Goal: Task Accomplishment & Management: Complete application form

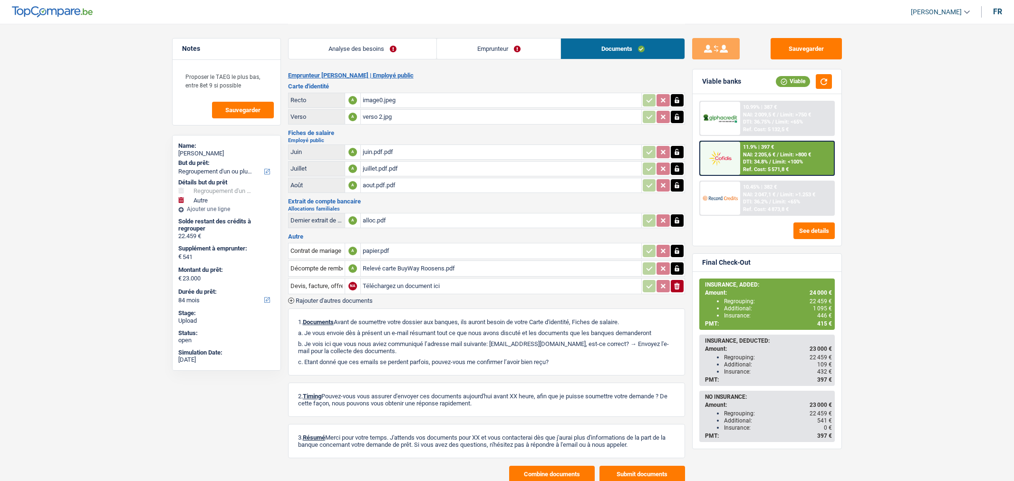
select select "refinancing"
select select "other"
select select "84"
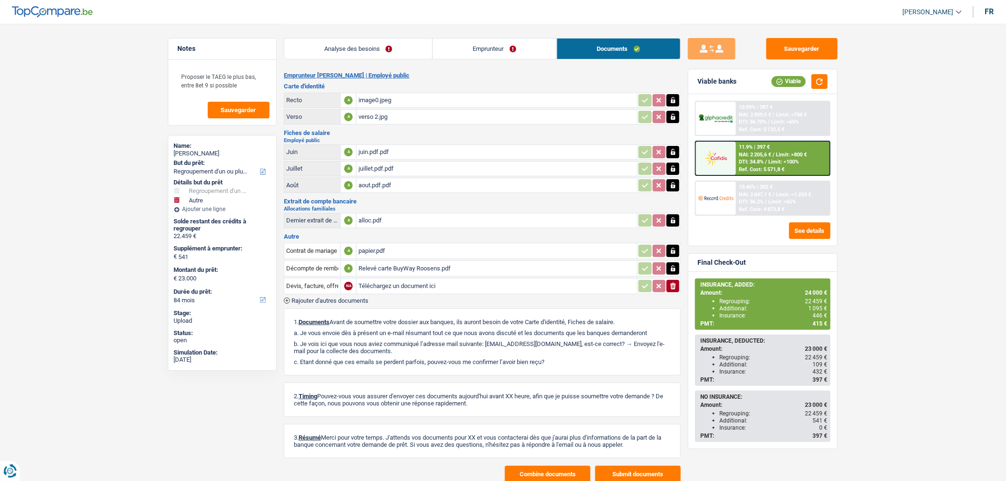
click at [349, 298] on span "Rajouter d'autres documents" at bounding box center [330, 301] width 77 height 6
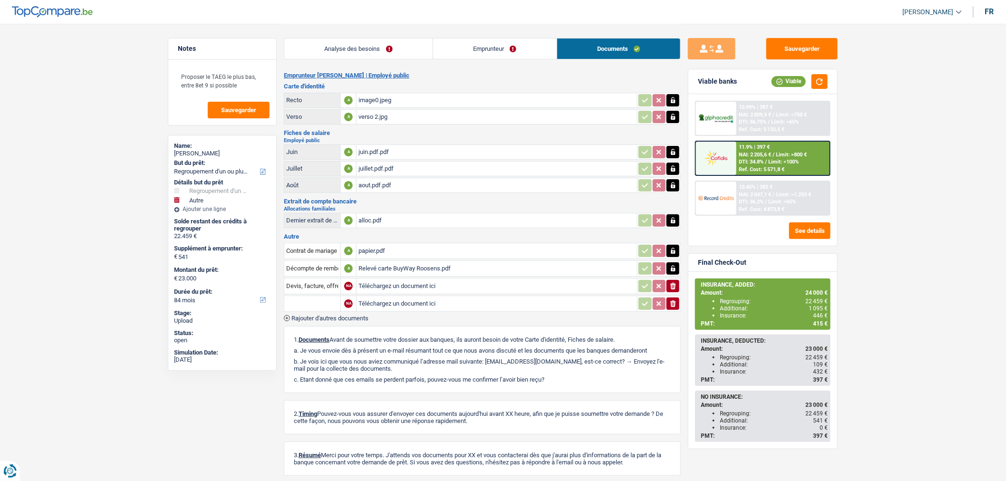
click at [324, 307] on input "text" at bounding box center [312, 303] width 52 height 15
click at [334, 318] on li "Décompte de remboursement anticipé" at bounding box center [352, 323] width 127 height 12
type input "Décompte de remboursement anticipé"
click at [408, 302] on input "Téléchargez un document ici" at bounding box center [497, 304] width 277 height 14
type input "C:\fakepath\Décompte Buyway.pdf"
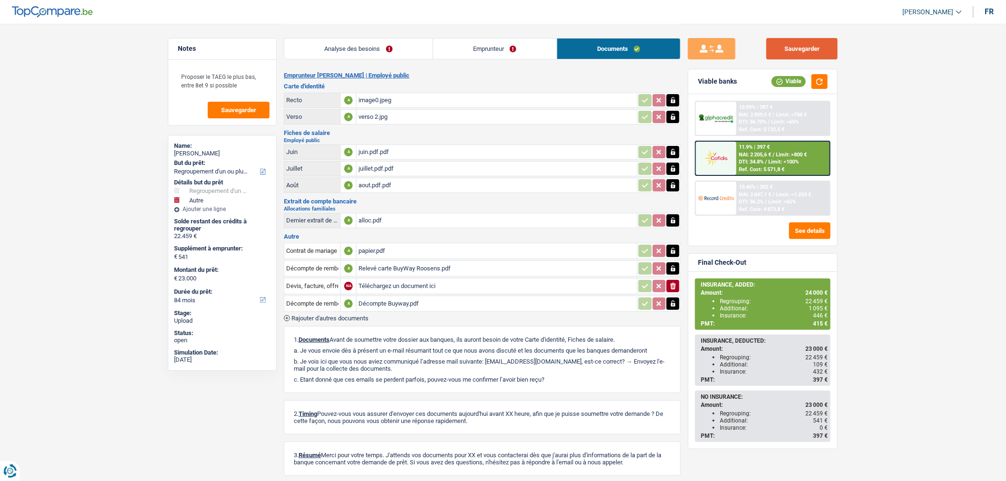
click at [799, 46] on button "Sauvegarder" at bounding box center [802, 48] width 71 height 21
click at [806, 53] on button "Sauvegarder" at bounding box center [802, 48] width 71 height 21
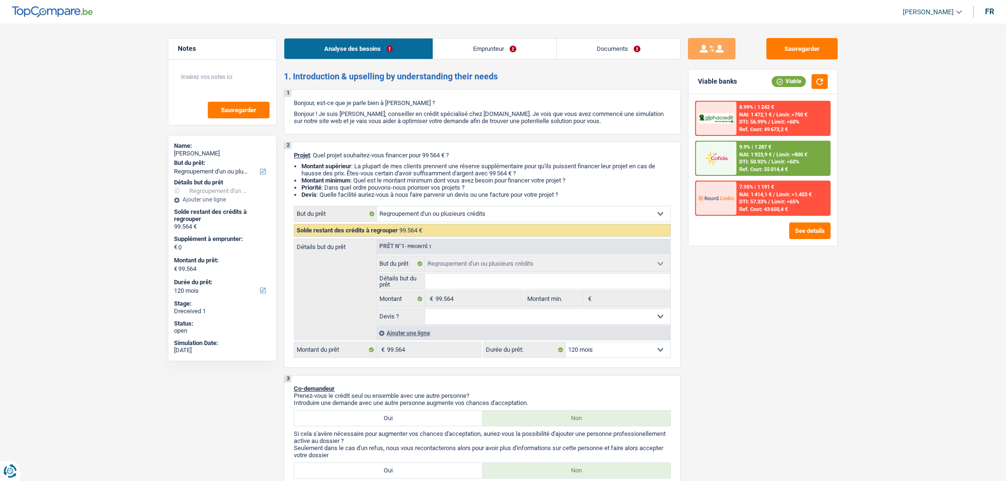
select select "refinancing"
select select "120"
select select "refinancing"
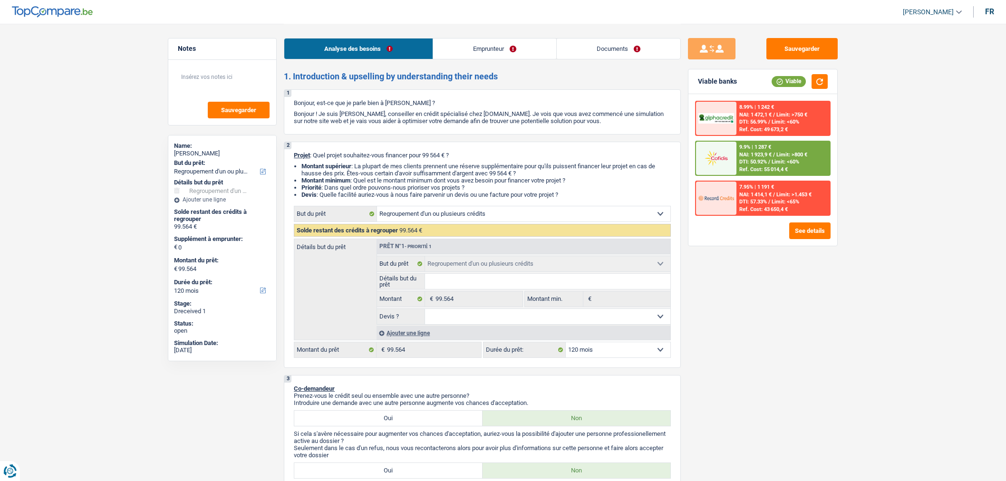
select select "120"
select select "privateEmployee"
select select "familyAllowances"
select select "netSalary"
select select "mealVouchers"
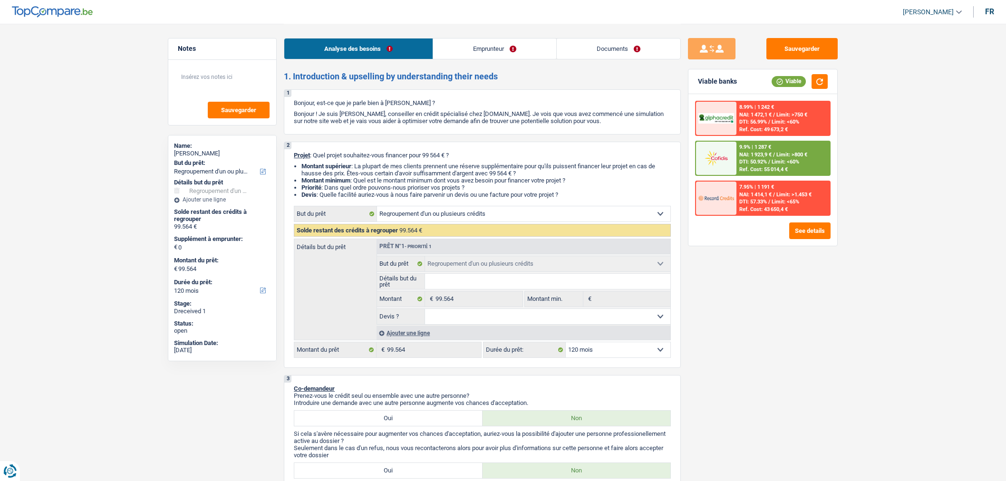
select select "ownerWithMortgage"
select select "mortgage"
select select "300"
select select "personalLoan"
select select "loanRepayment"
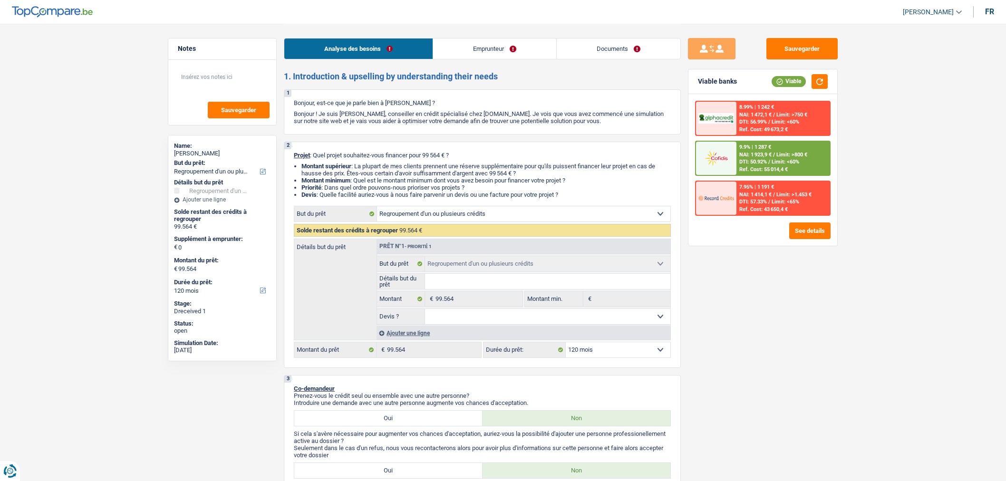
select select "144"
select select "cardOrCredit"
select select "refinancing"
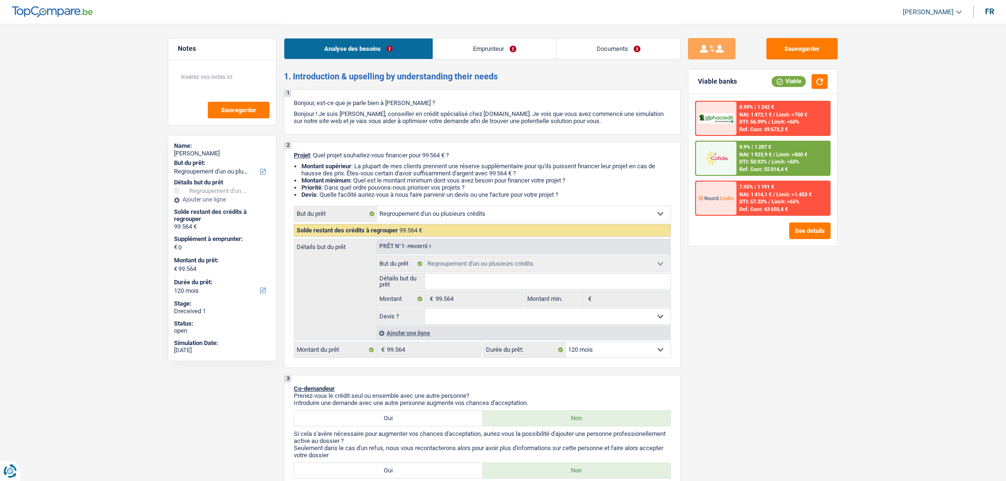
select select "120"
click at [633, 51] on link "Documents" at bounding box center [619, 49] width 124 height 20
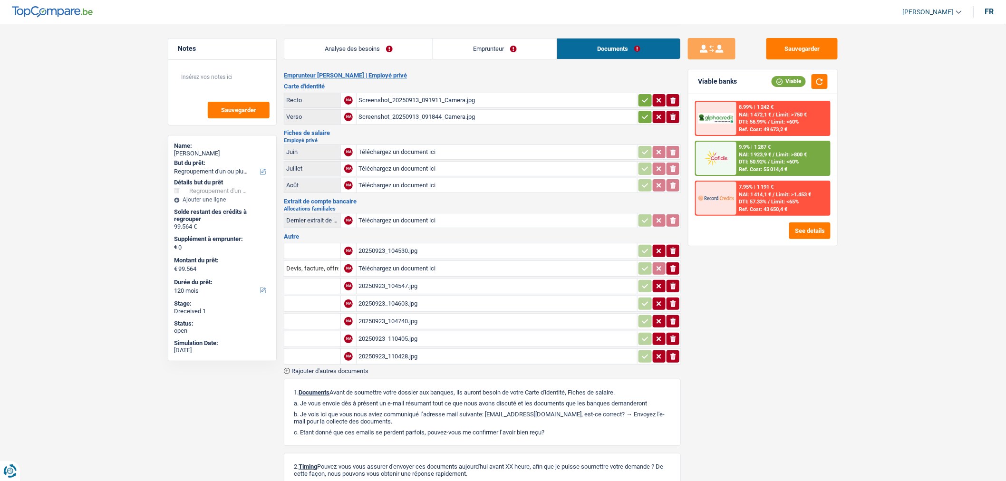
click at [523, 215] on input "Téléchargez un document ici" at bounding box center [497, 221] width 277 height 14
type input "C:\fakepath\Screenshot_20250924_131337_Adobe Acrobat.jpg"
click at [784, 49] on button "Sauvegarder" at bounding box center [802, 48] width 71 height 21
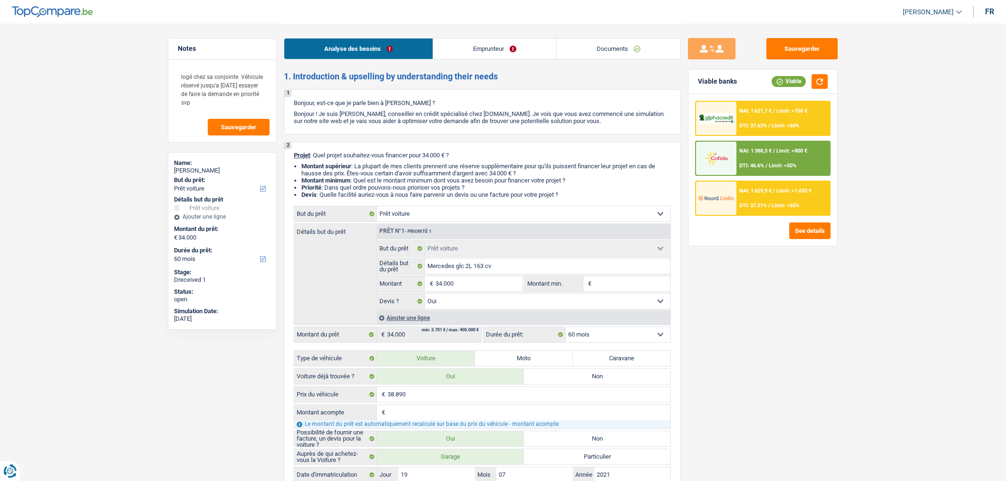
select select "car"
select select "60"
select select "car"
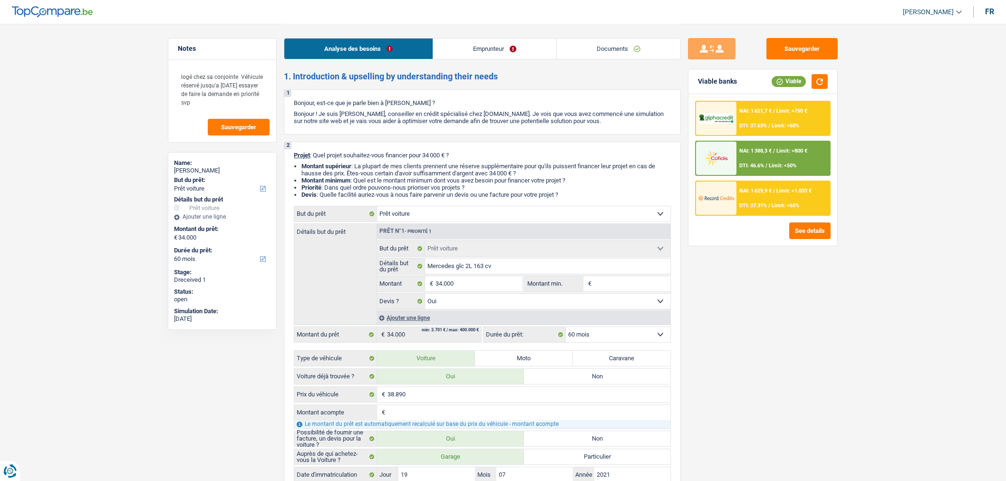
select select "yes"
select select "60"
select select "mutuality"
select select "mutualityIndemnity"
select select "liveWithParents"
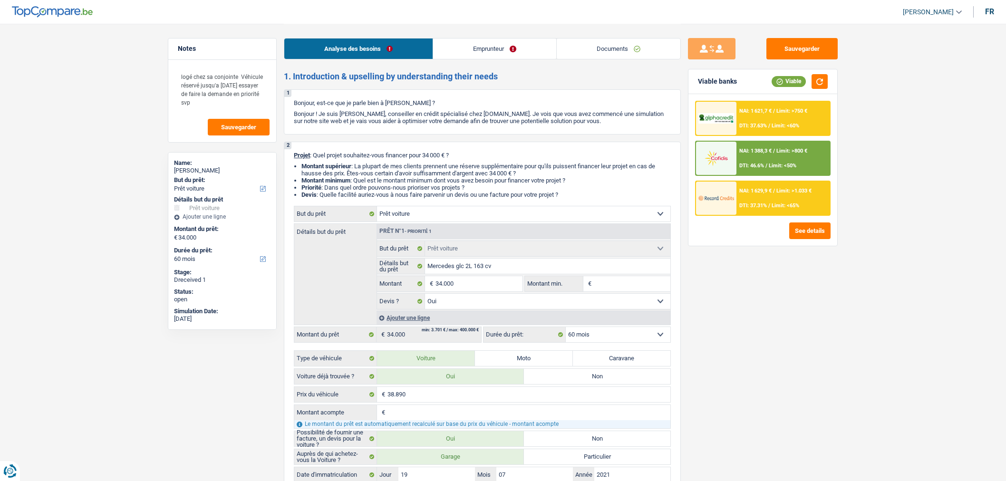
select select "personalLoan"
select select "familyEvent"
select select "48"
select select "cardOrCredit"
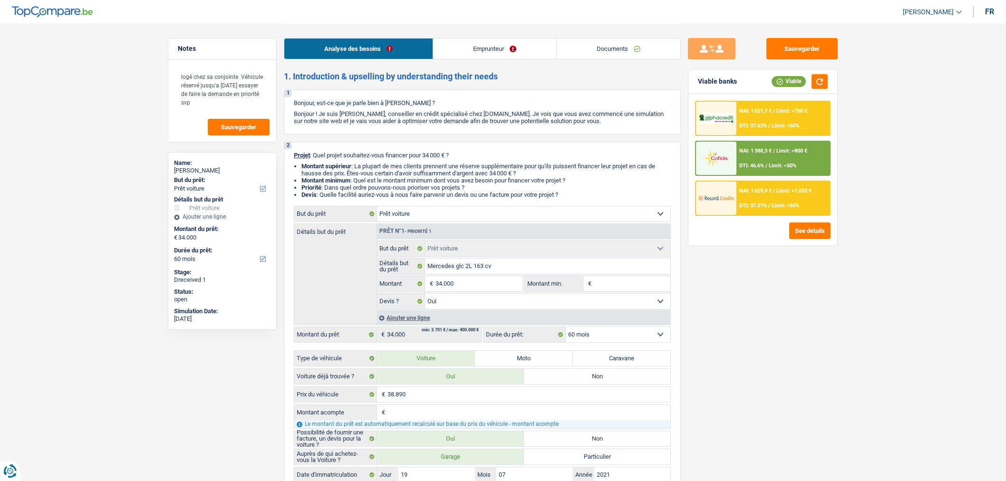
select select "car"
select select "yes"
select select "60"
click at [603, 51] on link "Documents" at bounding box center [619, 49] width 124 height 20
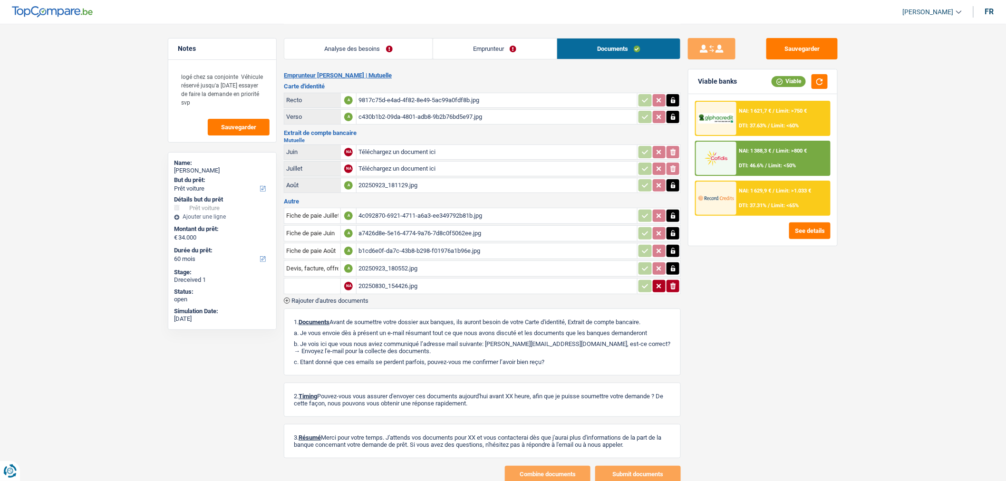
click at [436, 170] on input "Téléchargez un document ici" at bounding box center [497, 169] width 277 height 14
type input "C:\fakepath\1000035299.jpg"
click at [837, 44] on button "Sauvegarder" at bounding box center [802, 48] width 71 height 21
click at [778, 55] on button "Sauvegarder" at bounding box center [802, 48] width 71 height 21
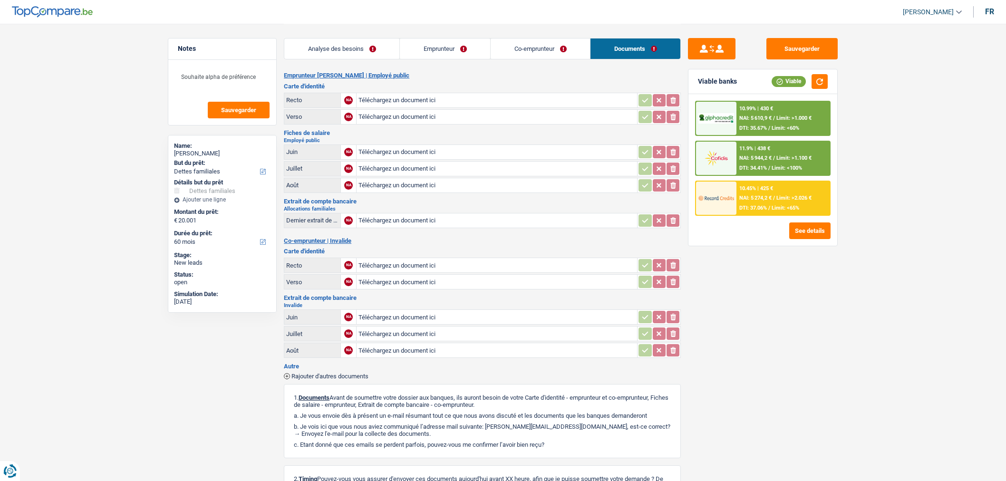
select select "familyDebt"
select select "60"
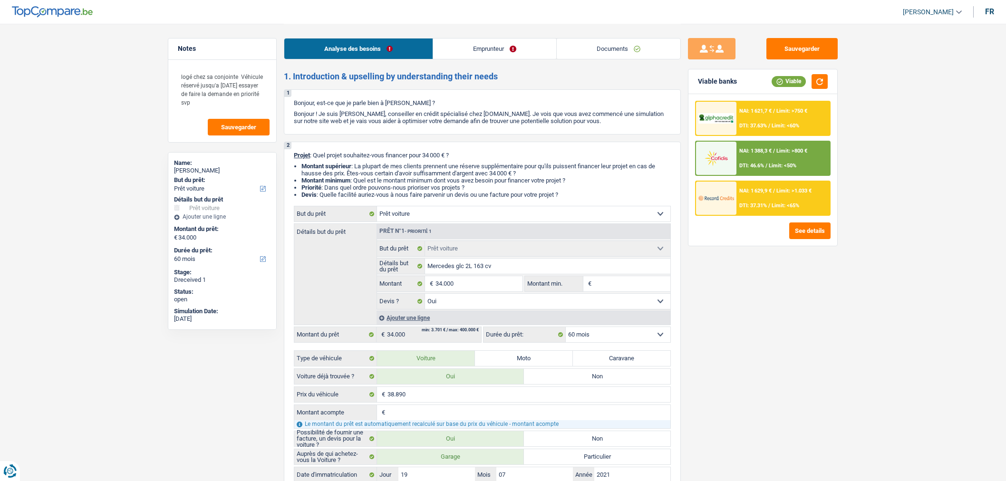
select select "car"
select select "60"
select select "car"
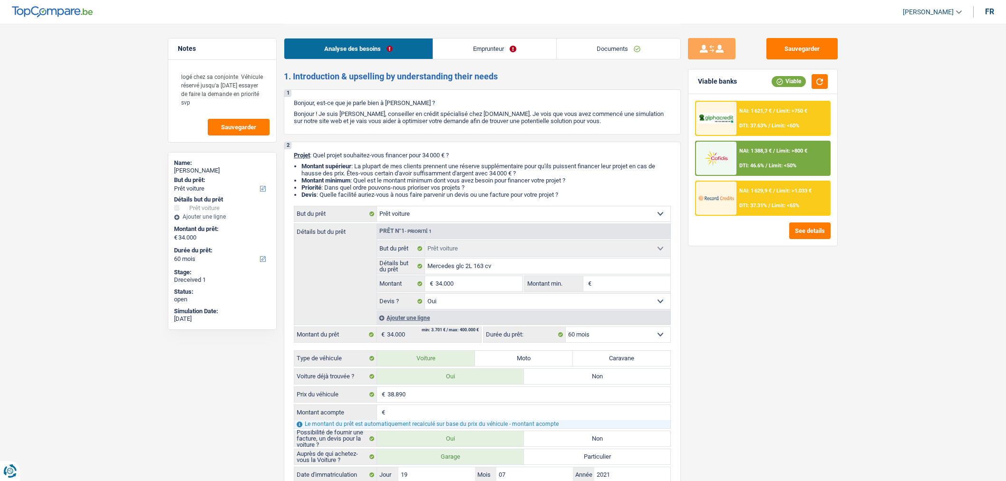
select select "yes"
select select "60"
select select "mutuality"
select select "mutualityIndemnity"
select select "liveWithParents"
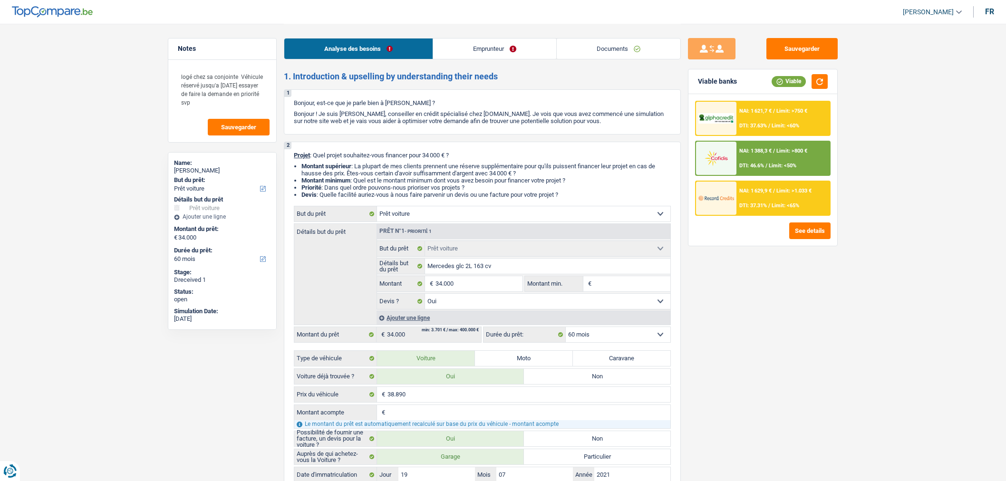
select select "personalLoan"
select select "familyEvent"
select select "48"
select select "cardOrCredit"
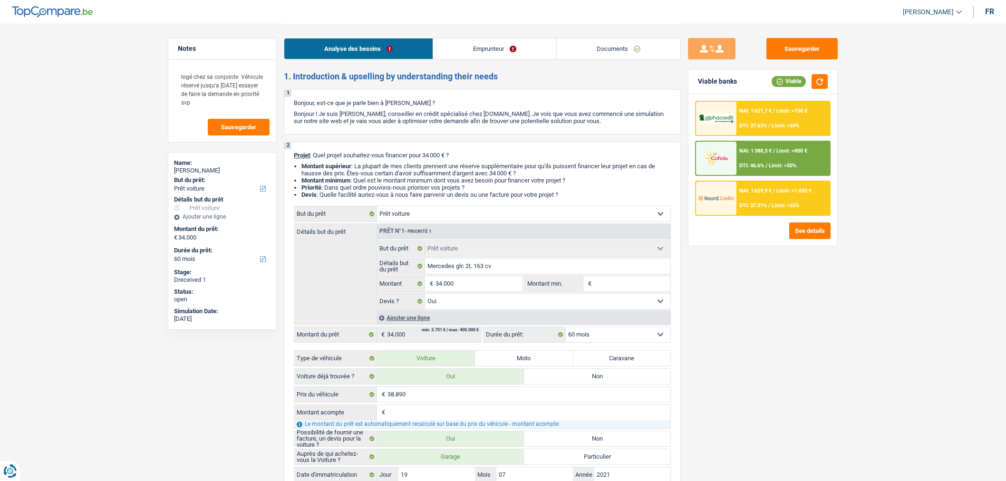
select select "car"
select select "yes"
select select "60"
select select "mutuality"
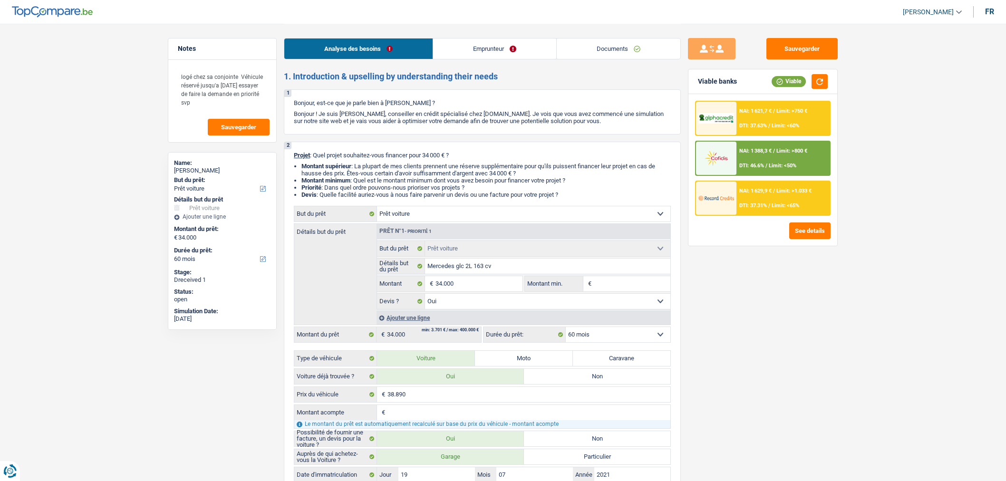
select select "mutualityIndemnity"
select select "unionNeutres"
select select "BE"
drag, startPoint x: 0, startPoint y: 0, endPoint x: 619, endPoint y: 49, distance: 621.2
click at [619, 49] on link "Documents" at bounding box center [619, 49] width 124 height 20
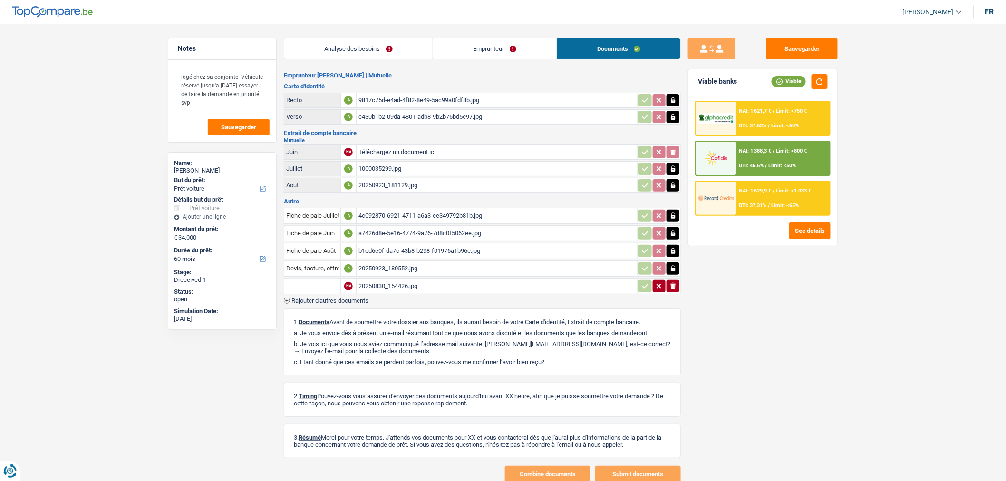
click at [502, 53] on link "Emprunteur" at bounding box center [495, 49] width 124 height 20
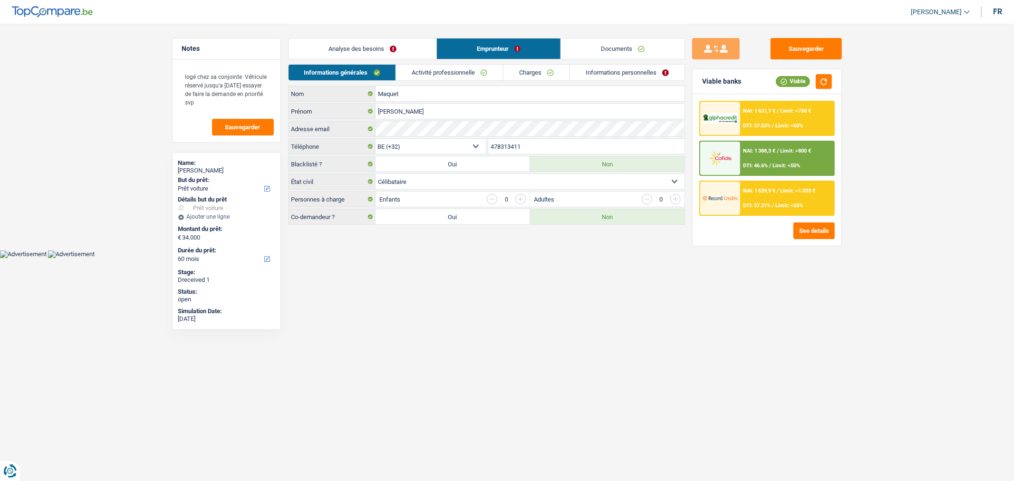
click at [460, 69] on link "Activité professionnelle" at bounding box center [449, 73] width 107 height 16
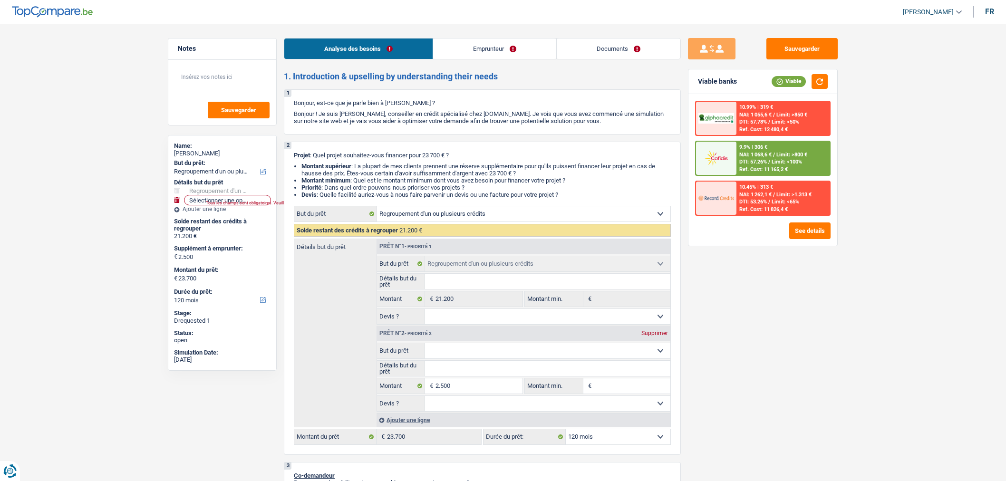
select select "refinancing"
select select "120"
select select "refinancing"
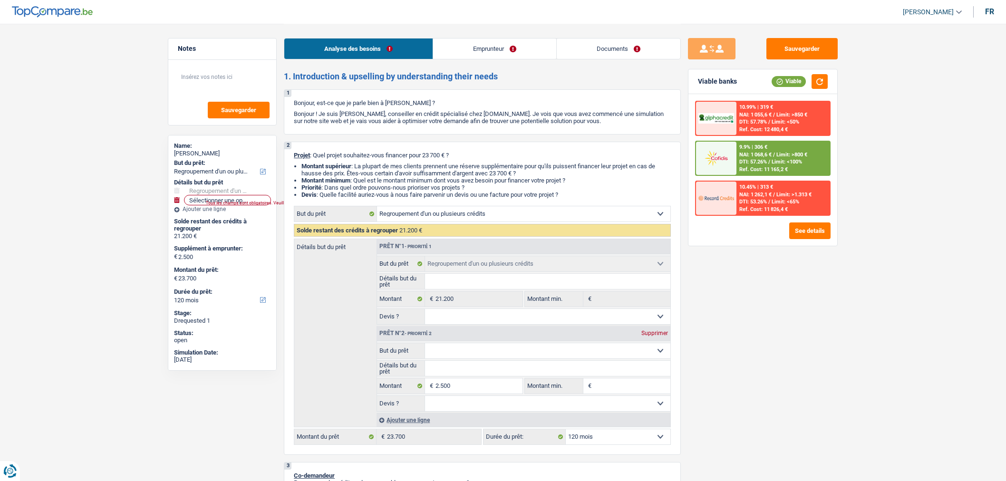
select select "120"
select select "worker"
select select "netSalary"
select select "familyAllowances"
select select "rents"
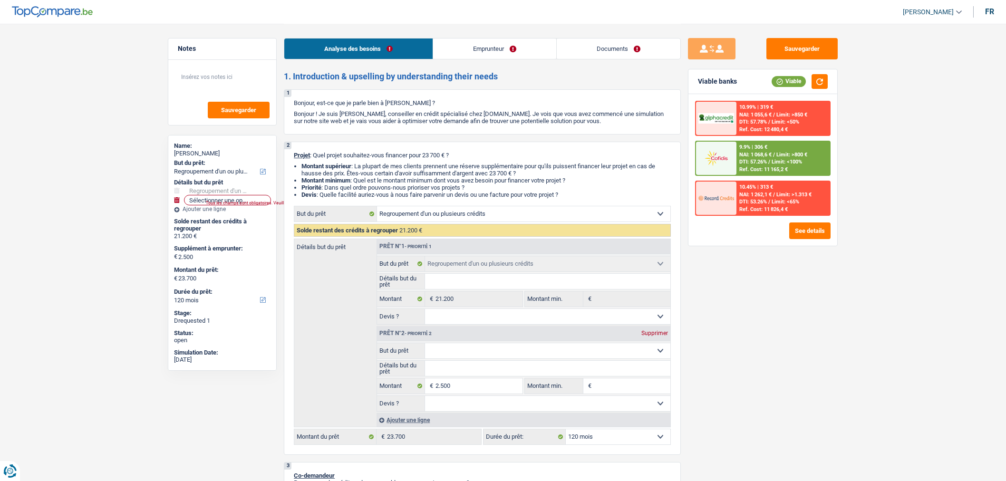
select select "carLoan"
select select "60"
select select "cardOrCredit"
select select "carLoan"
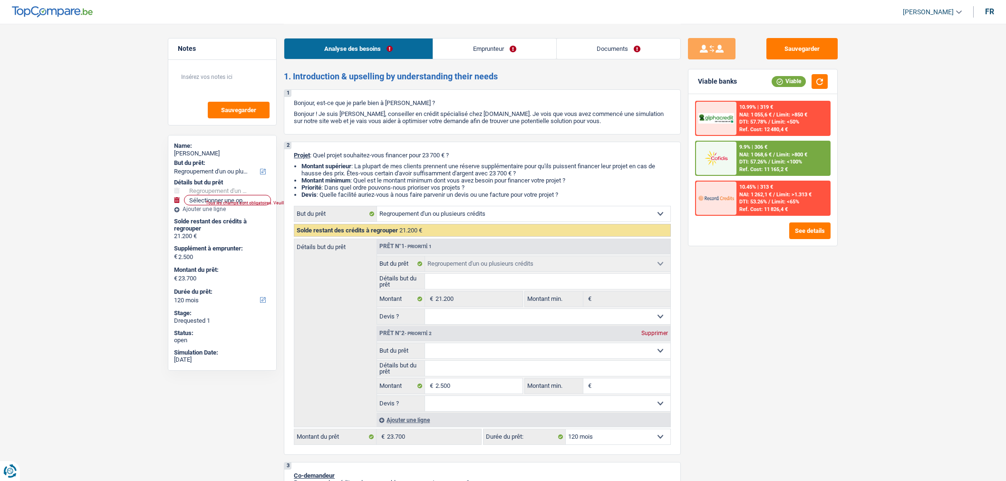
select select "60"
select select "refinancing"
select select "120"
click at [619, 49] on link "Documents" at bounding box center [619, 49] width 124 height 20
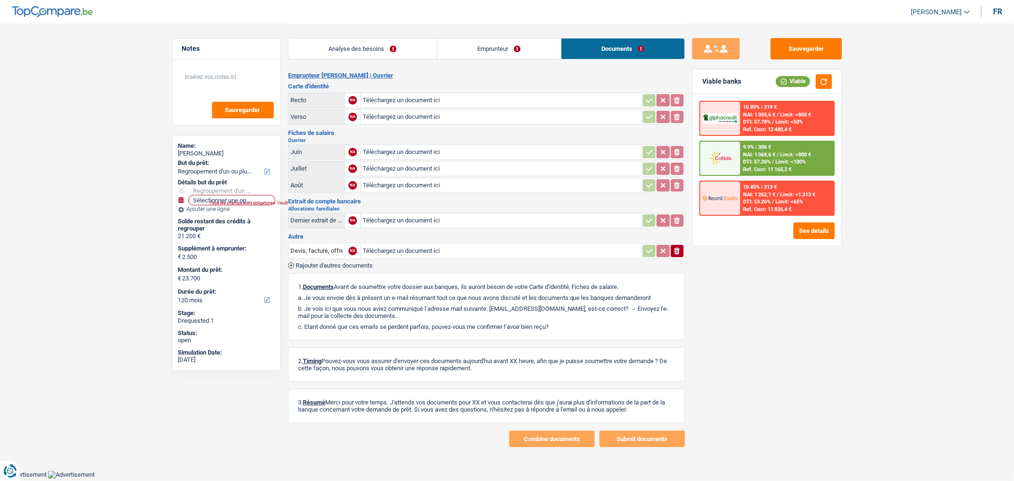
click at [531, 96] on input "Téléchargez un document ici" at bounding box center [501, 100] width 277 height 14
type input "C:\fakepath\1000000210.jpg"
click at [392, 120] on input "Téléchargez un document ici" at bounding box center [501, 117] width 277 height 14
type input "C:\fakepath\1000000211.jpg"
click at [449, 164] on input "Téléchargez un document ici" at bounding box center [501, 169] width 277 height 14
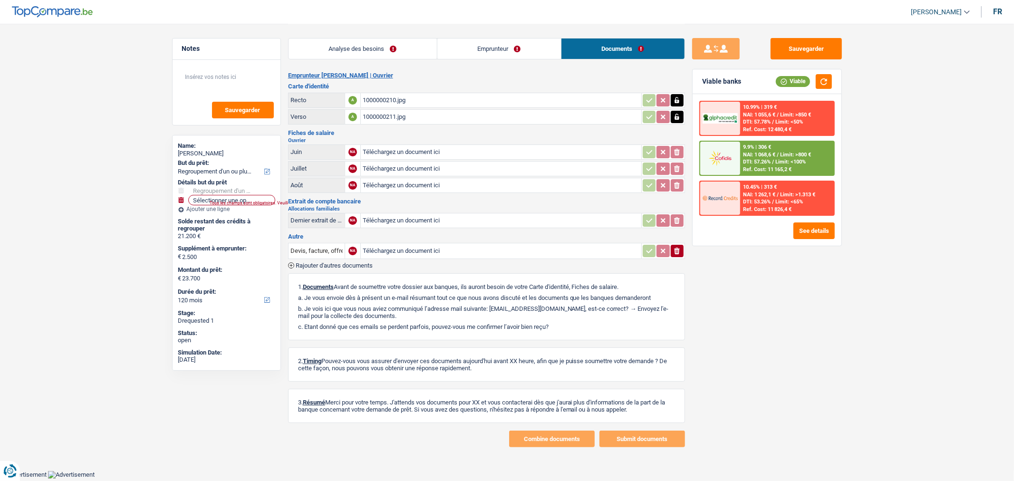
type input "C:\fakepath\1000006405.jpg"
click at [444, 180] on input "Téléchargez un document ici" at bounding box center [501, 185] width 277 height 14
type input "C:\fakepath\1000006404.jpg"
click at [457, 149] on input "Téléchargez un document ici" at bounding box center [501, 152] width 277 height 14
type input "C:\fakepath\1000006406.jpg"
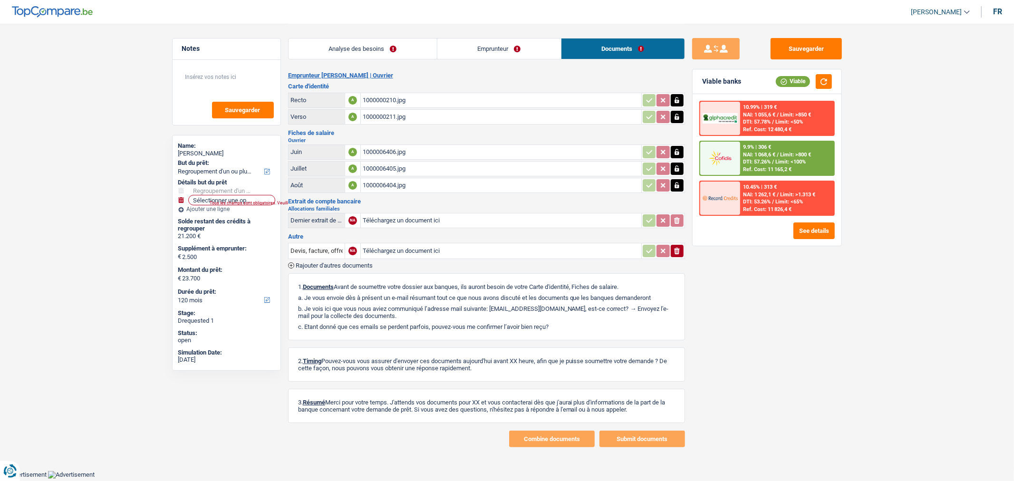
click at [508, 45] on link "Emprunteur" at bounding box center [500, 49] width 124 height 20
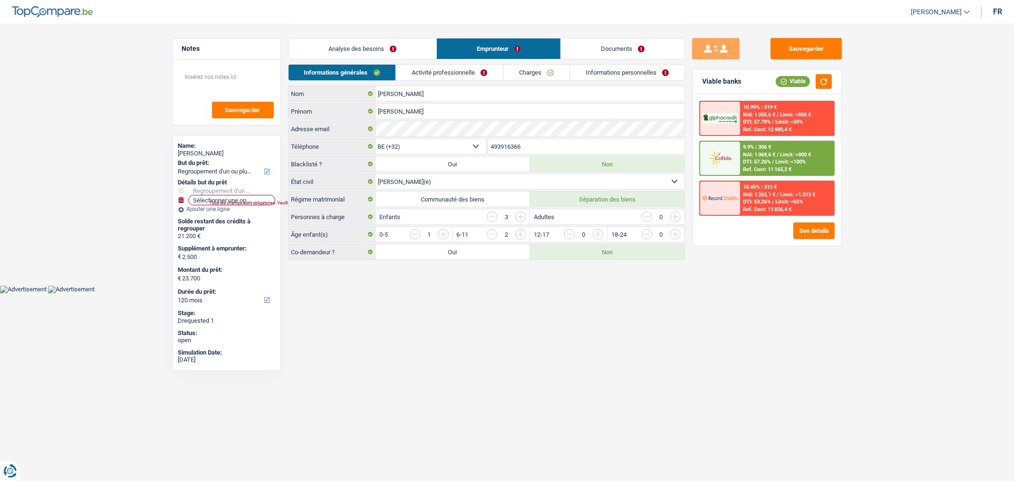
click at [452, 71] on link "Activité professionnelle" at bounding box center [449, 73] width 107 height 16
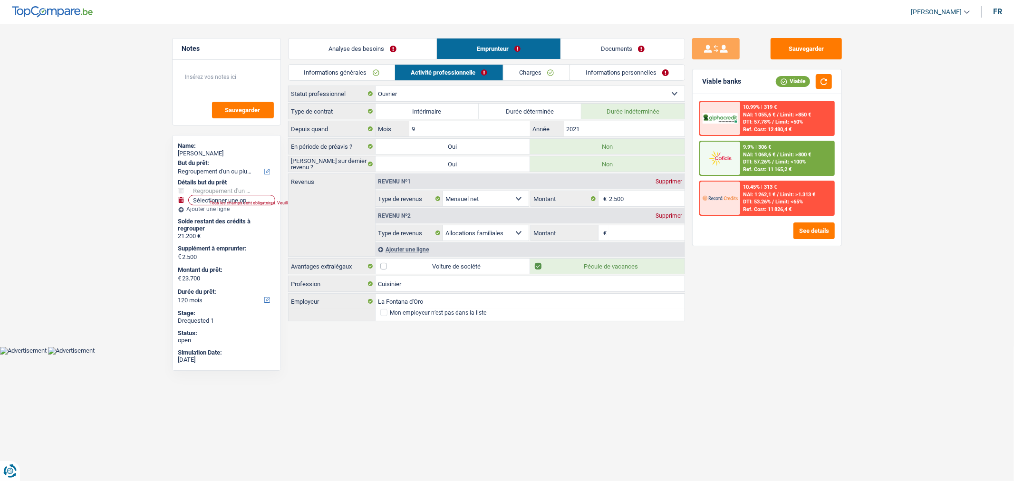
click at [547, 67] on link "Charges" at bounding box center [537, 73] width 66 height 16
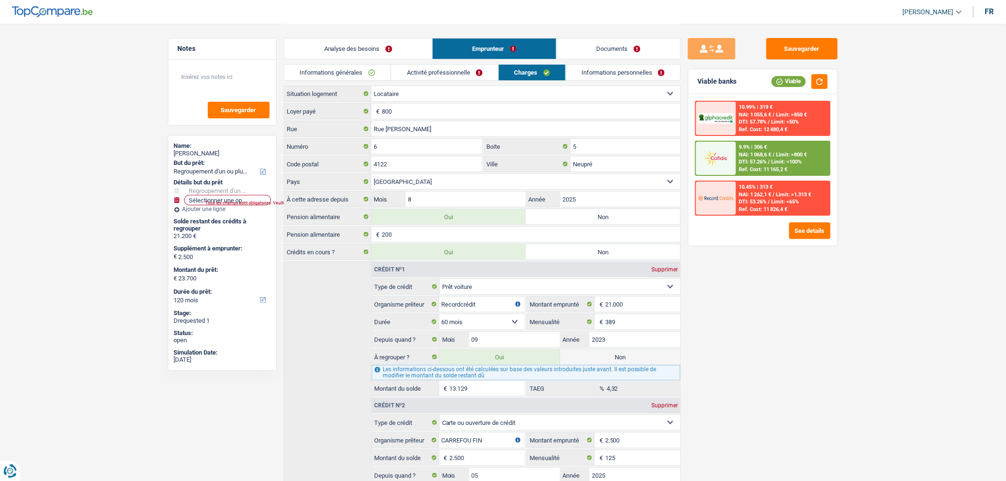
click at [636, 46] on link "Documents" at bounding box center [619, 49] width 124 height 20
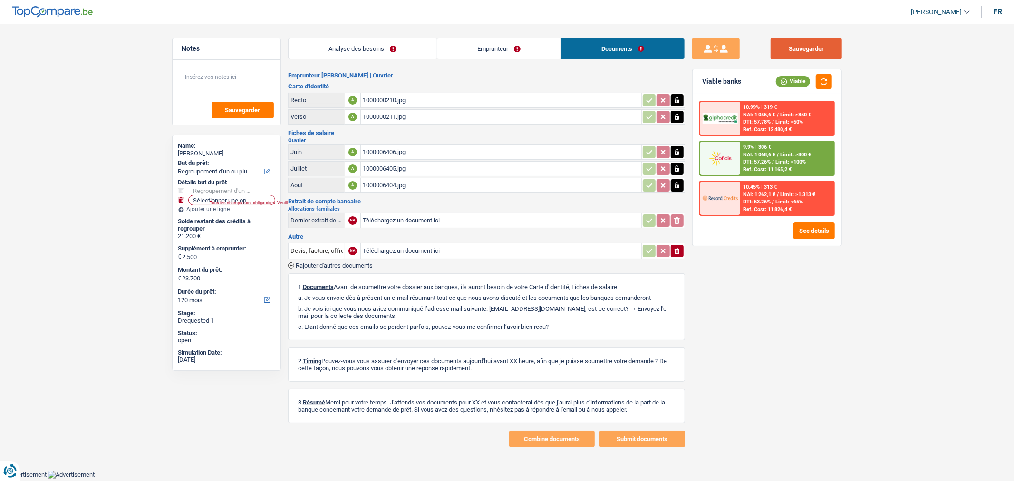
click at [795, 44] on button "Sauvegarder" at bounding box center [806, 48] width 71 height 21
click at [810, 51] on button "Sauvegarder" at bounding box center [806, 48] width 71 height 21
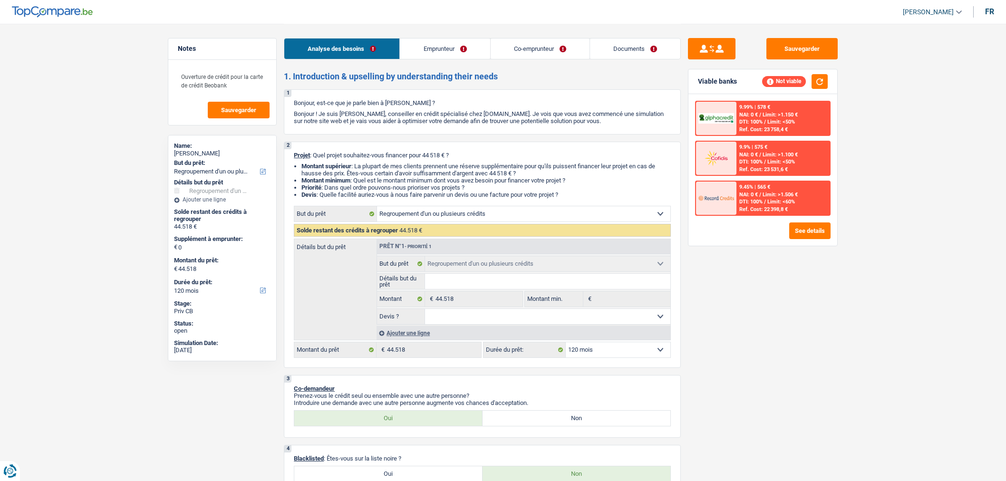
select select "refinancing"
select select "120"
select select "refinancing"
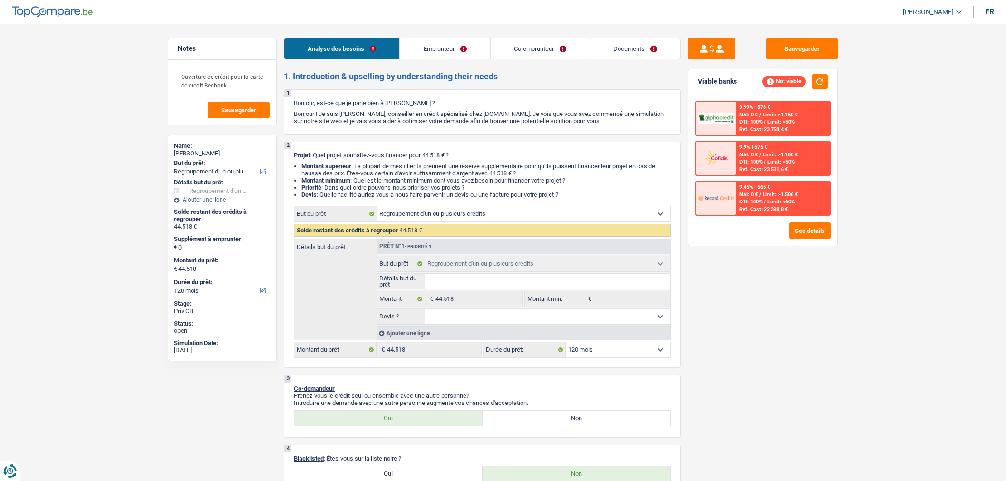
select select "120"
select select "publicEmployee"
select select "unemployed"
select select "netSalary"
select select "mealVouchers"
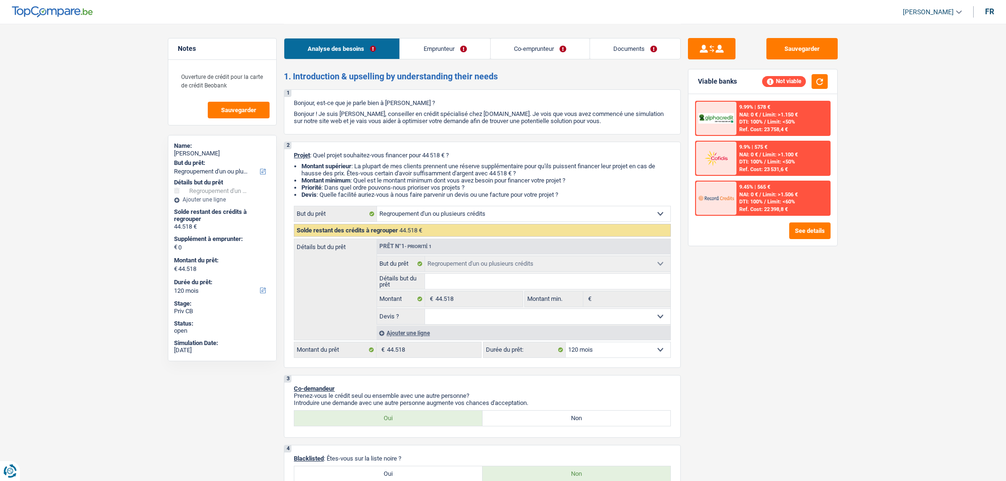
select select "unemployment"
select select "rents"
select select "creditConsolidation"
select select "72"
select select "cardOrCredit"
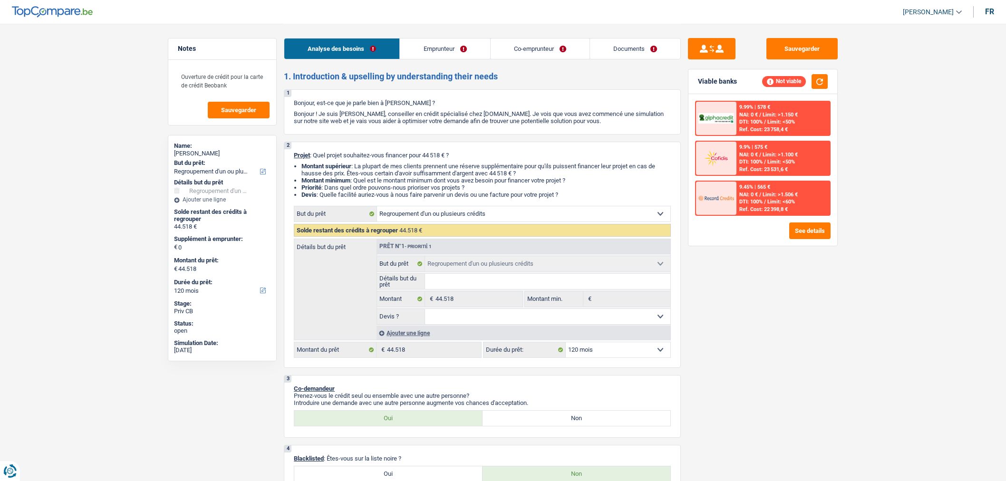
select select "personalLoan"
select select "education"
select select "60"
select select "refinancing"
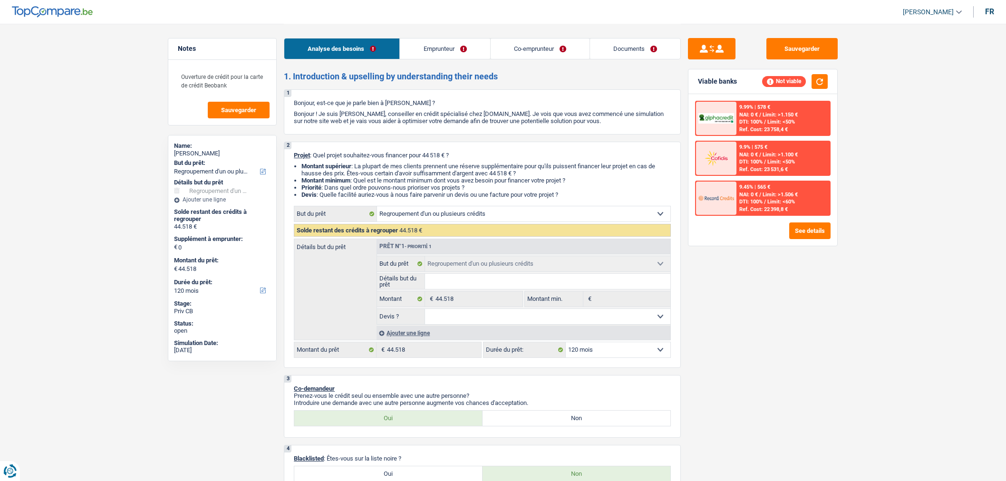
select select "120"
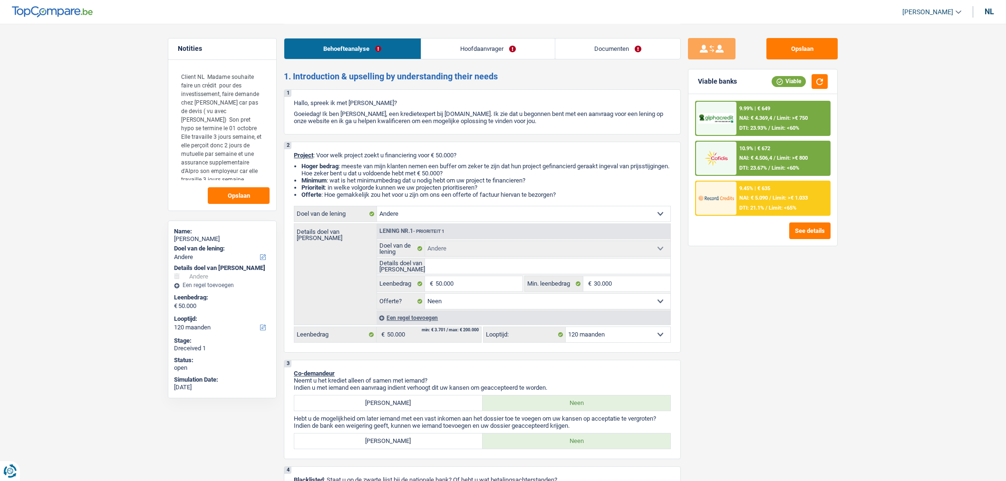
select select "other"
select select "120"
select select "other"
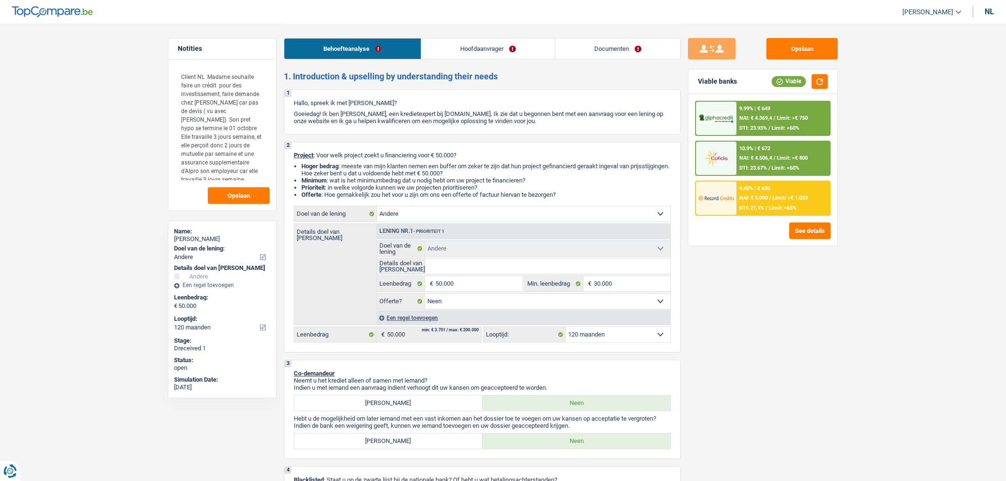
select select "false"
select select "120"
select select "privateEmployee"
select select "netSalary"
select select "mutualityIndemnity"
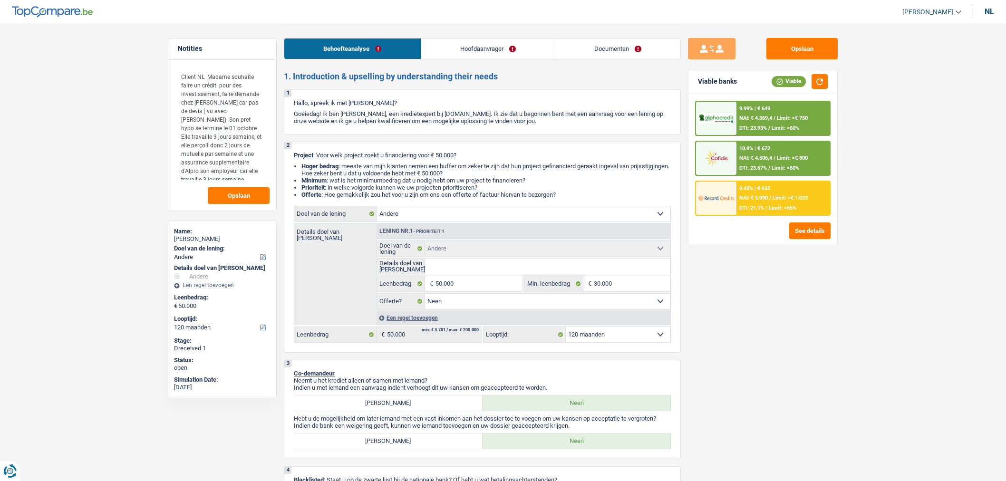
select select "other"
select select "mealVouchers"
select select "ownerWithMortgage"
select select "mortgage"
select select "240"
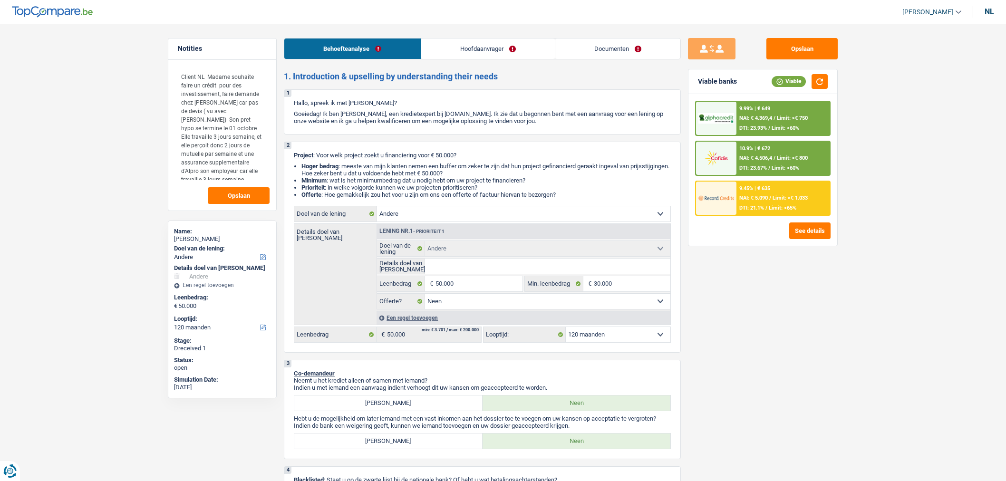
select select "other"
select select "false"
select select "120"
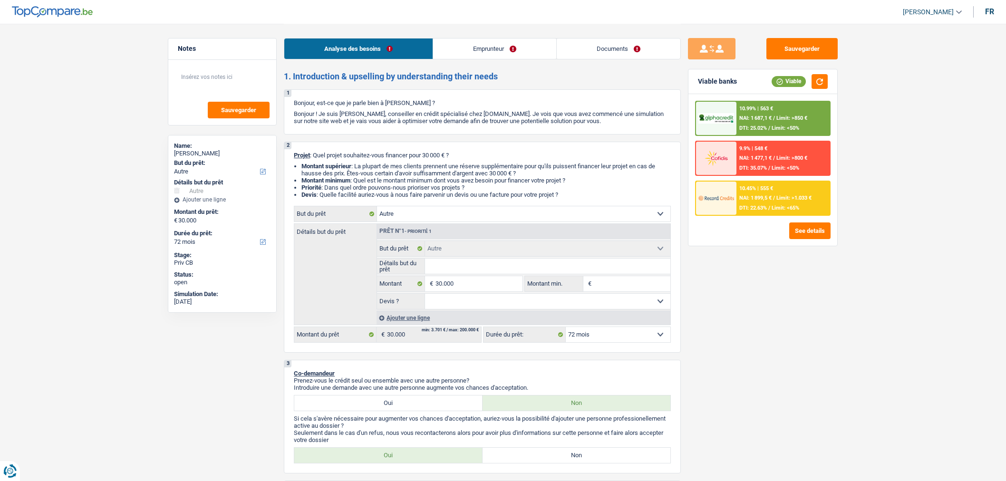
select select "other"
select select "72"
select select "other"
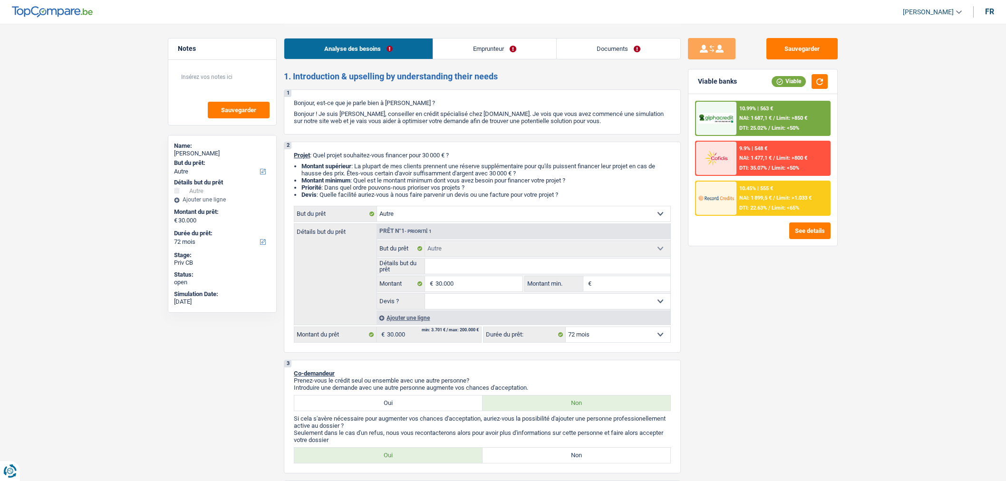
select select "72"
select select "privateEmployee"
select select "netSalary"
select select "mealVouchers"
select select "liveWithParents"
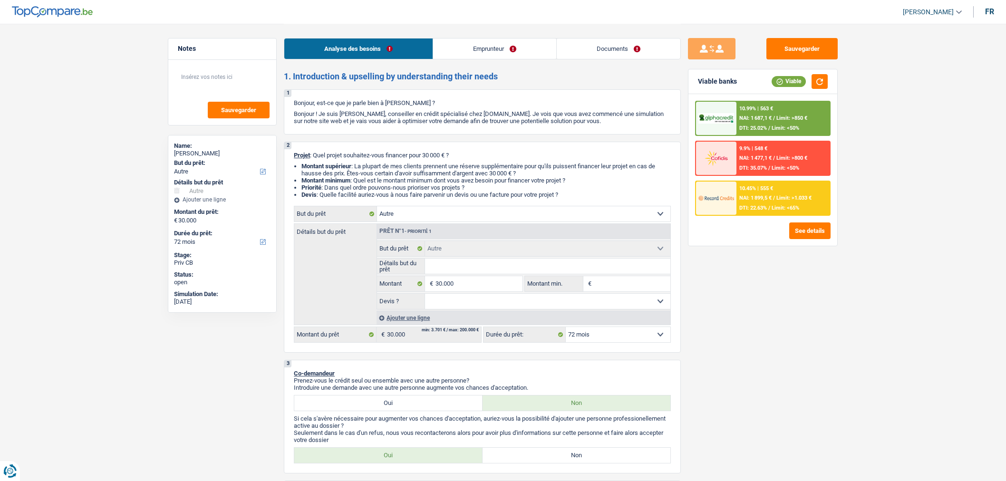
select select "other"
select select "72"
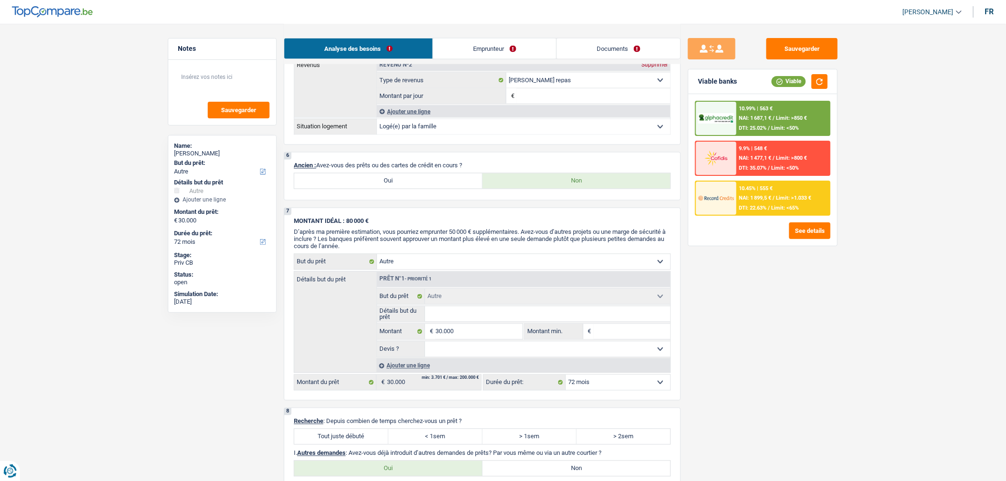
scroll to position [630, 0]
click at [435, 189] on label "Oui" at bounding box center [388, 181] width 188 height 15
click at [435, 189] on input "Oui" at bounding box center [388, 181] width 188 height 15
radio input "true"
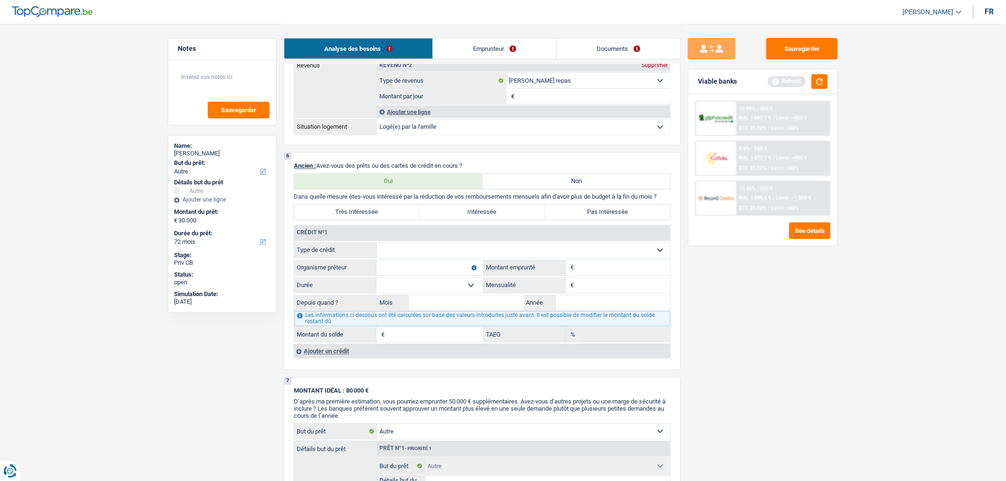
click at [329, 357] on div "Ajouter un crédit" at bounding box center [482, 351] width 377 height 14
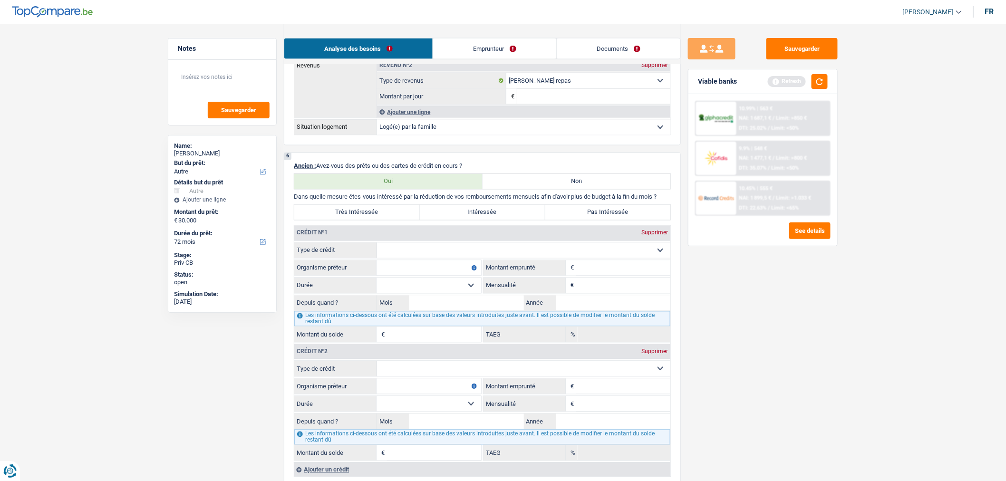
click at [553, 254] on select "Carte ou ouverture de crédit Prêt hypothécaire Vente à tempérament Prêt à tempé…" at bounding box center [523, 250] width 293 height 15
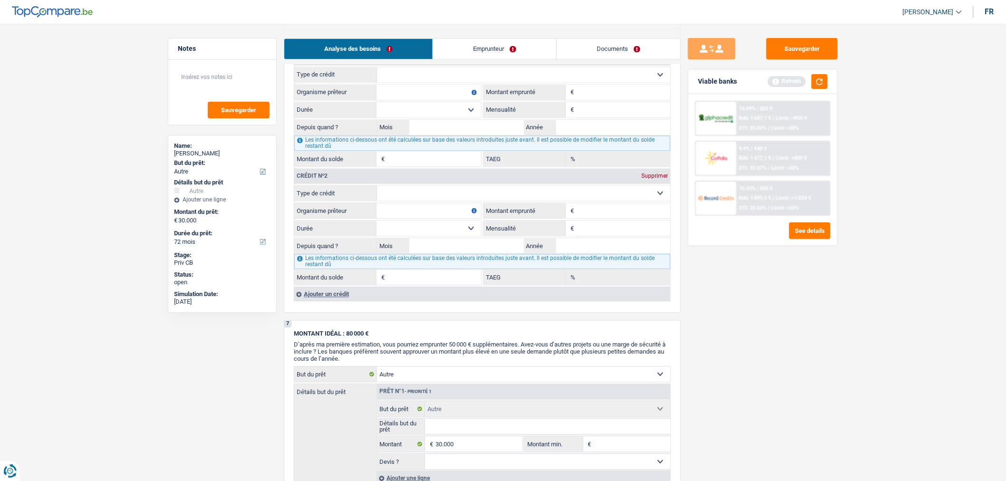
scroll to position [808, 0]
click at [341, 296] on div "Ajouter un crédit" at bounding box center [482, 291] width 377 height 14
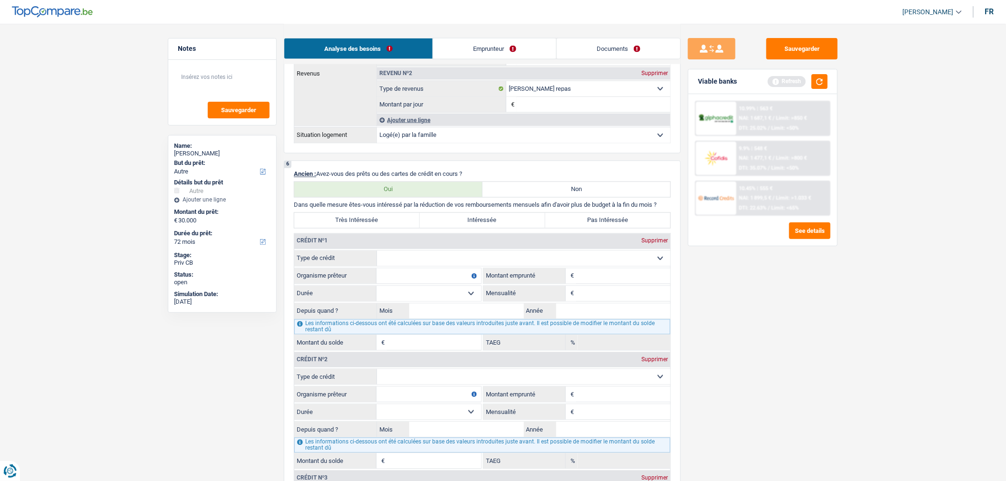
scroll to position [618, 0]
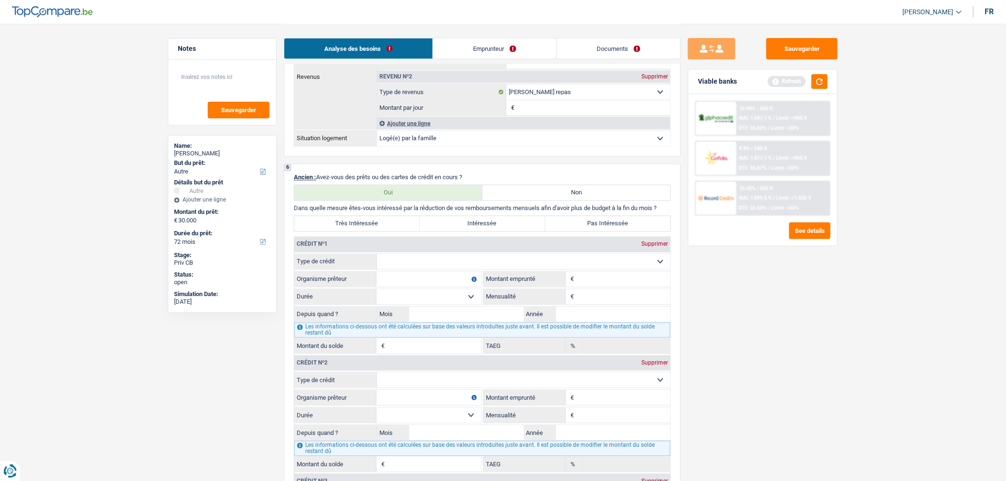
click at [461, 270] on select "Carte ou ouverture de crédit Prêt hypothécaire Vente à tempérament Prêt à tempé…" at bounding box center [523, 261] width 293 height 15
select select "personalLoan"
type input "0"
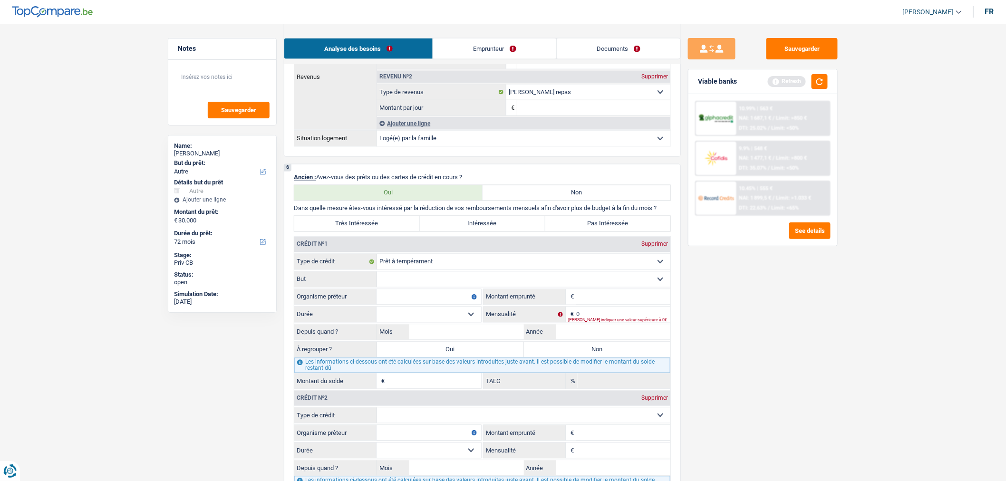
click at [445, 422] on select "Carte ou ouverture de crédit Prêt hypothécaire Vente à tempérament Prêt à tempé…" at bounding box center [523, 415] width 293 height 15
select select "personalLoan"
type input "0"
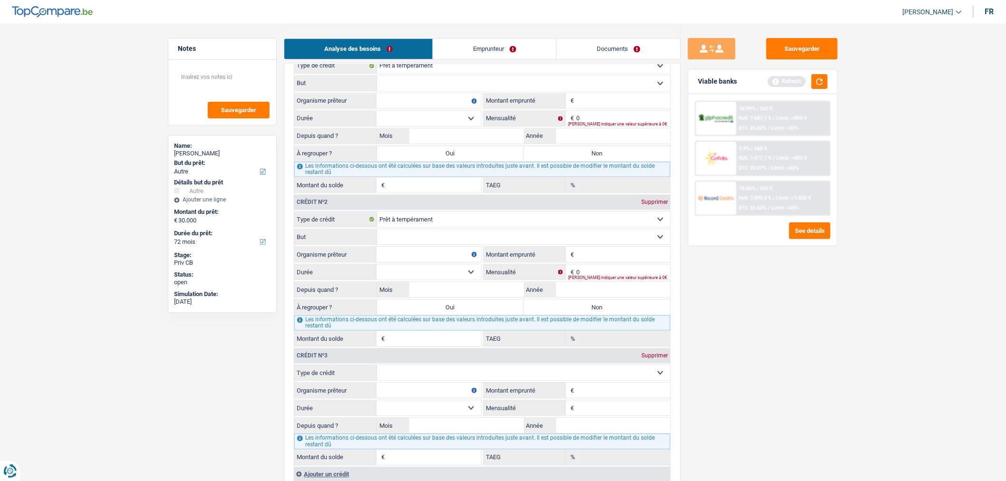
scroll to position [839, 0]
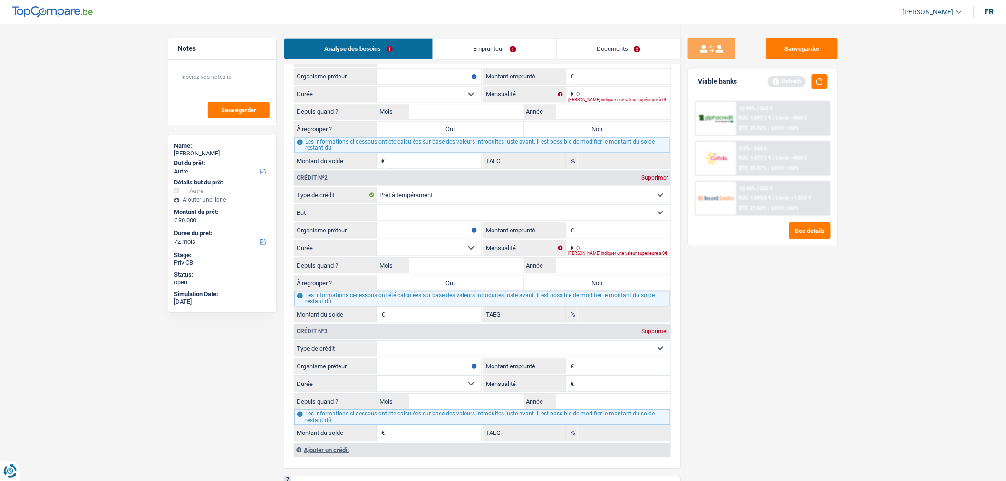
click at [467, 356] on select "Carte ou ouverture de crédit Prêt hypothécaire Vente à tempérament Prêt à tempé…" at bounding box center [523, 348] width 293 height 15
select select "cardOrCredit"
type input "0"
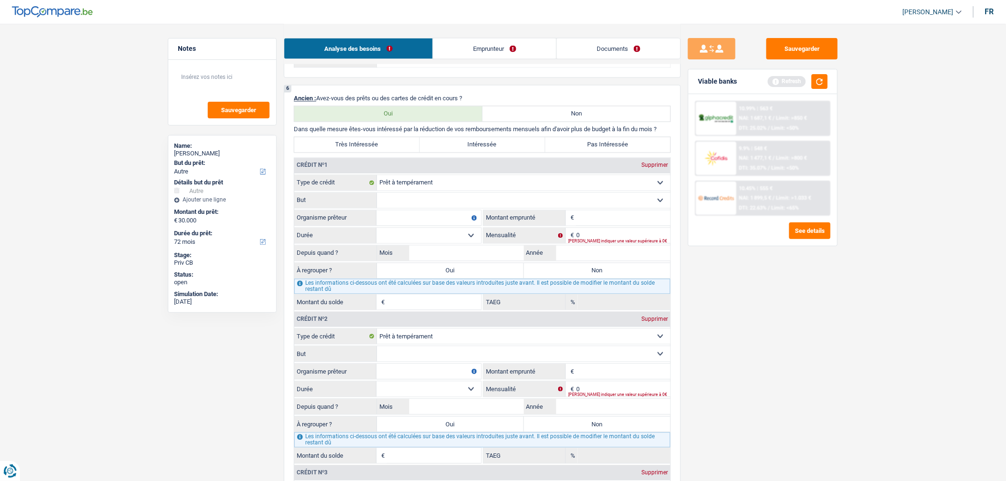
scroll to position [679, 0]
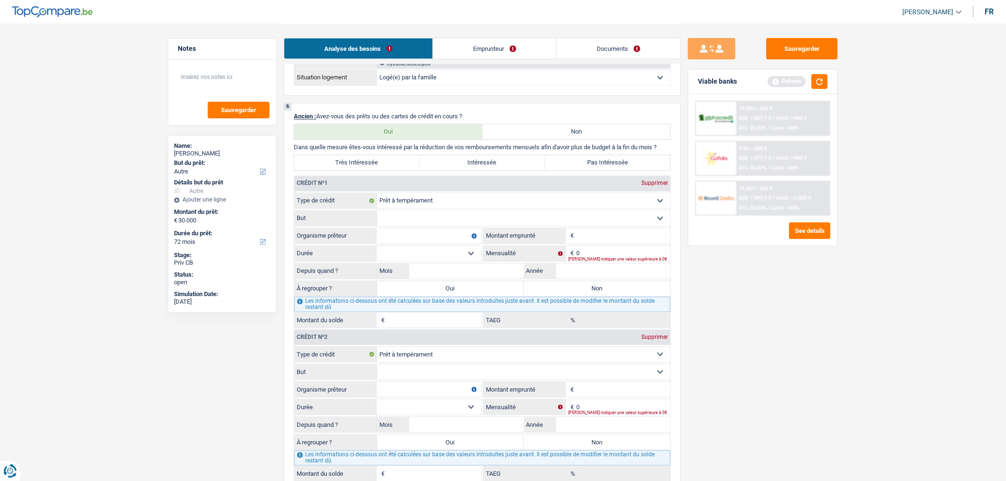
click at [495, 223] on select "Confort maison: meubles, textile, peinture, électroménager, outillage non-profe…" at bounding box center [523, 218] width 293 height 15
select select "other"
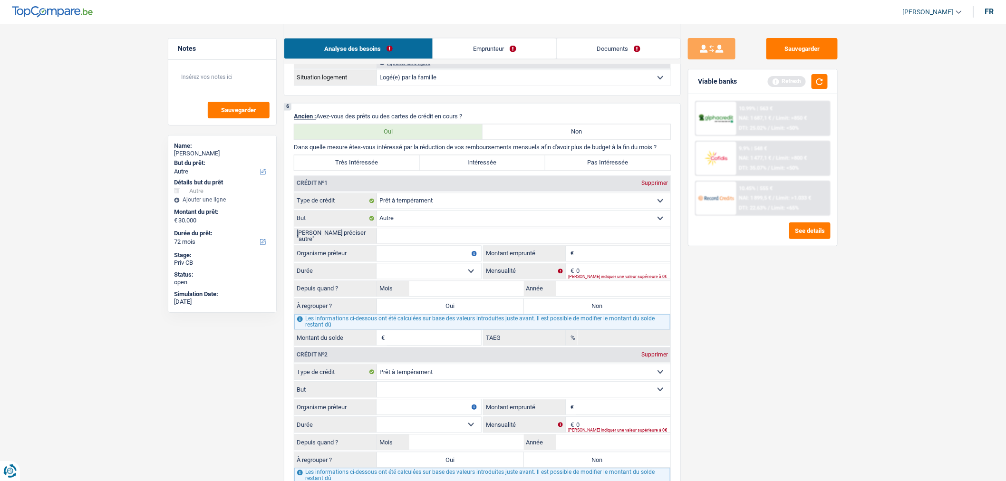
click at [458, 244] on input "Veuillez préciser "autre"" at bounding box center [523, 236] width 293 height 15
type input "Voiture"
click at [459, 261] on input "Organisme prêteur" at bounding box center [429, 253] width 105 height 15
type input "Cofidis"
click at [596, 259] on input "Montant" at bounding box center [623, 253] width 94 height 15
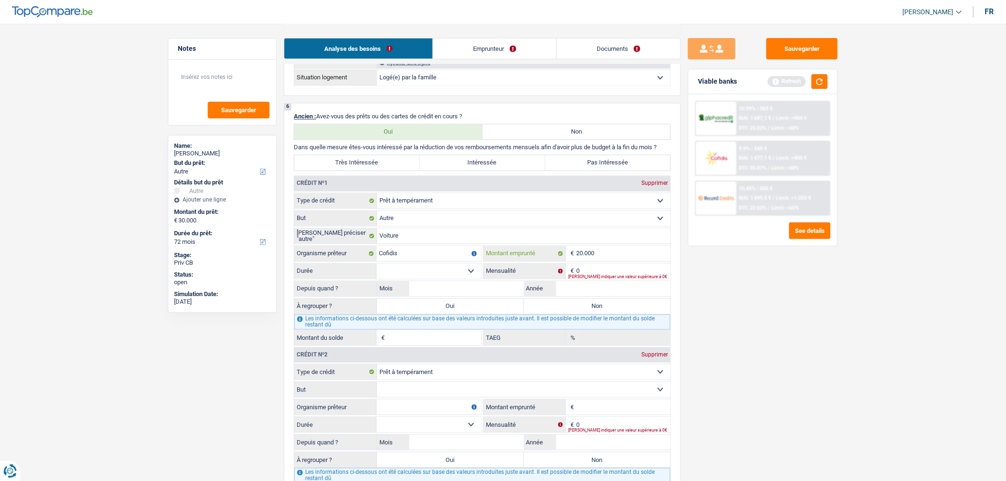
type input "20.000"
click at [462, 279] on select "12 mois 18 mois 24 mois 30 mois 36 mois 42 mois 48 mois 60 mois 72 mois 84 mois…" at bounding box center [429, 271] width 105 height 15
select select "60"
click at [377, 271] on select "12 mois 18 mois 24 mois 30 mois 36 mois 42 mois 48 mois 60 mois 72 mois 84 mois…" at bounding box center [429, 271] width 105 height 15
click at [594, 275] on input "0" at bounding box center [623, 271] width 94 height 15
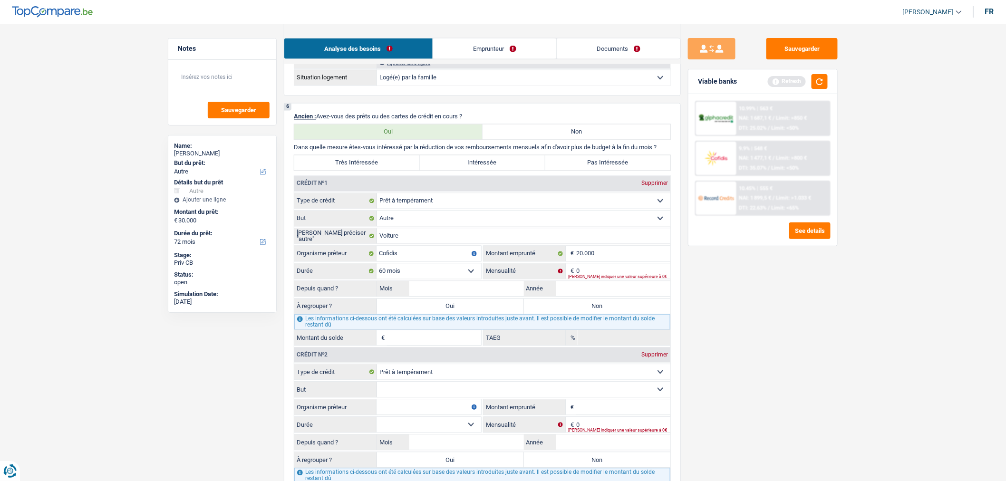
click at [417, 346] on input "Montant du solde" at bounding box center [434, 338] width 94 height 15
type input "14.600"
click at [591, 277] on input "0" at bounding box center [623, 271] width 94 height 15
type input "420"
click at [580, 297] on input "Année" at bounding box center [613, 289] width 115 height 15
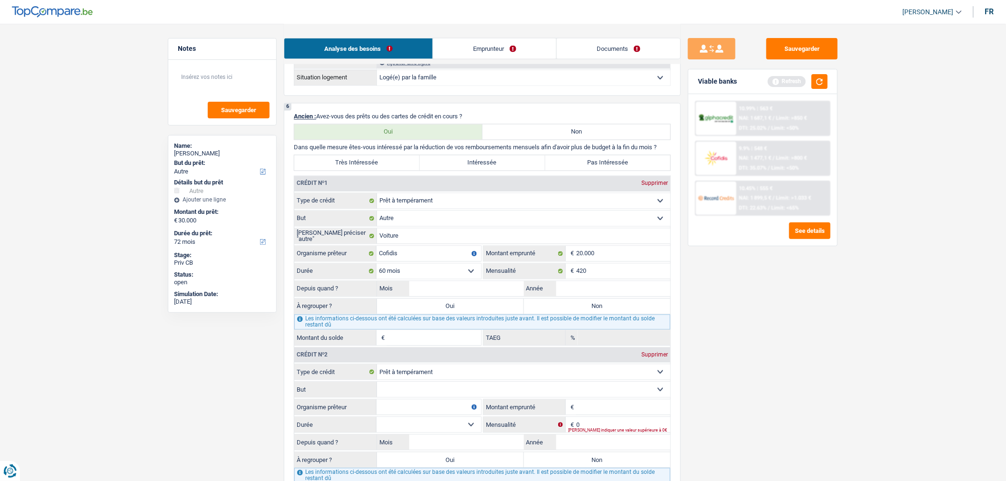
click at [453, 346] on input "Montant du solde" at bounding box center [434, 338] width 94 height 15
type input "4"
type input "14.600"
click at [567, 296] on input "Année" at bounding box center [613, 289] width 115 height 15
click at [499, 297] on input "Mois" at bounding box center [466, 289] width 115 height 15
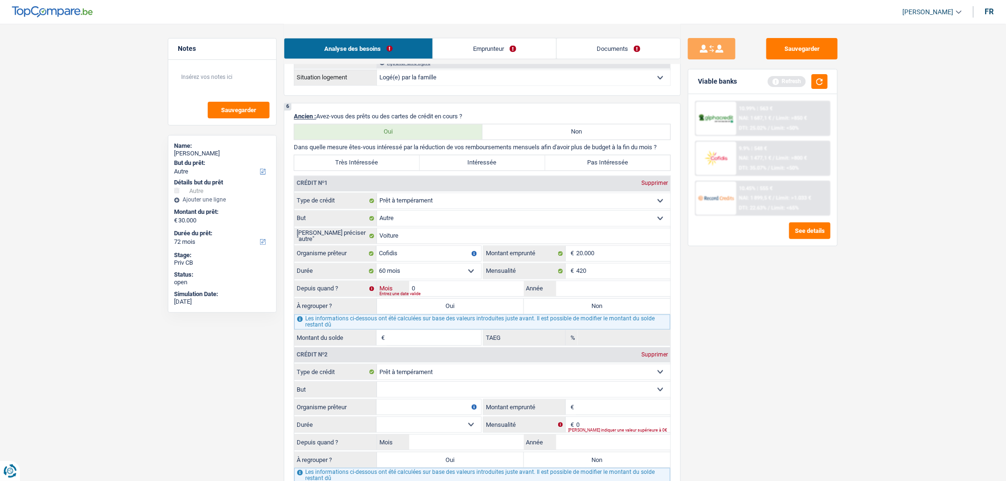
type input "01"
type input "2024"
type input "14.353"
type input "9,92"
click at [444, 343] on input "14.353" at bounding box center [434, 338] width 94 height 15
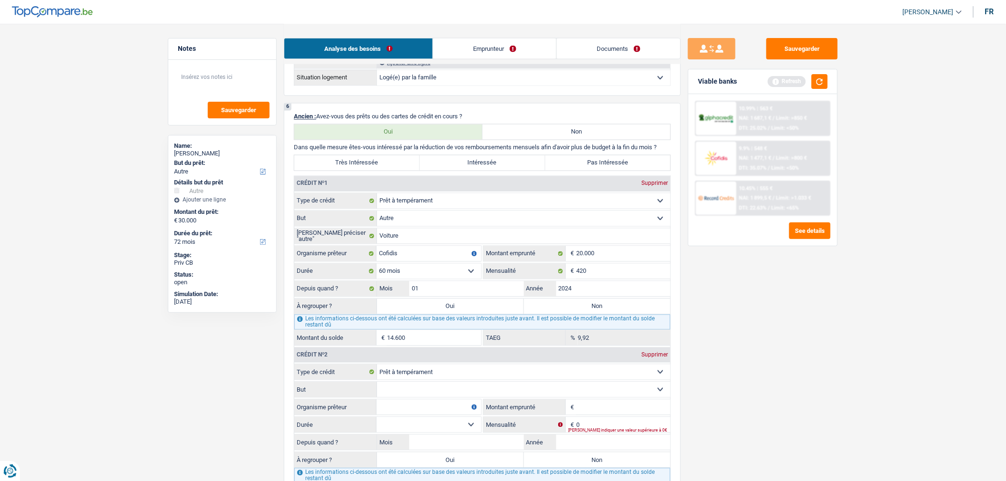
type input "14.600"
click at [488, 314] on label "Oui" at bounding box center [450, 306] width 147 height 15
click at [488, 314] on input "Oui" at bounding box center [450, 306] width 147 height 15
radio input "true"
type input "44.600"
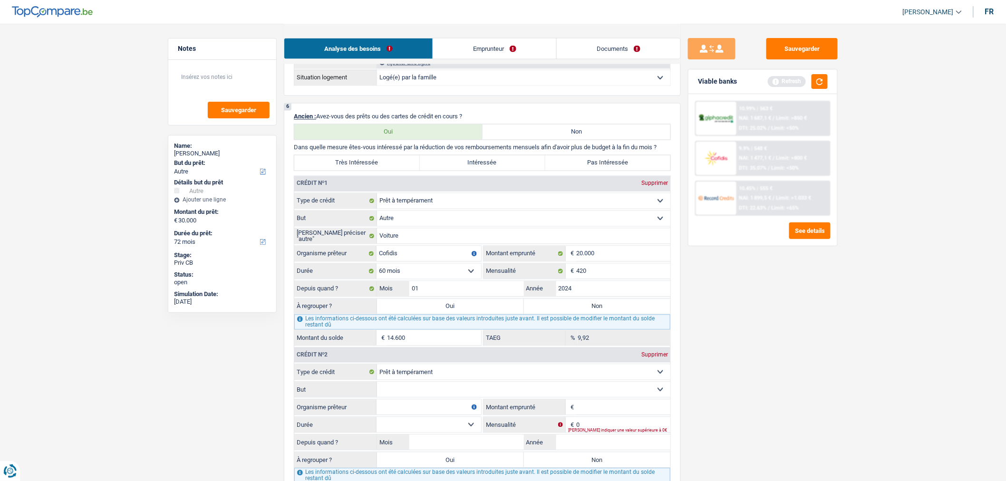
type input "14.600"
select select "refinancing"
select select "144"
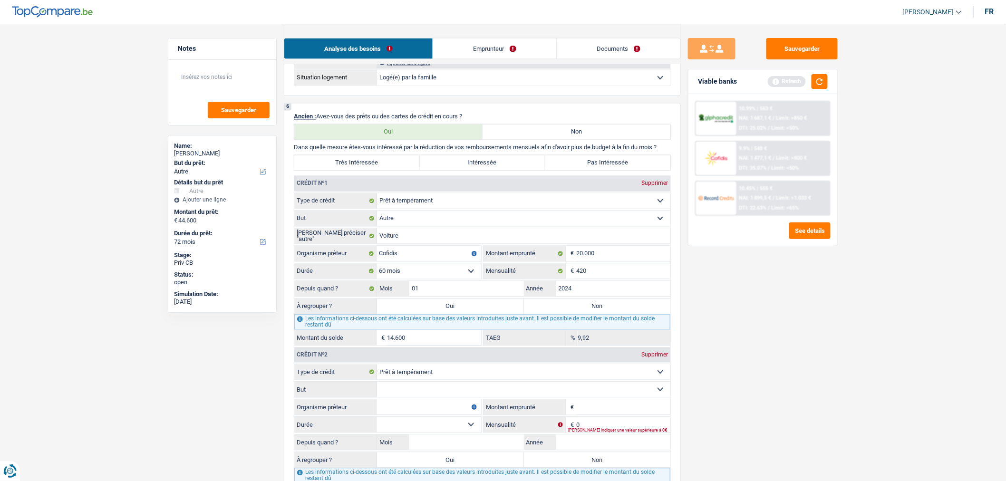
select select "refinancing"
select select "144"
select select "refinancing"
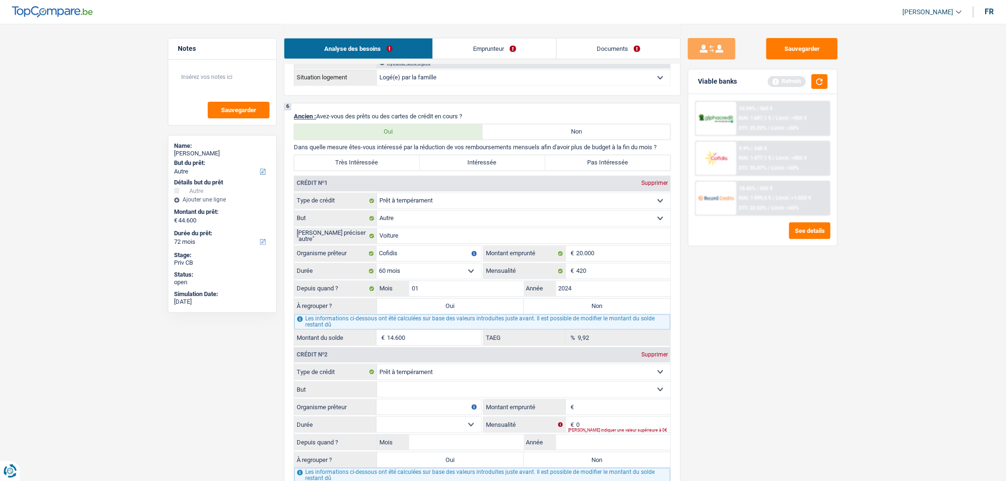
select select "144"
select select "other"
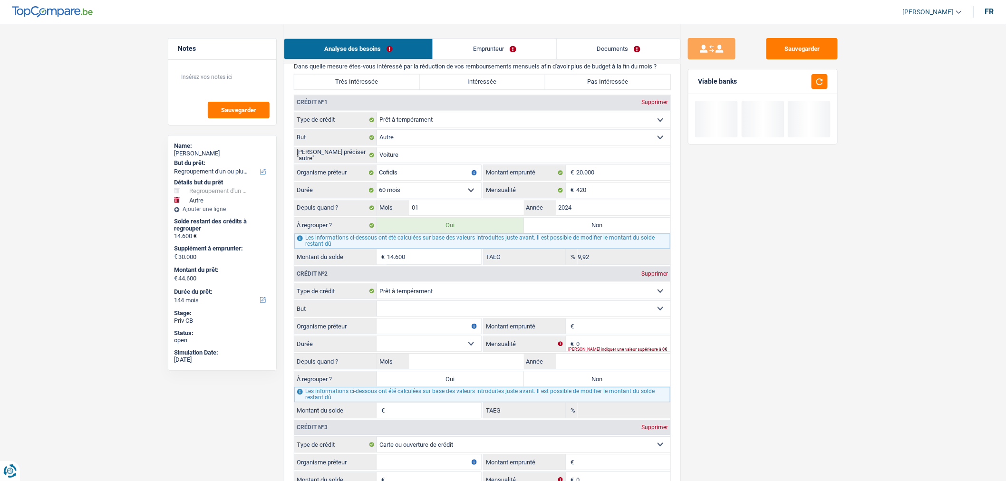
scroll to position [863, 0]
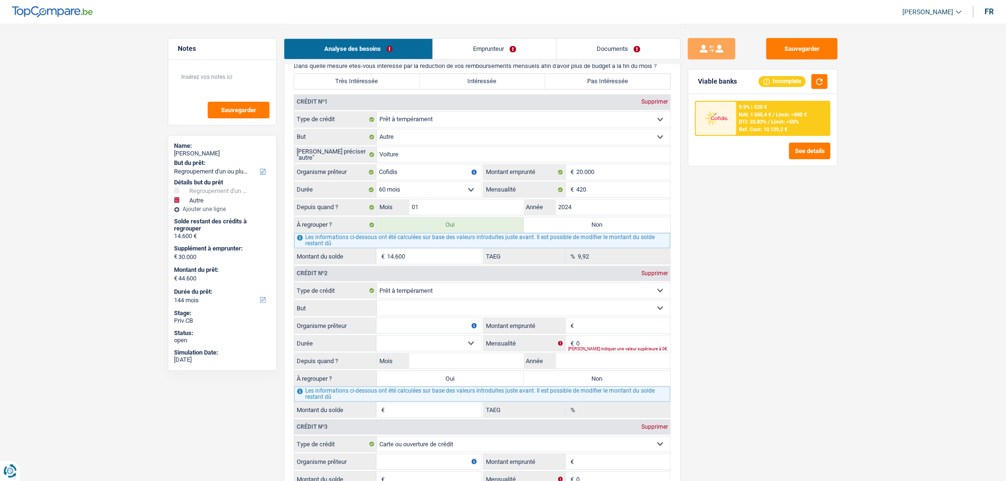
click at [471, 264] on input "14.600" at bounding box center [434, 256] width 94 height 15
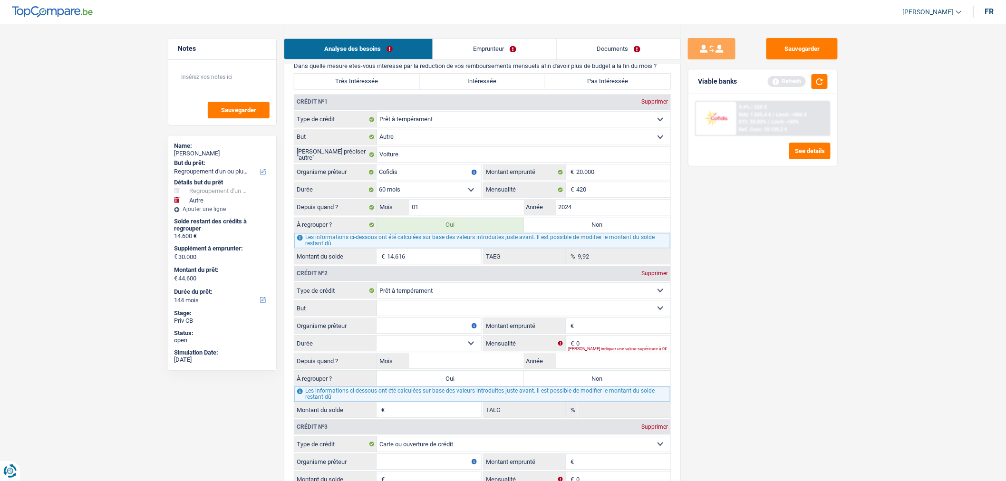
type input "14.616"
click at [440, 316] on select "Confort maison: meubles, textile, peinture, électroménager, outillage non-profe…" at bounding box center [523, 308] width 293 height 15
click at [430, 333] on input "Organisme prêteur" at bounding box center [429, 325] width 105 height 15
type input "Cofidis"
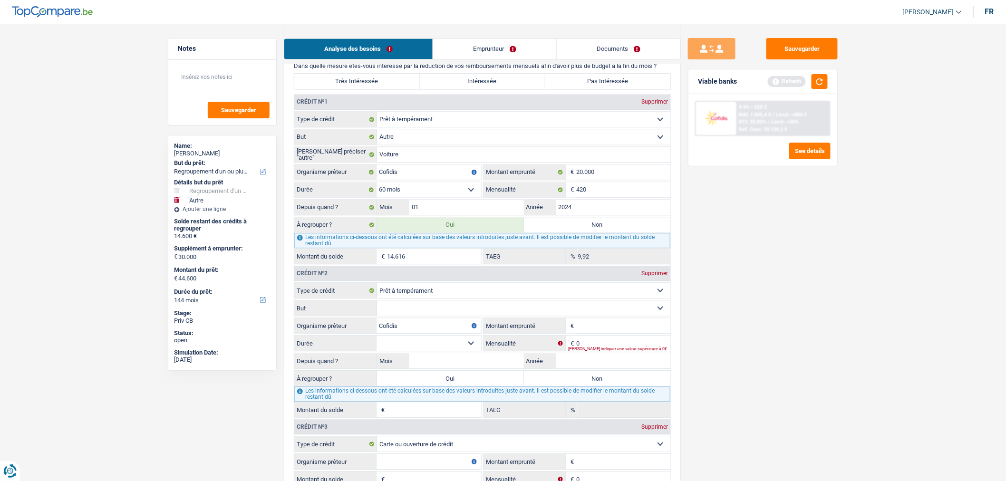
click at [410, 316] on select "Confort maison: meubles, textile, peinture, électroménager, outillage non-profe…" at bounding box center [523, 308] width 293 height 15
click at [730, 281] on div "Sauvegarder Viable banks Refresh 9.9% | 520 € NAI: 1 505,4 € / Limit: >800 € DT…" at bounding box center [763, 252] width 164 height 428
click at [629, 333] on input "Montant" at bounding box center [623, 325] width 94 height 15
type input "10.001"
click at [636, 314] on select "Confort maison: meubles, textile, peinture, électroménager, outillage non-profe…" at bounding box center [523, 308] width 293 height 15
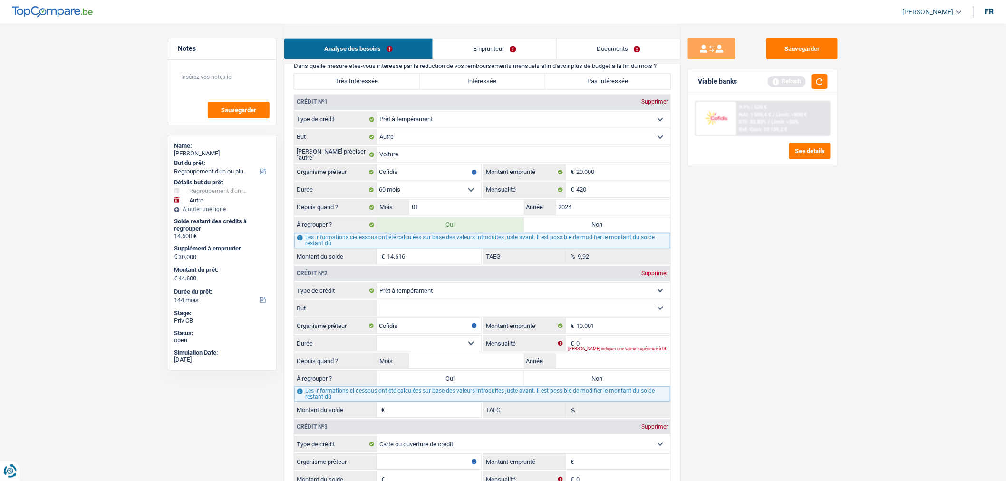
click at [630, 312] on select "Confort maison: meubles, textile, peinture, électroménager, outillage non-profe…" at bounding box center [523, 308] width 293 height 15
select select "legalFees"
click at [377, 310] on select "Confort maison: meubles, textile, peinture, électroménager, outillage non-profe…" at bounding box center [523, 308] width 293 height 15
click at [467, 351] on select "12 mois 18 mois 24 mois 30 mois 36 mois 42 mois 48 mois 60 mois Sélectionner un…" at bounding box center [429, 343] width 105 height 15
select select "60"
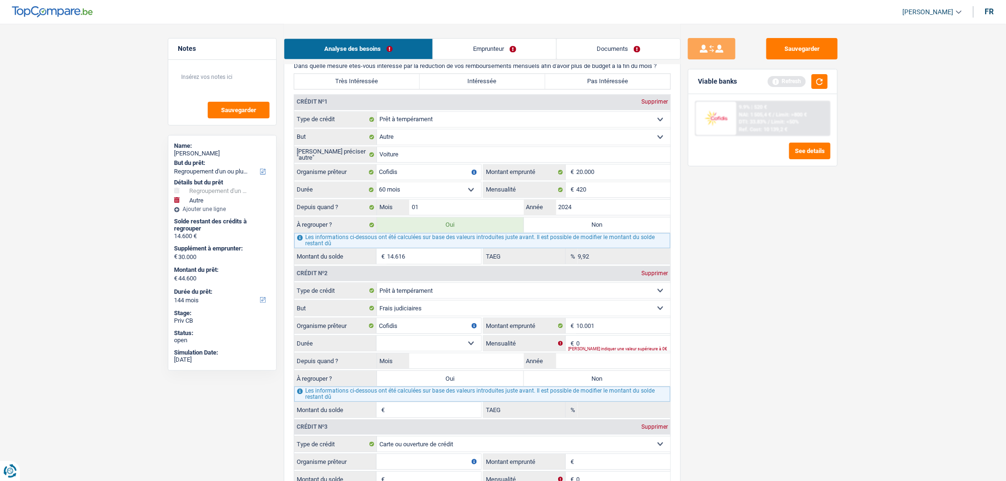
click at [377, 345] on select "12 mois 18 mois 24 mois 30 mois 36 mois 42 mois 48 mois 60 mois Sélectionner un…" at bounding box center [429, 343] width 105 height 15
click at [597, 345] on input "0" at bounding box center [623, 343] width 94 height 15
type input "233"
click at [593, 369] on input "Année" at bounding box center [613, 360] width 115 height 15
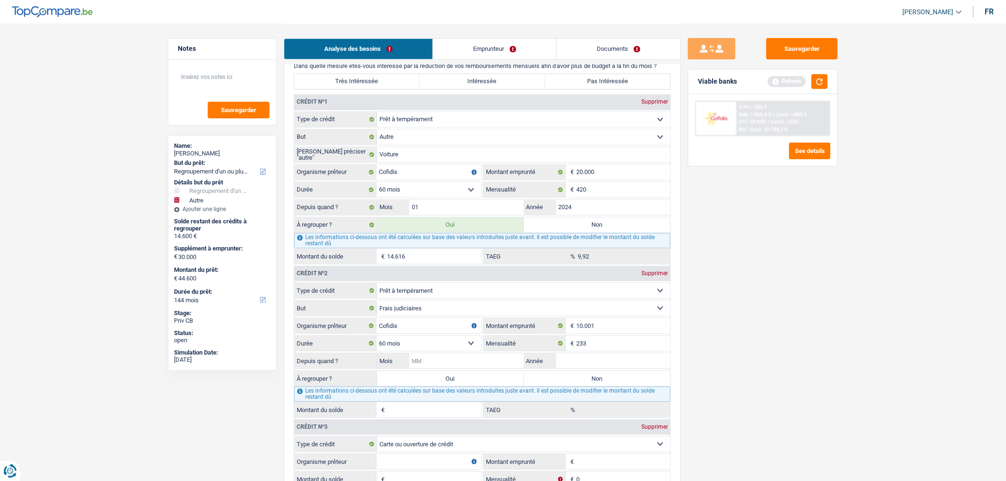
click at [488, 369] on input "Mois" at bounding box center [466, 360] width 115 height 15
type input "12"
type input "2024"
click at [488, 369] on input "12" at bounding box center [466, 360] width 115 height 15
type input "8.909"
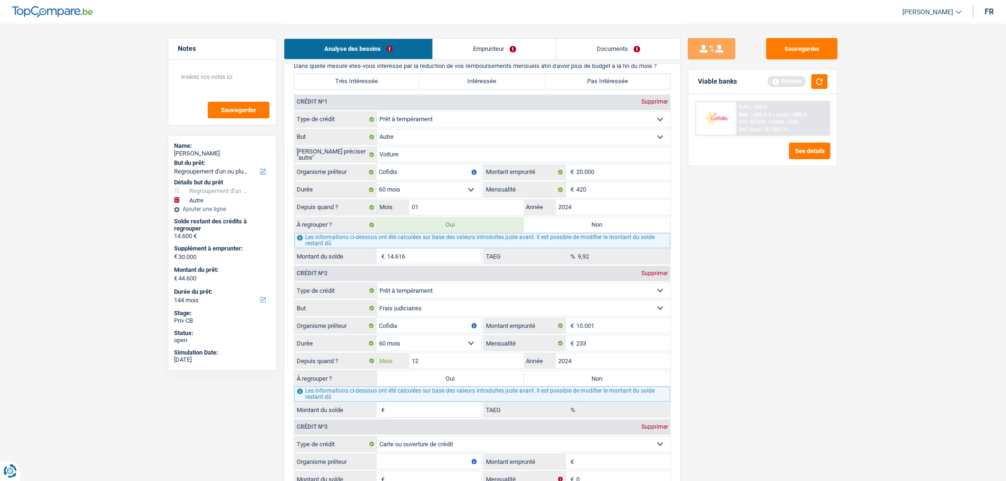
type input "15,00"
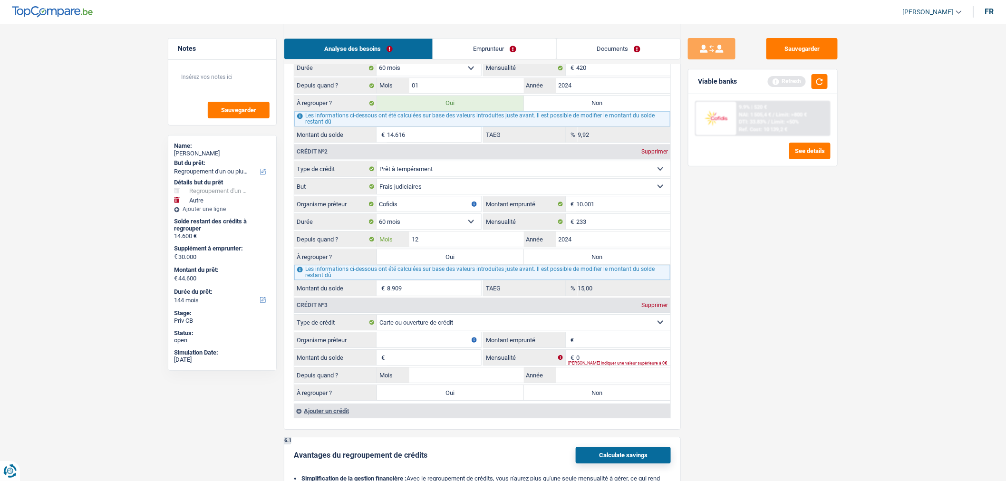
scroll to position [986, 0]
click at [469, 263] on label "Oui" at bounding box center [450, 255] width 147 height 15
click at [469, 263] on input "Oui" at bounding box center [450, 255] width 147 height 15
radio input "true"
type input "23.525"
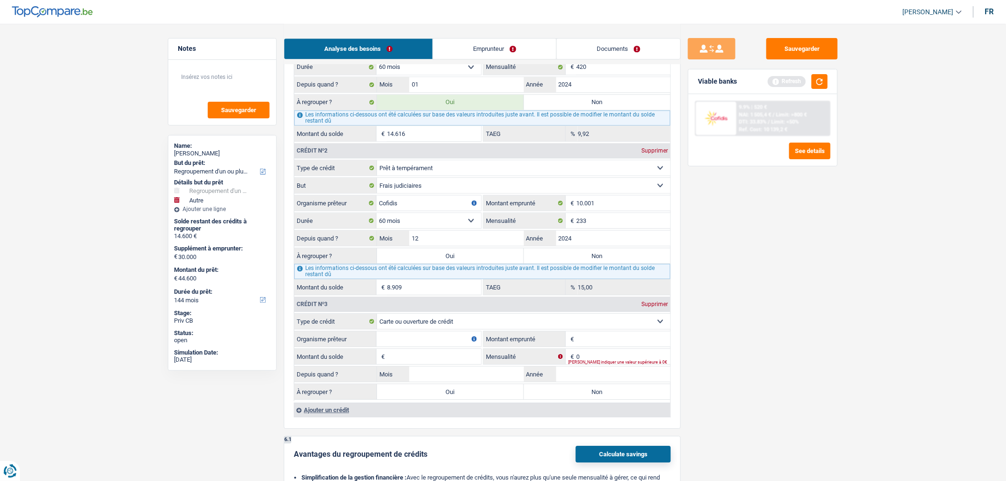
type input "23.525"
type input "53.525"
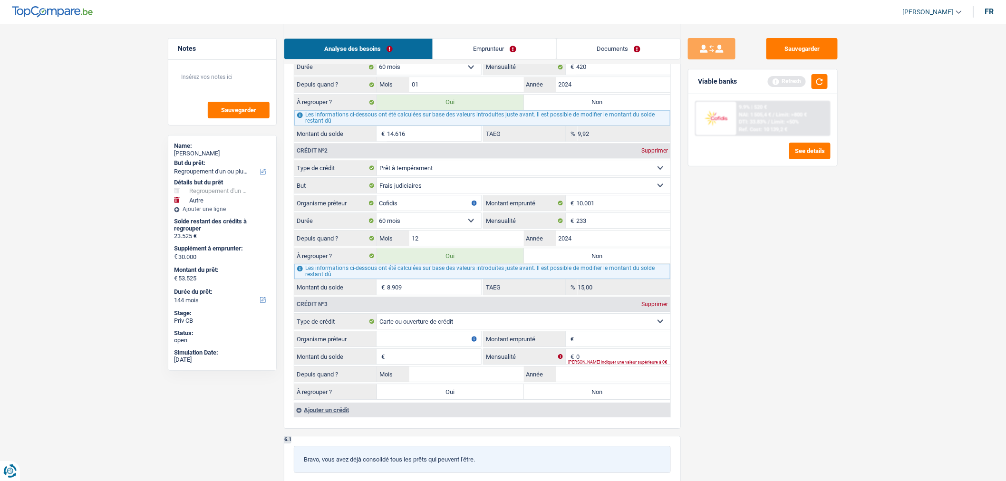
click at [436, 293] on input "8.909" at bounding box center [434, 287] width 94 height 15
type input "8.968"
click at [451, 347] on input "Organisme prêteur" at bounding box center [429, 338] width 105 height 15
type input "Cofidis"
click at [593, 347] on input "Montant emprunté" at bounding box center [623, 338] width 94 height 15
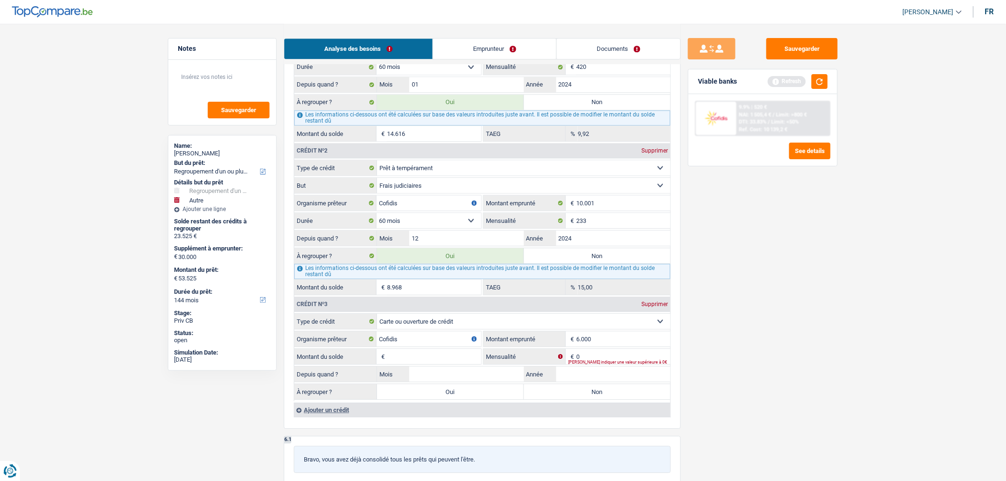
type input "6.000"
click at [438, 364] on input "Montant du solde" at bounding box center [434, 356] width 94 height 15
type input "6.000"
click at [617, 362] on input "0" at bounding box center [623, 356] width 94 height 15
click at [617, 362] on input "26" at bounding box center [623, 356] width 94 height 15
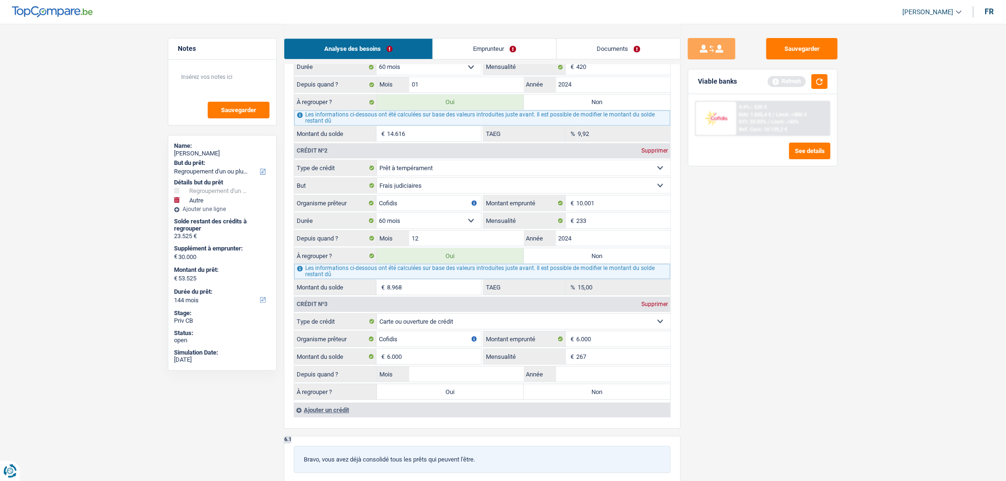
type input "267"
click at [619, 381] on input "Année" at bounding box center [613, 374] width 115 height 15
click at [507, 382] on input "Mois" at bounding box center [466, 374] width 115 height 15
type input "01"
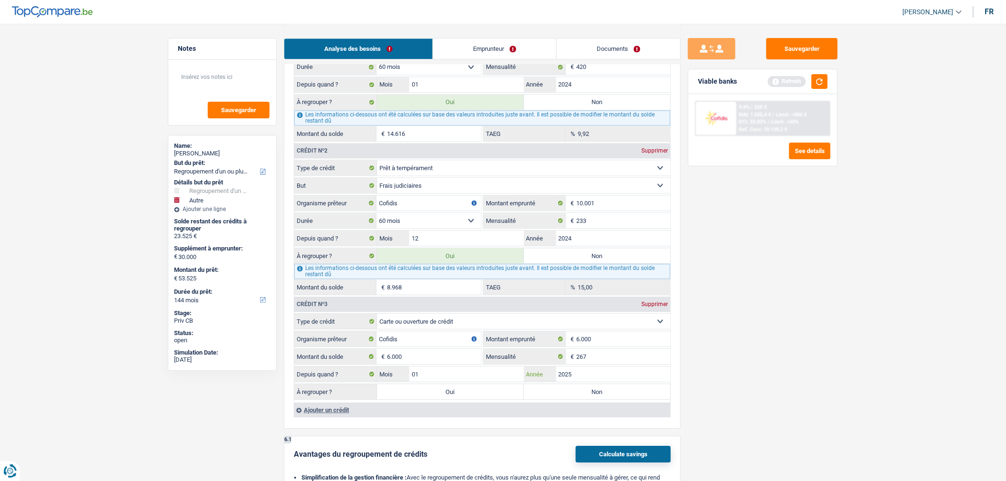
type input "2025"
click at [505, 399] on label "Oui" at bounding box center [450, 391] width 147 height 15
click at [505, 399] on input "Oui" at bounding box center [450, 391] width 147 height 15
radio input "true"
type input "29.584"
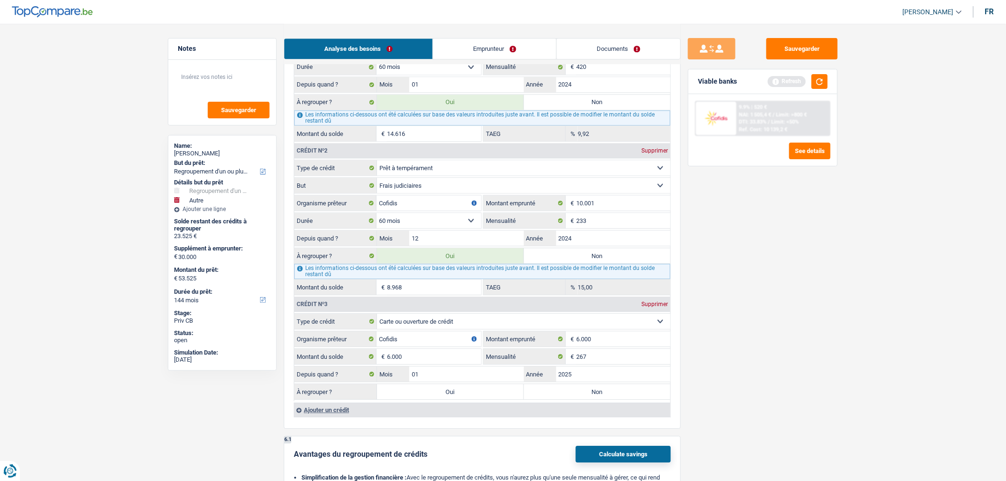
type input "29.584"
type input "59.584"
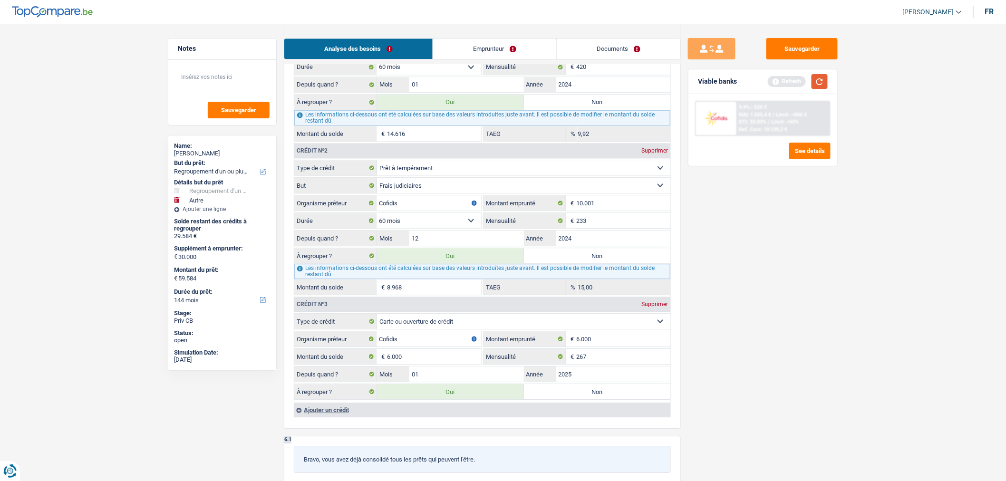
click at [816, 75] on button "button" at bounding box center [820, 81] width 16 height 15
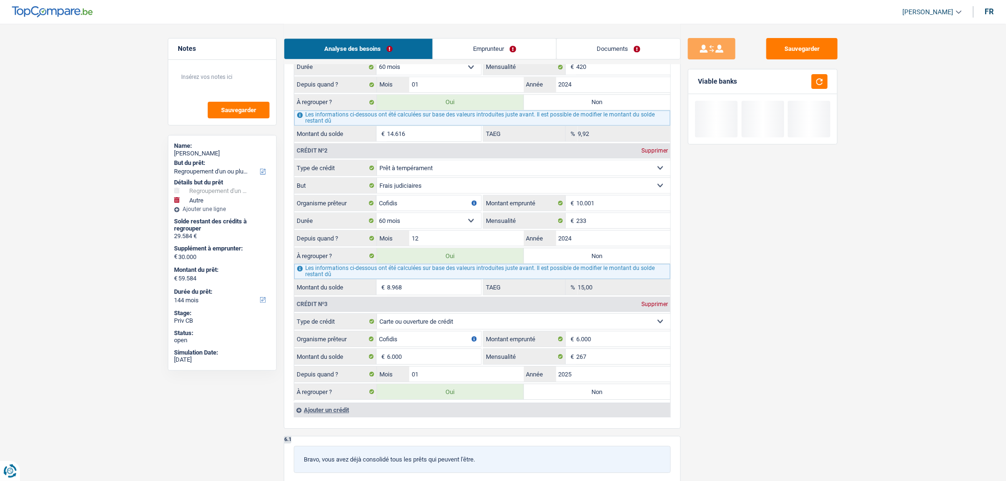
click at [629, 399] on label "Non" at bounding box center [597, 391] width 147 height 15
click at [629, 399] on input "Non" at bounding box center [597, 391] width 147 height 15
radio input "true"
type input "23.584"
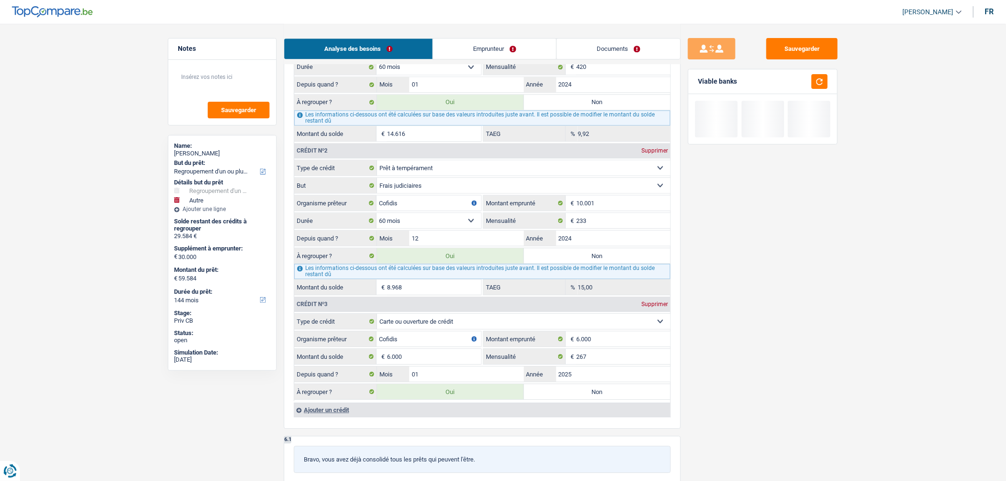
radio input "false"
type input "53.584"
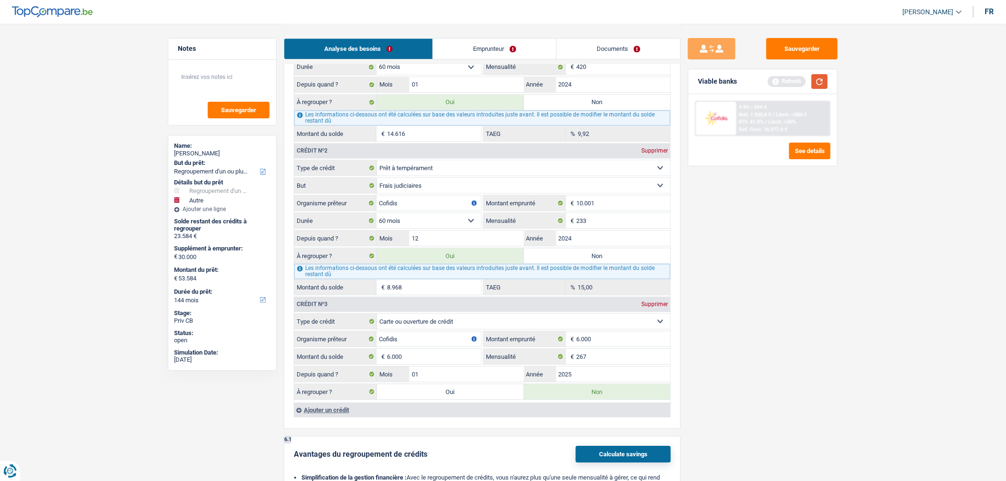
click at [821, 84] on button "button" at bounding box center [820, 81] width 16 height 15
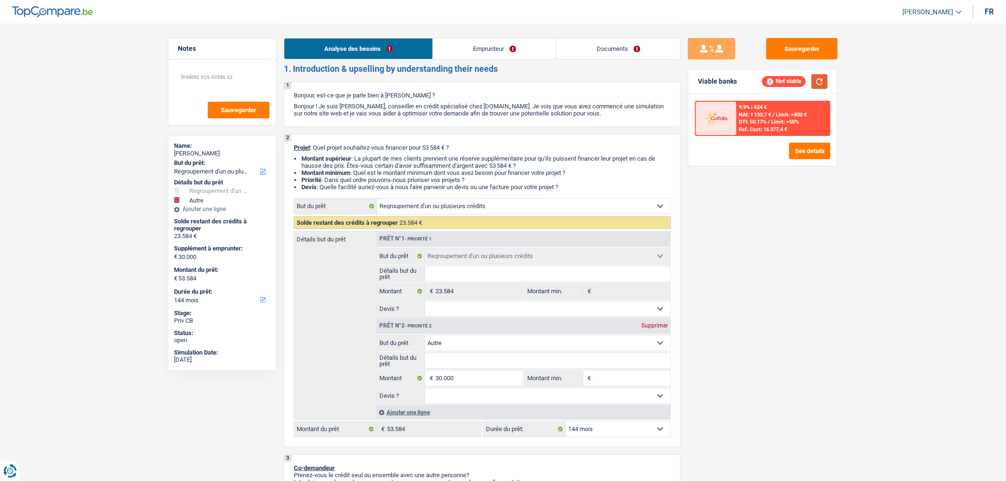
scroll to position [0, 0]
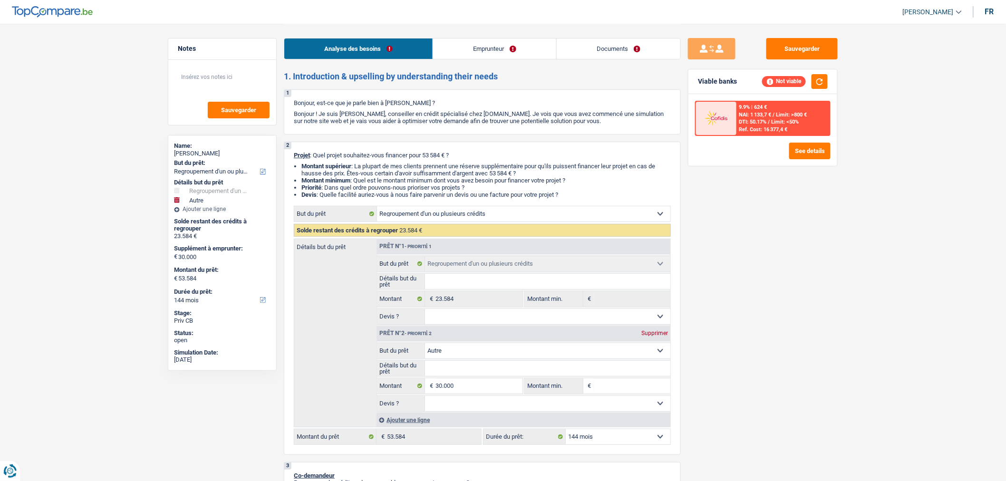
click at [656, 336] on div "Supprimer" at bounding box center [654, 334] width 31 height 6
select select "120"
type input "0"
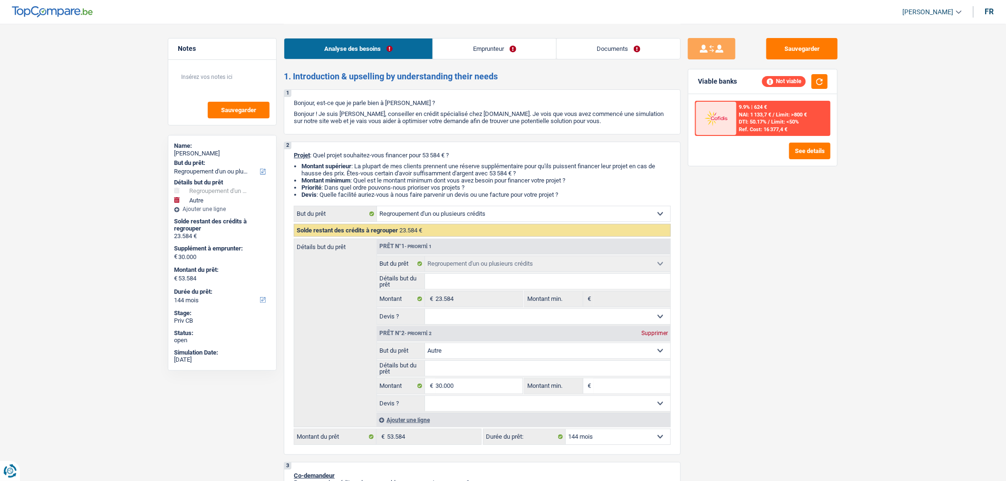
type input "23.584"
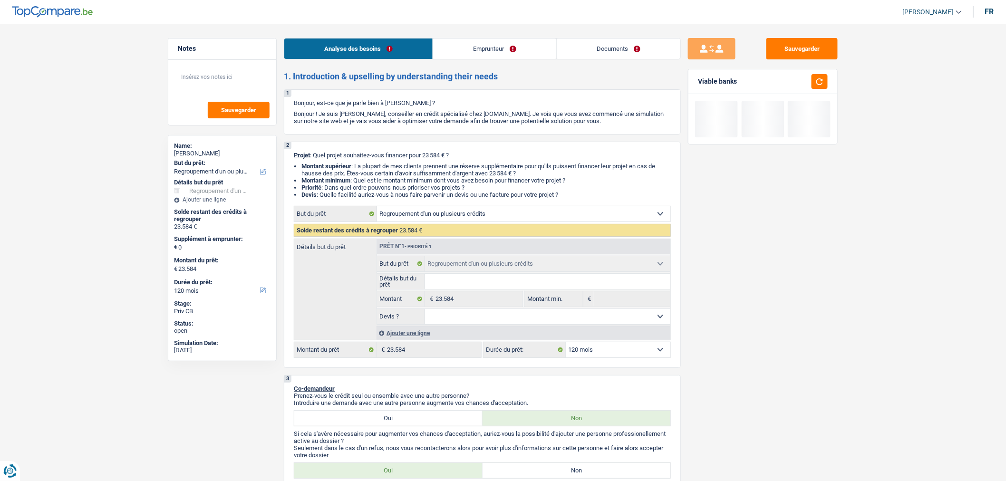
click at [411, 332] on div "Ajouter une ligne" at bounding box center [524, 333] width 294 height 14
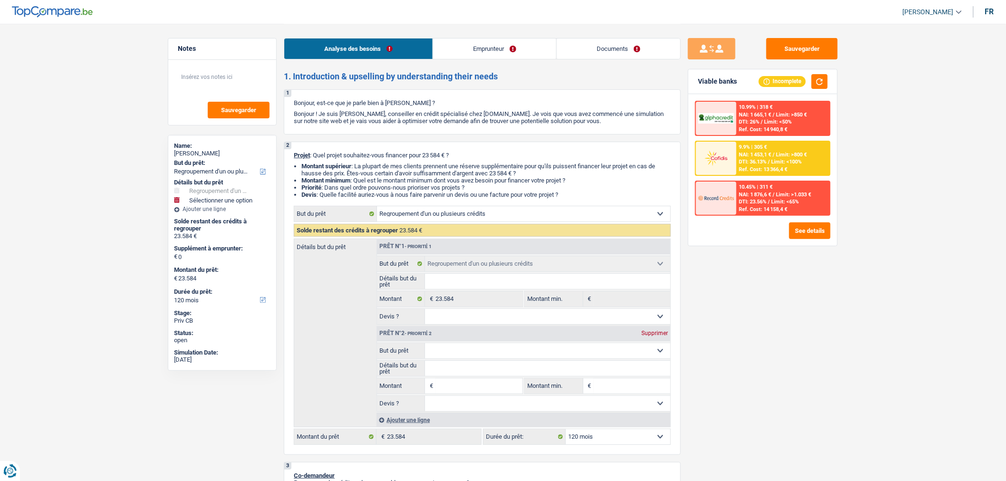
click at [461, 388] on input "Montant" at bounding box center [479, 386] width 87 height 15
type input "6"
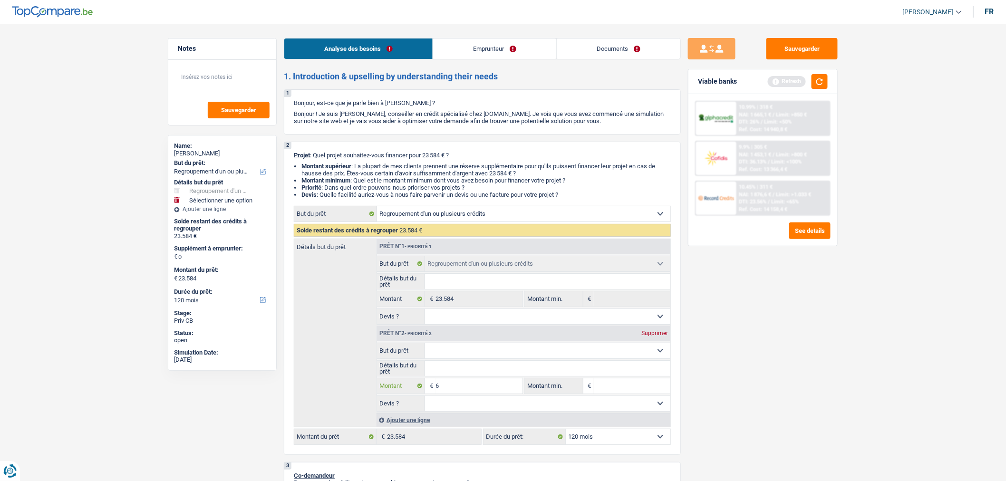
type input "64"
type input "641"
type input "6.416"
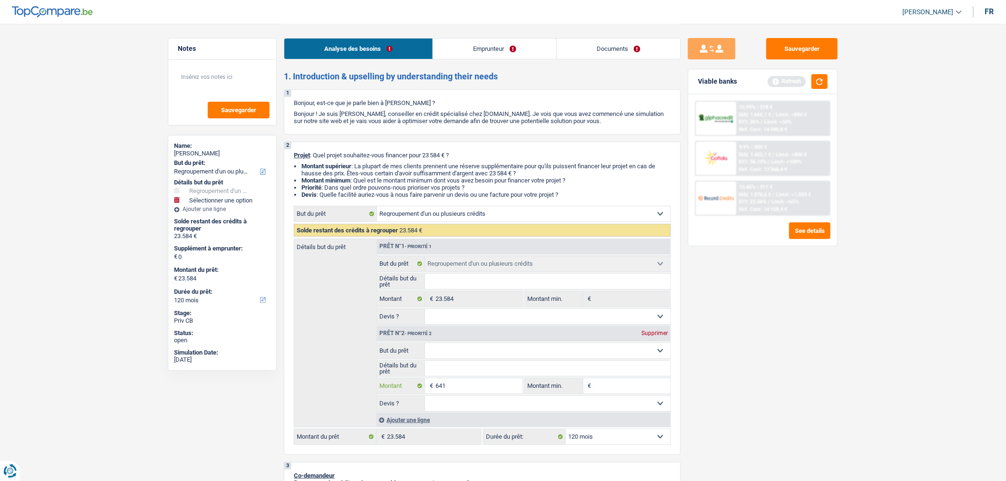
type input "6.416"
type input "30.000"
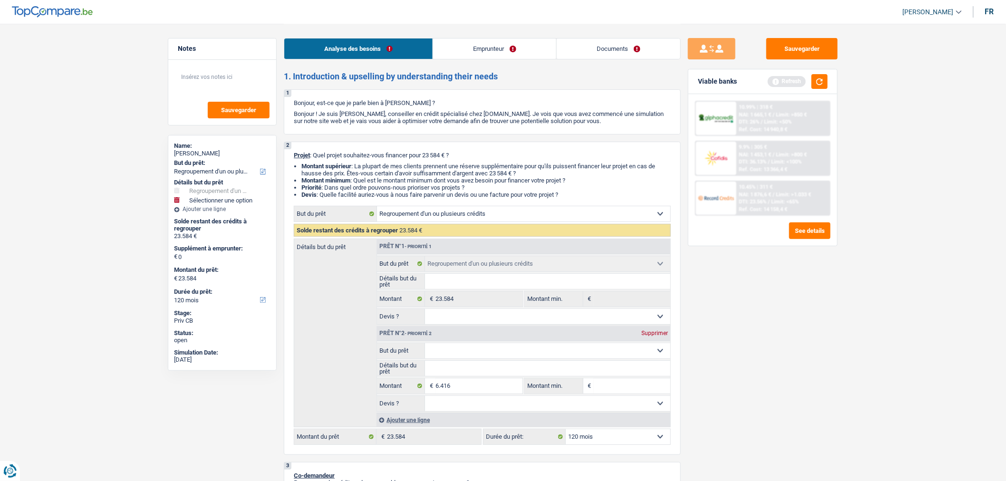
type input "30.000"
click at [578, 354] on select "Confort maison: meubles, textile, peinture, électroménager, outillage non-profe…" at bounding box center [548, 350] width 246 height 15
click at [782, 337] on div "Sauvegarder Viable banks Refresh 10.99% | 318 € NAI: 1 665,1 € / Limit: >850 € …" at bounding box center [763, 252] width 164 height 428
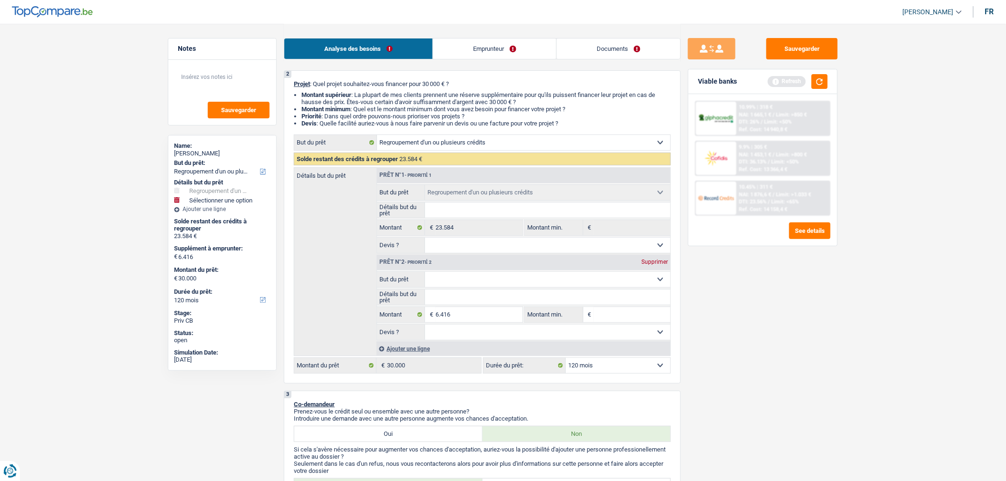
scroll to position [41, 0]
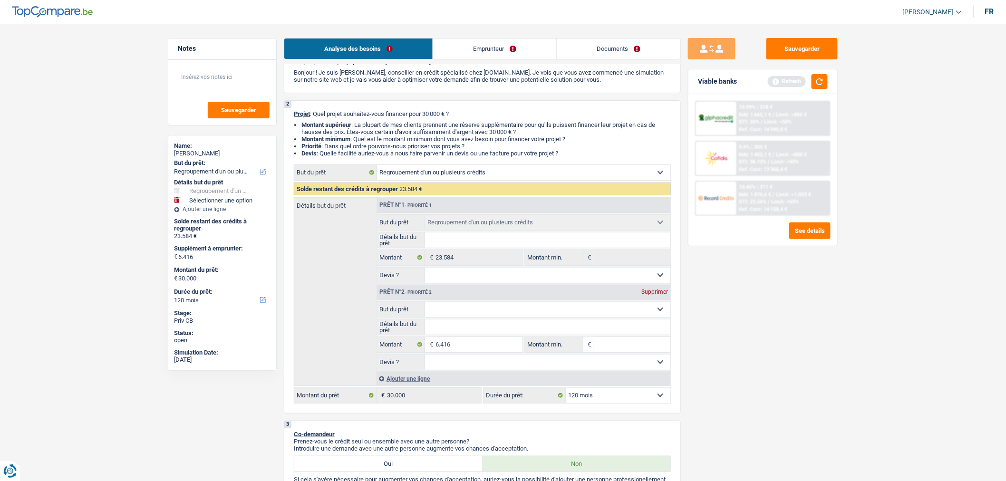
click at [486, 312] on select "Confort maison: meubles, textile, peinture, électroménager, outillage non-profe…" at bounding box center [548, 309] width 246 height 15
select select "movingOrInstallation"
click at [425, 305] on select "Confort maison: meubles, textile, peinture, électroménager, outillage non-profe…" at bounding box center [548, 309] width 246 height 15
select select "movingOrInstallation"
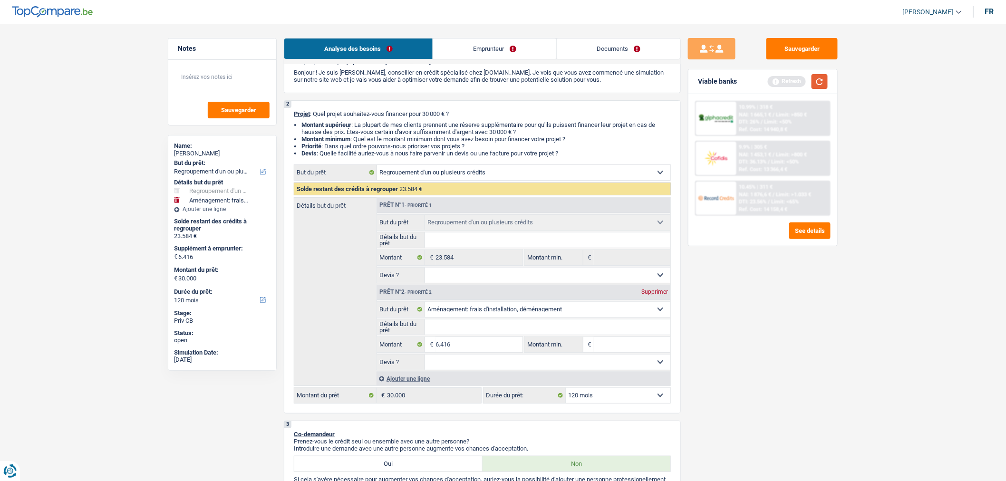
click at [823, 87] on button "button" at bounding box center [820, 81] width 16 height 15
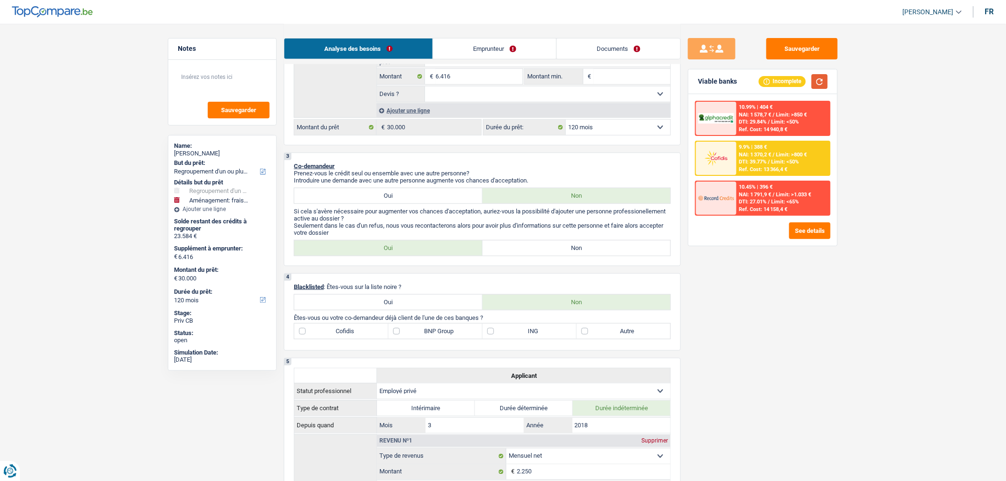
scroll to position [0, 0]
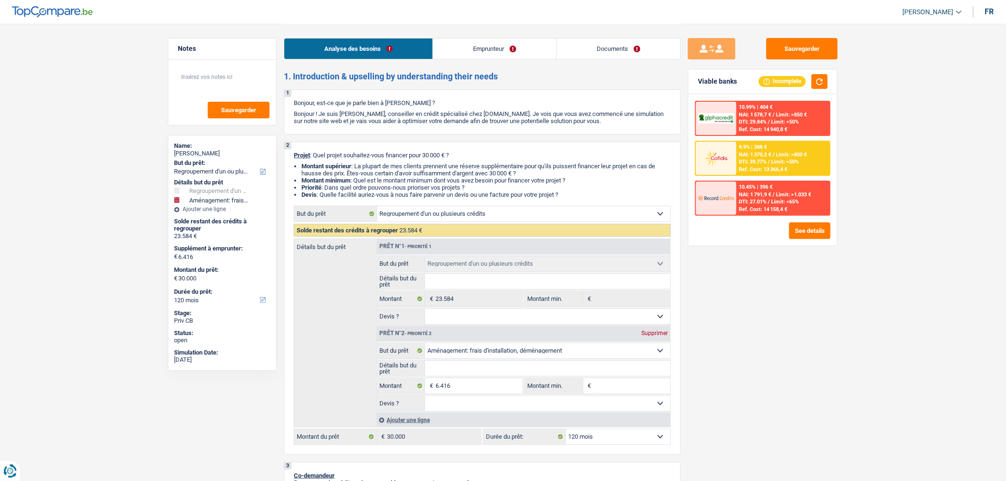
click at [479, 410] on select "Oui Non Non répondu Sélectionner une option" at bounding box center [548, 403] width 246 height 15
select select "false"
click at [425, 399] on select "Oui Non Non répondu Sélectionner une option" at bounding box center [548, 403] width 246 height 15
select select "false"
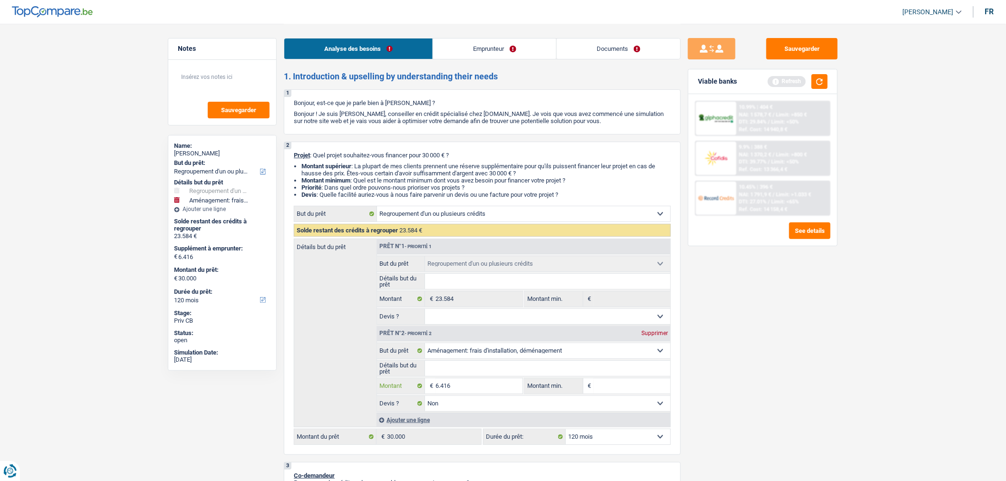
click at [498, 392] on input "6.416" at bounding box center [479, 386] width 87 height 15
type input "5"
type input "50"
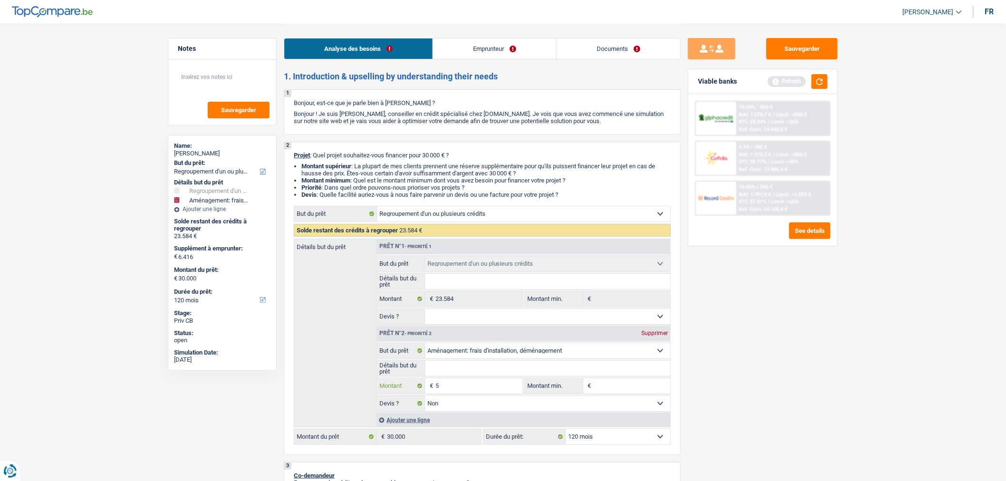
type input "50"
type input "500"
type input "5.000"
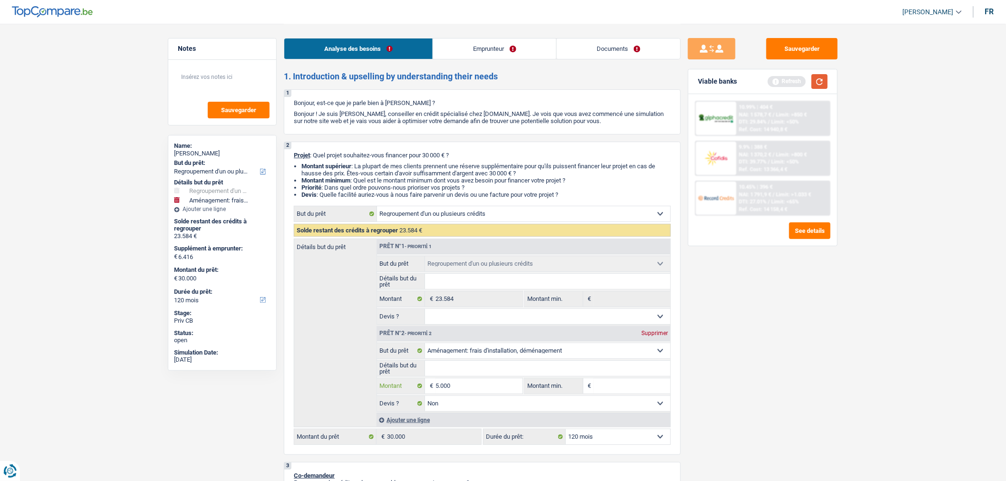
type input "5.000"
type input "28.584"
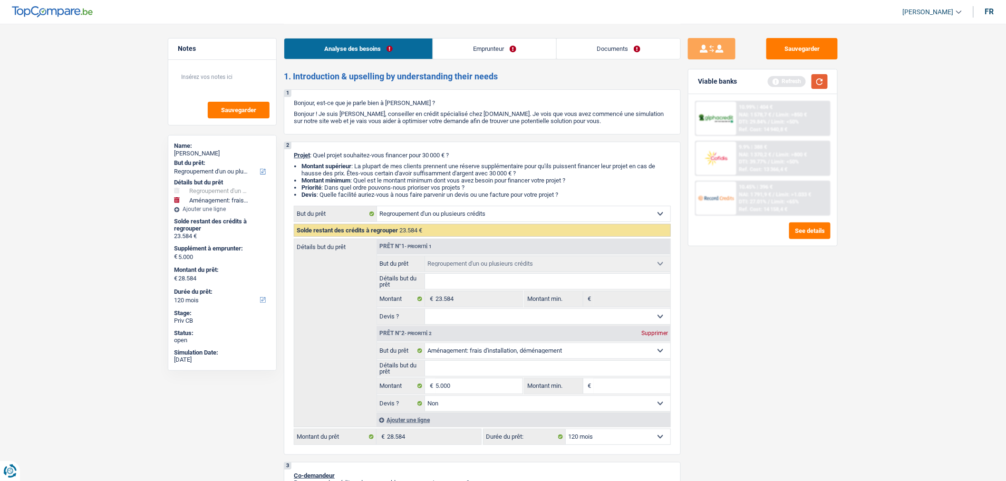
click at [820, 79] on button "button" at bounding box center [820, 81] width 16 height 15
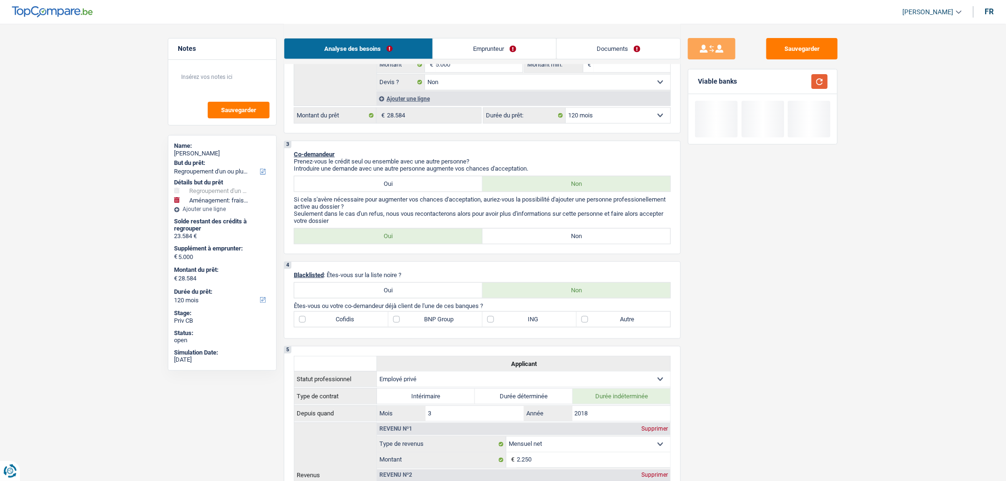
scroll to position [323, 0]
click at [511, 241] on label "Non" at bounding box center [577, 234] width 188 height 15
click at [511, 241] on input "Non" at bounding box center [577, 234] width 188 height 15
radio input "true"
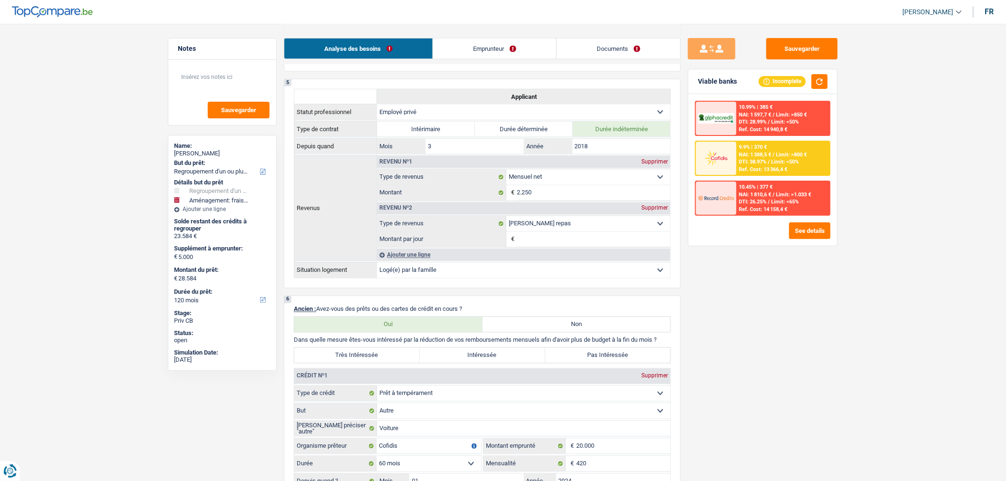
scroll to position [587, 0]
click at [822, 79] on button "button" at bounding box center [820, 81] width 16 height 15
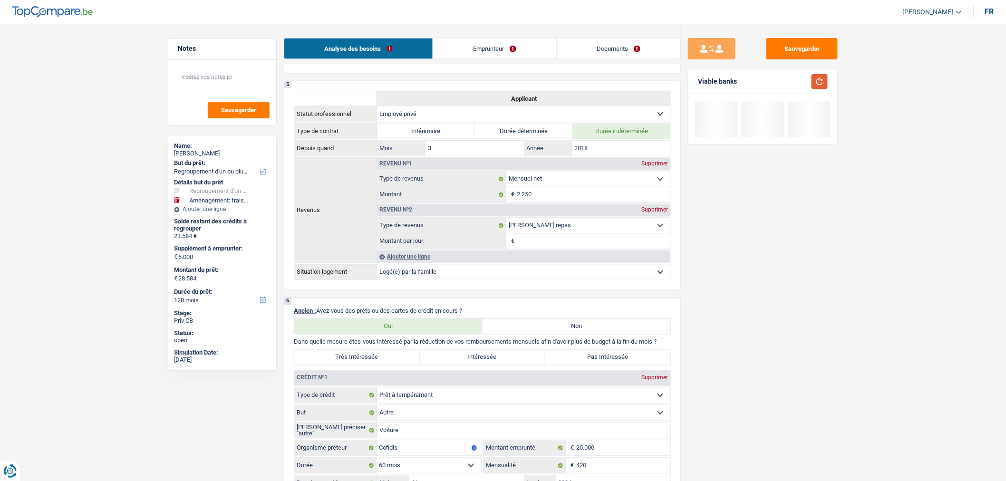
click at [822, 79] on button "button" at bounding box center [820, 81] width 16 height 15
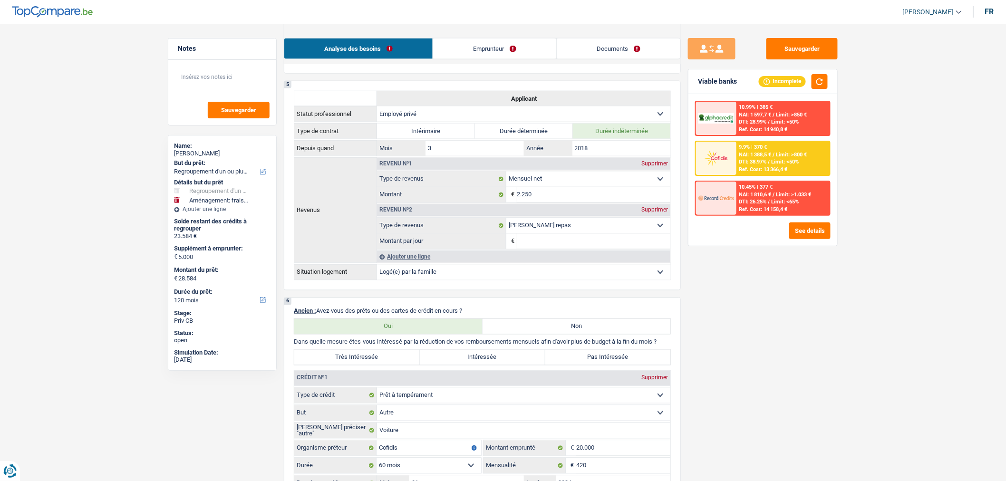
click at [657, 213] on div "Supprimer" at bounding box center [654, 210] width 31 height 6
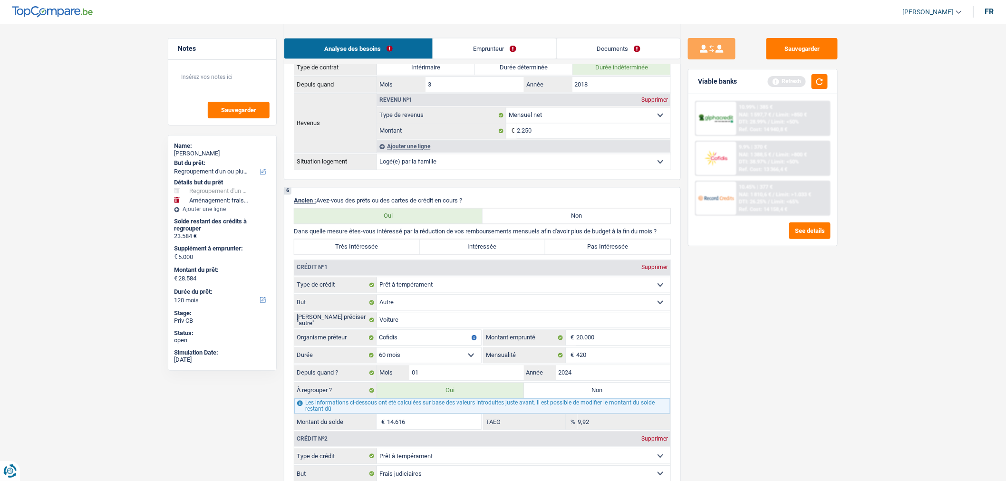
scroll to position [652, 0]
click at [392, 253] on label "Très Intéressée" at bounding box center [357, 246] width 126 height 15
click at [392, 253] on input "Très Intéressée" at bounding box center [357, 246] width 126 height 15
radio input "true"
click at [814, 78] on button "button" at bounding box center [820, 81] width 16 height 15
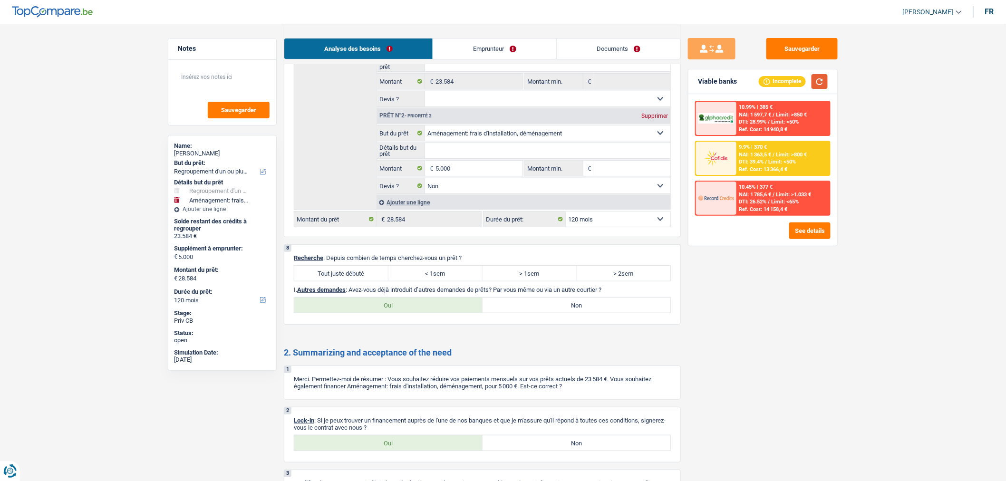
scroll to position [1542, 0]
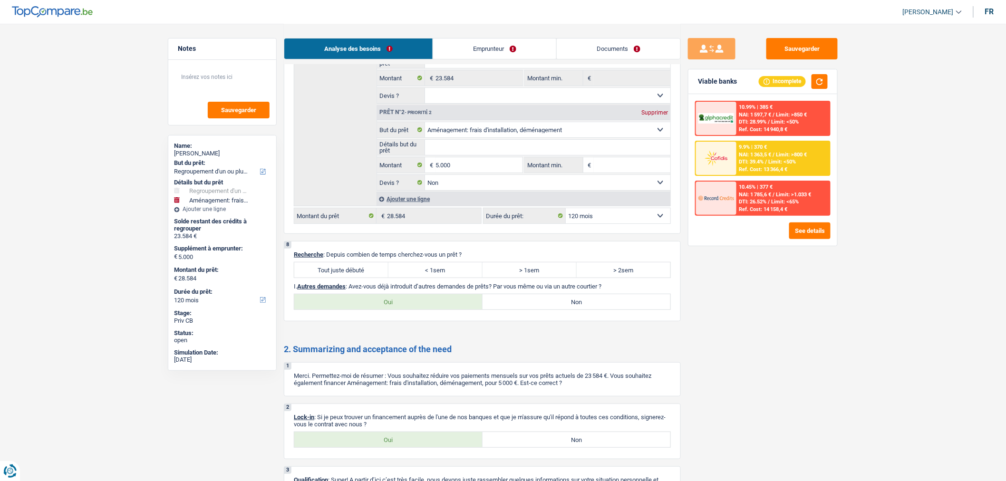
click at [377, 278] on label "Tout juste débuté" at bounding box center [341, 270] width 94 height 15
click at [377, 278] on input "Tout juste débuté" at bounding box center [341, 270] width 94 height 15
radio input "true"
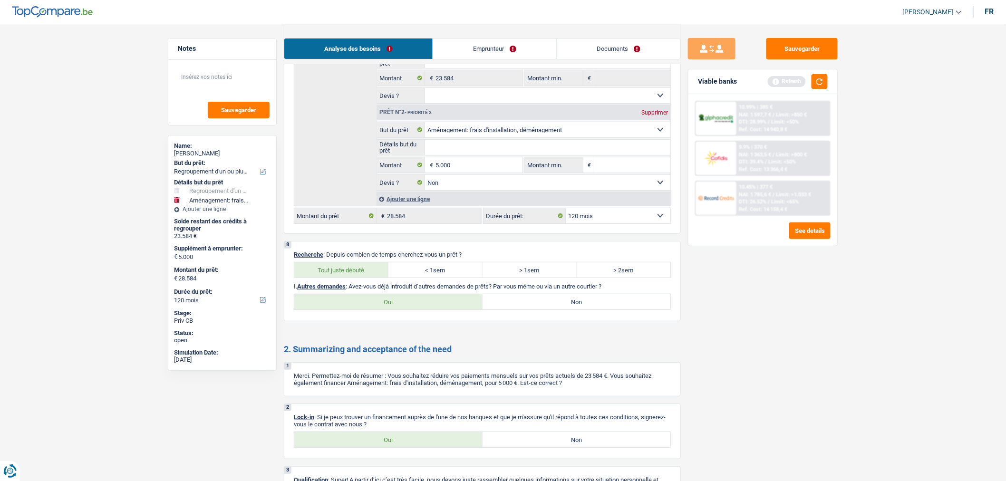
click at [530, 310] on label "Non" at bounding box center [577, 301] width 188 height 15
click at [530, 310] on input "Non" at bounding box center [577, 301] width 188 height 15
radio input "true"
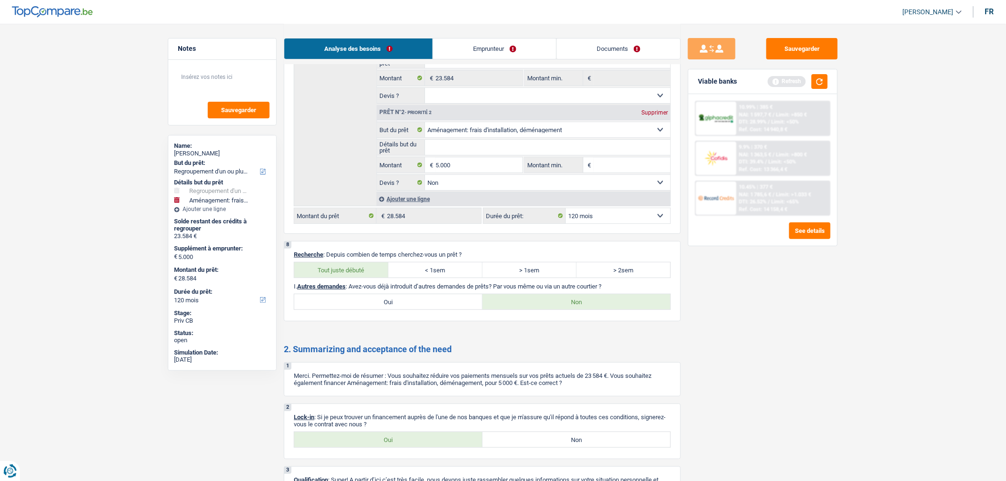
scroll to position [1629, 0]
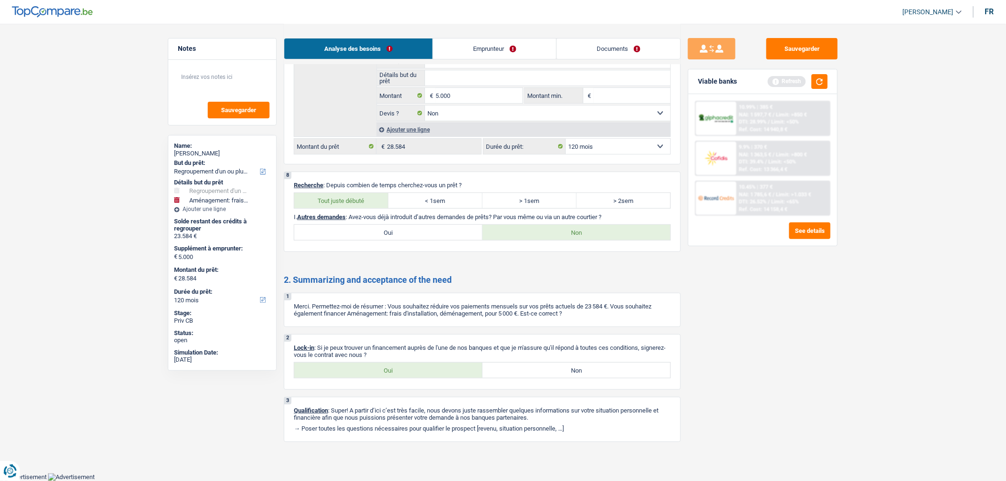
click at [421, 371] on label "Oui" at bounding box center [388, 370] width 188 height 15
click at [421, 371] on input "Oui" at bounding box center [388, 370] width 188 height 15
radio input "true"
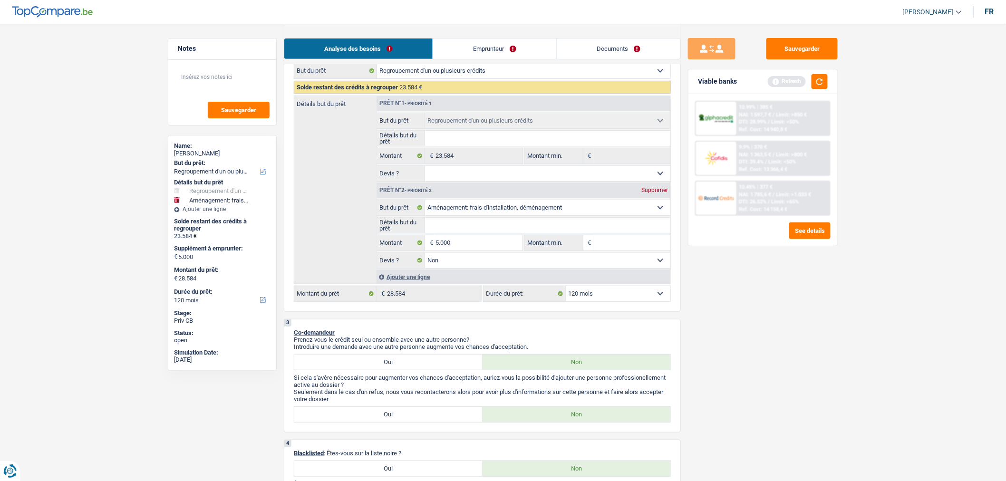
scroll to position [62, 0]
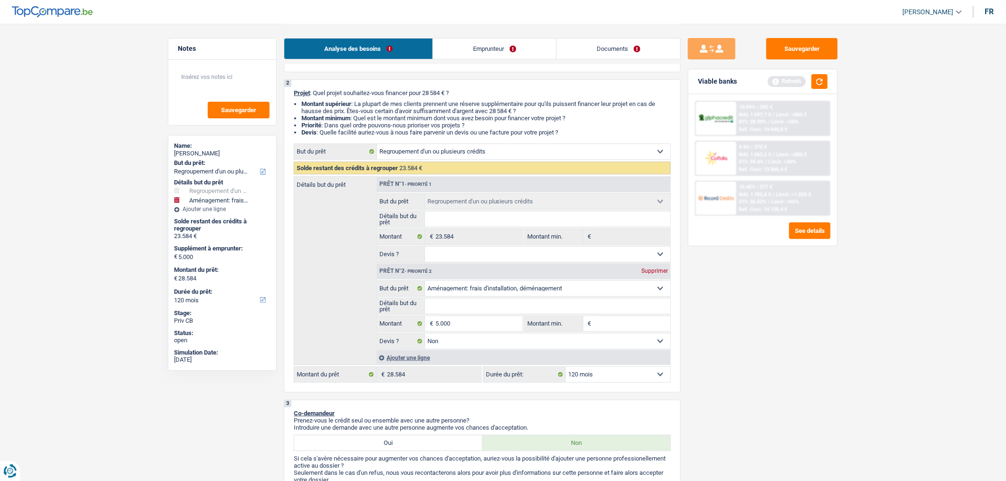
click at [501, 44] on link "Emprunteur" at bounding box center [494, 49] width 123 height 20
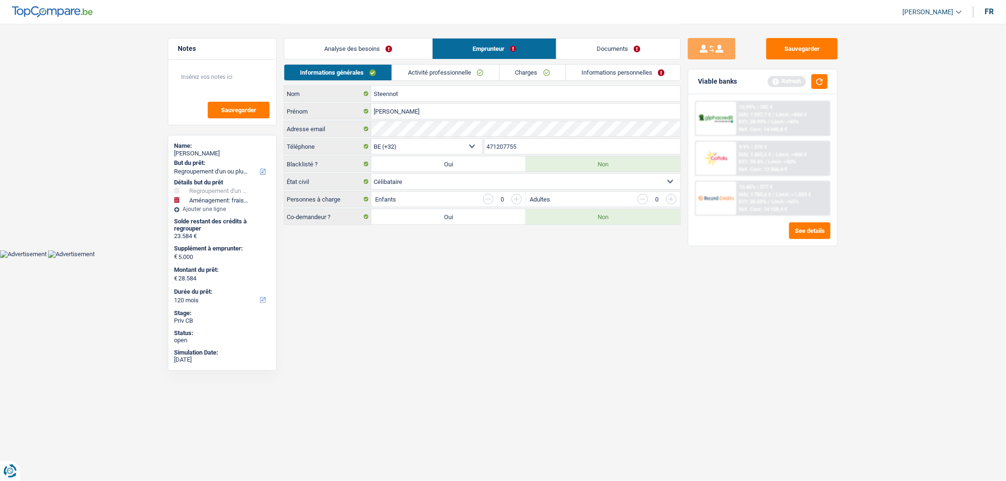
scroll to position [0, 0]
click at [459, 72] on link "Activité professionnelle" at bounding box center [449, 73] width 107 height 16
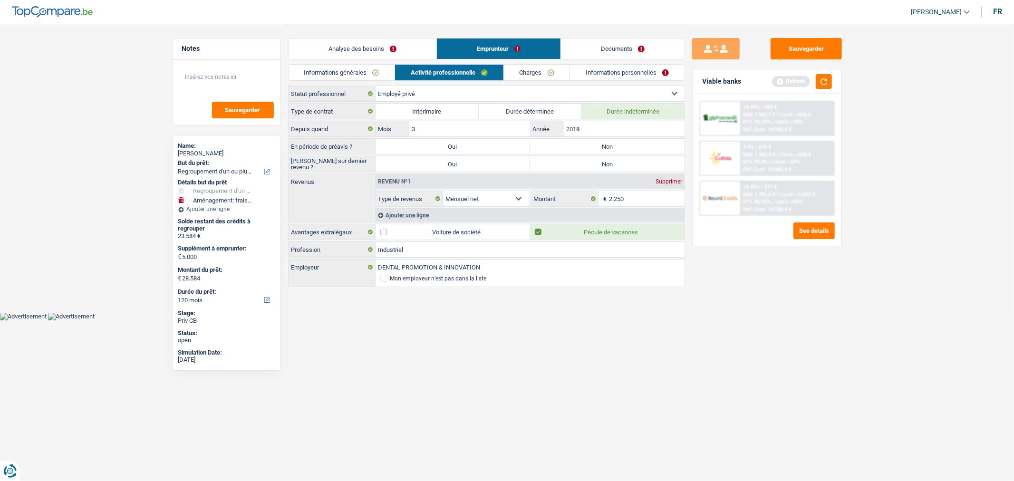
click at [626, 148] on label "Non" at bounding box center [607, 146] width 155 height 15
click at [626, 148] on input "Non" at bounding box center [607, 146] width 155 height 15
radio input "true"
click at [626, 164] on label "Non" at bounding box center [607, 163] width 155 height 15
click at [626, 164] on input "Non" at bounding box center [607, 163] width 155 height 15
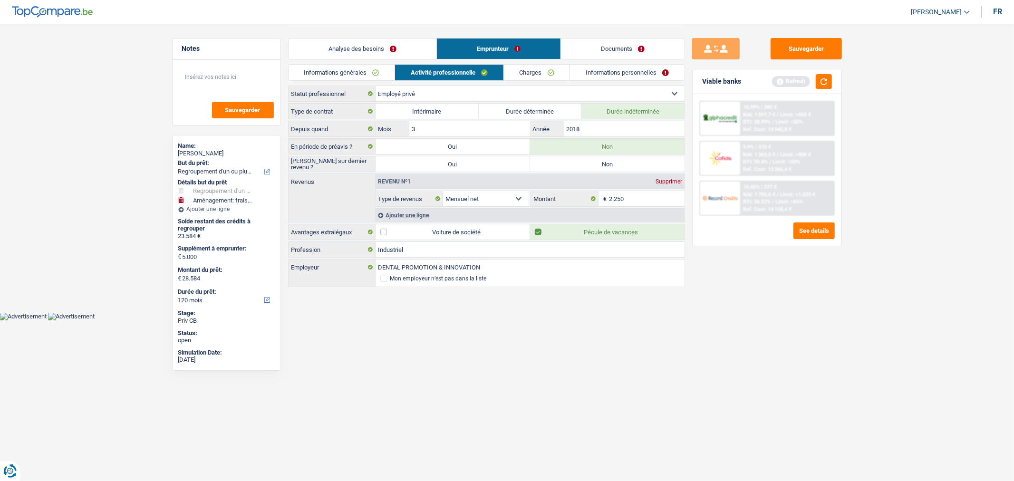
radio input "true"
click at [540, 70] on link "Charges" at bounding box center [537, 73] width 66 height 16
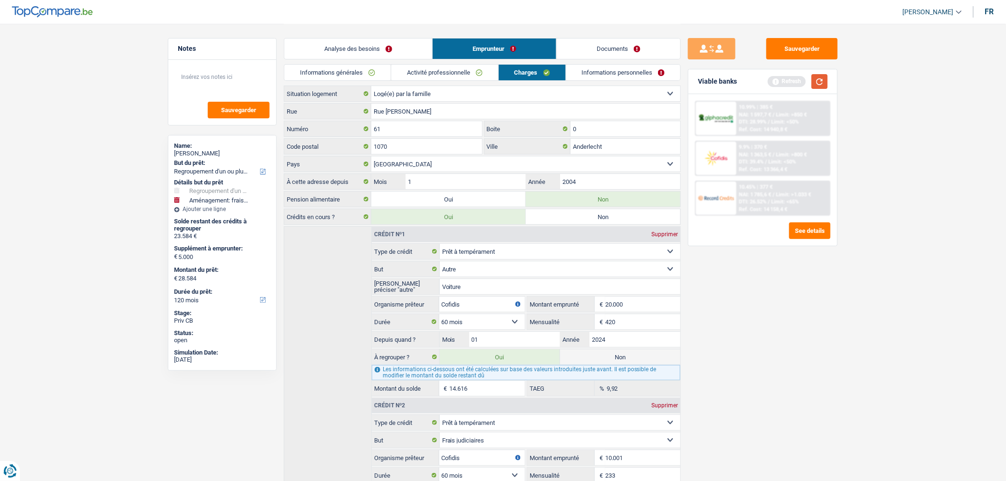
click at [825, 76] on button "button" at bounding box center [820, 81] width 16 height 15
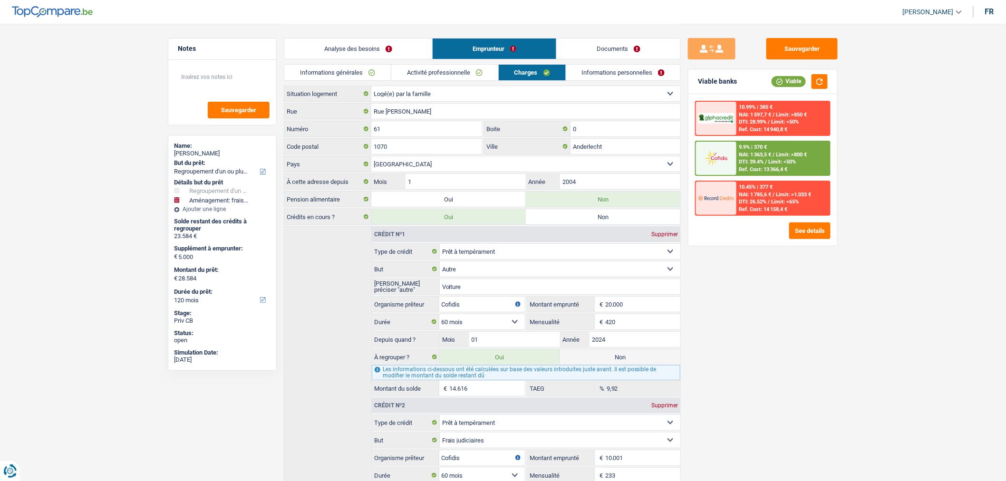
click at [612, 69] on link "Informations personnelles" at bounding box center [623, 73] width 115 height 16
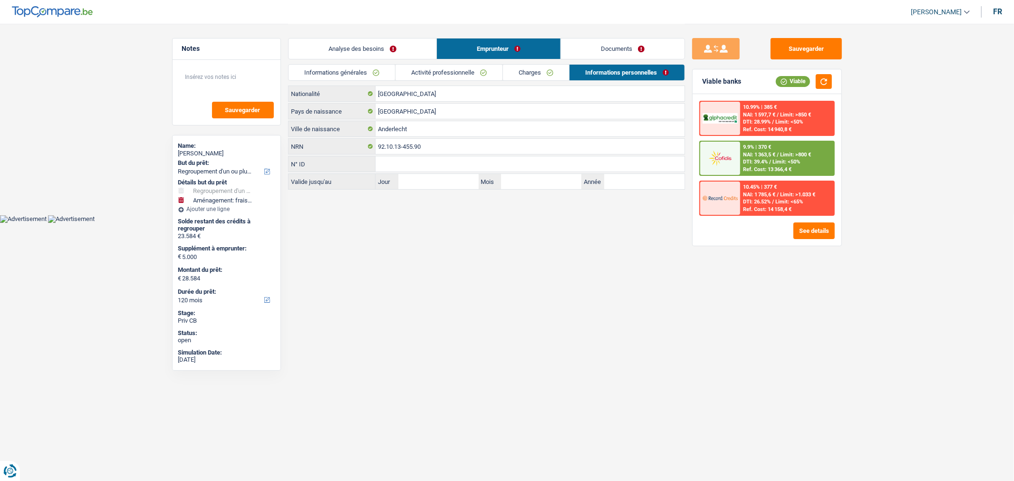
click at [603, 50] on link "Documents" at bounding box center [623, 49] width 124 height 20
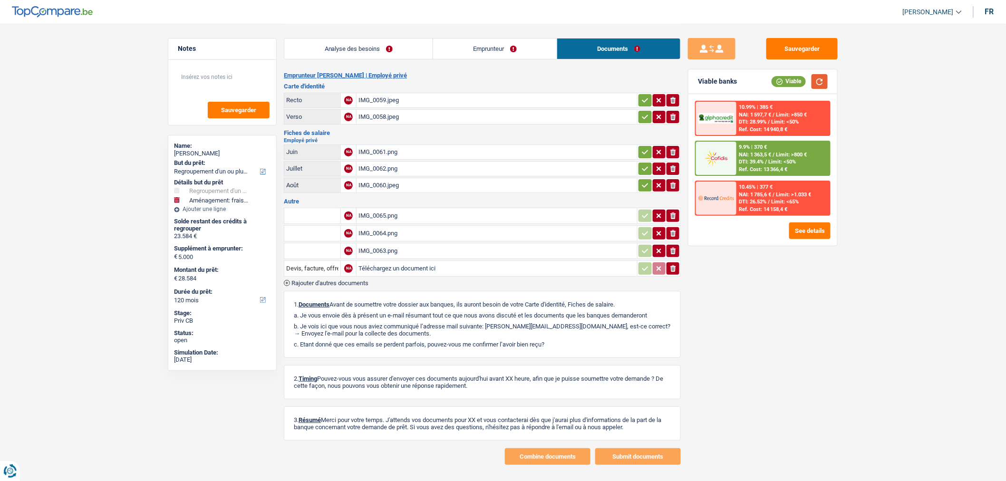
click at [822, 86] on button "button" at bounding box center [820, 81] width 16 height 15
click at [535, 58] on link "Emprunteur" at bounding box center [495, 49] width 124 height 20
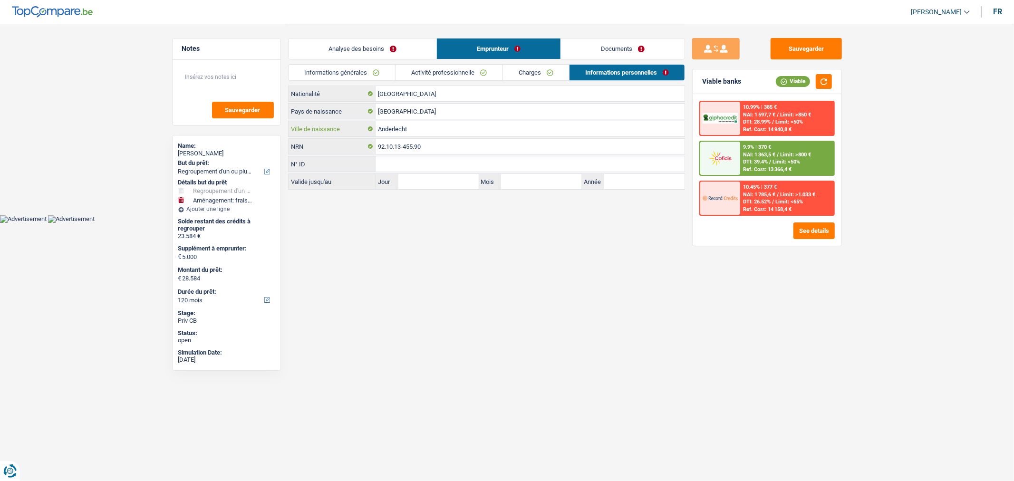
click at [459, 134] on input "Anderlecht" at bounding box center [530, 128] width 309 height 15
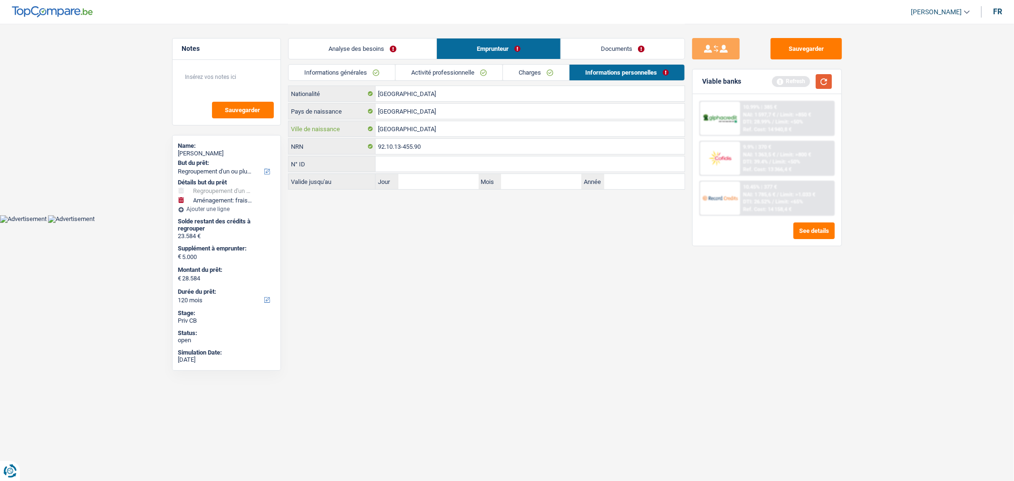
type input "Bruxelles"
click at [826, 78] on button "button" at bounding box center [824, 81] width 16 height 15
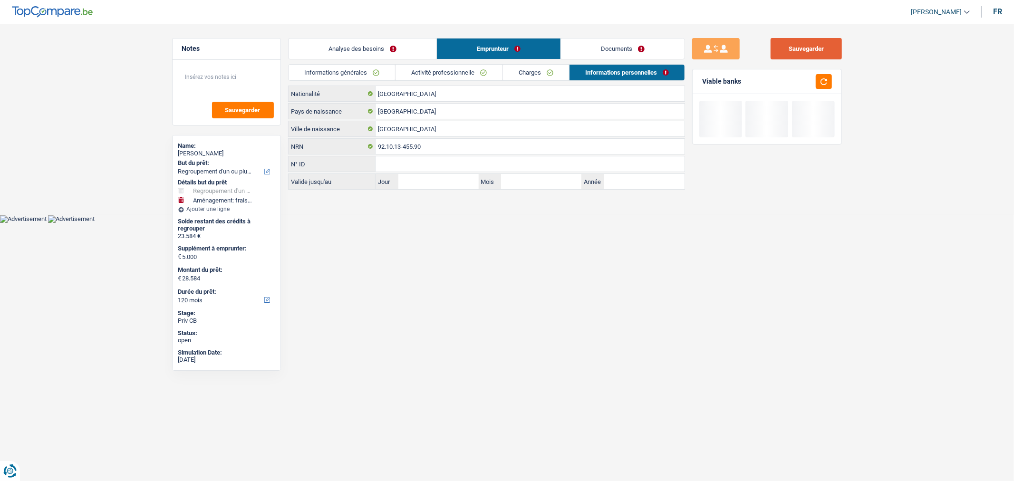
click at [808, 59] on button "Sauvegarder" at bounding box center [806, 48] width 71 height 21
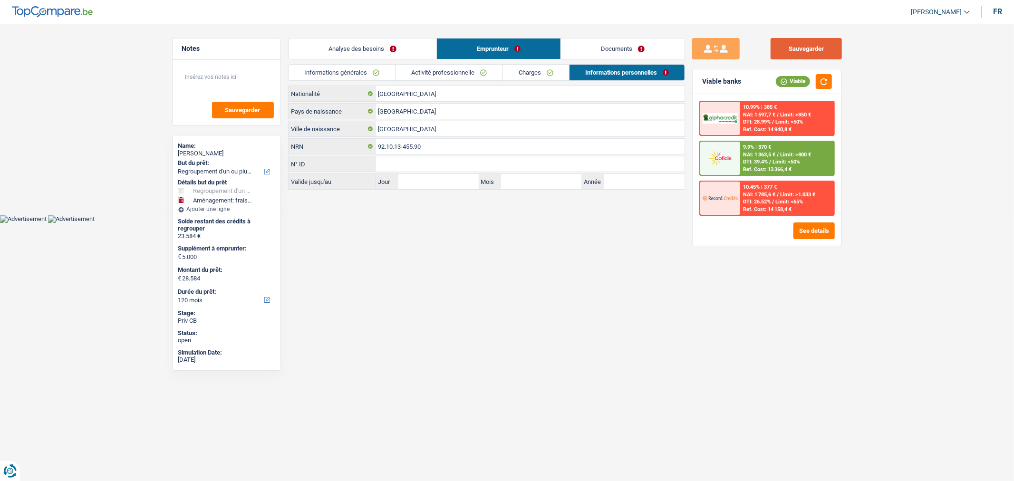
click at [799, 55] on button "Sauvegarder" at bounding box center [806, 48] width 71 height 21
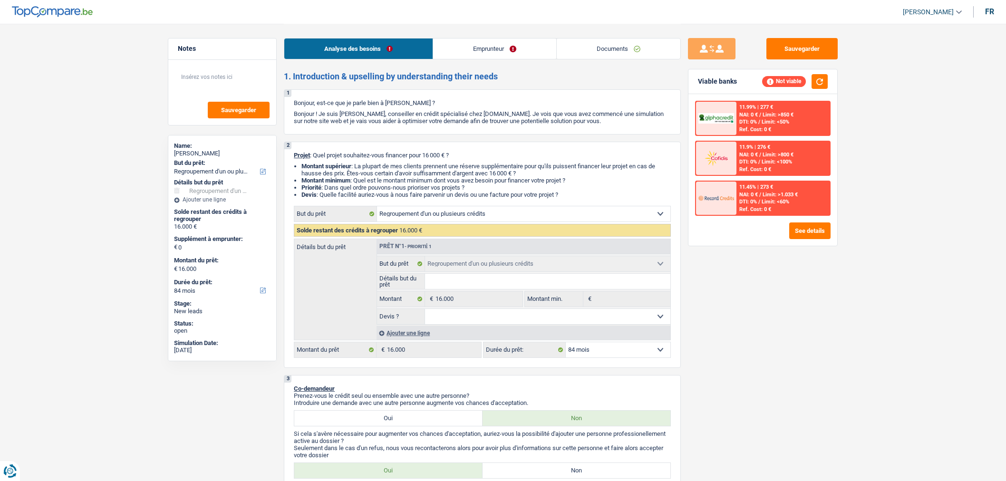
select select "refinancing"
select select "84"
select select "refinancing"
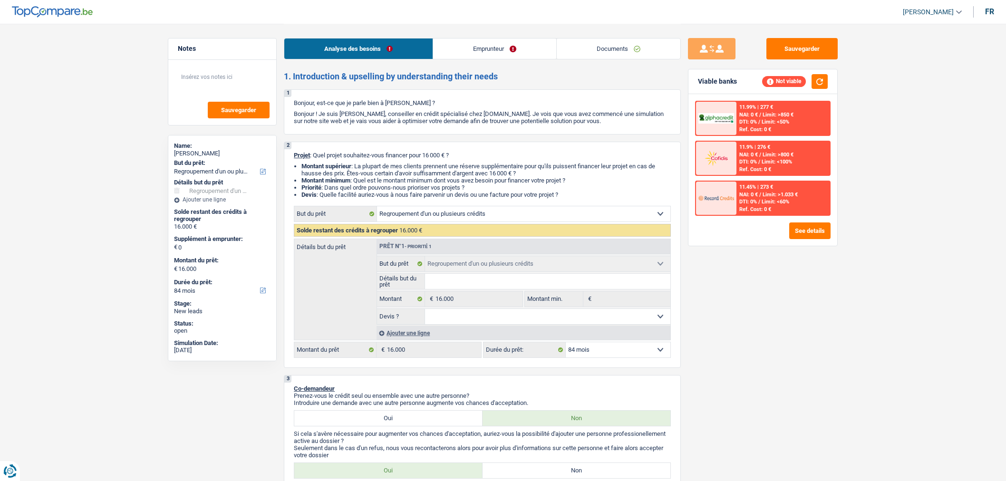
select select "84"
select select "refinancing"
select select "84"
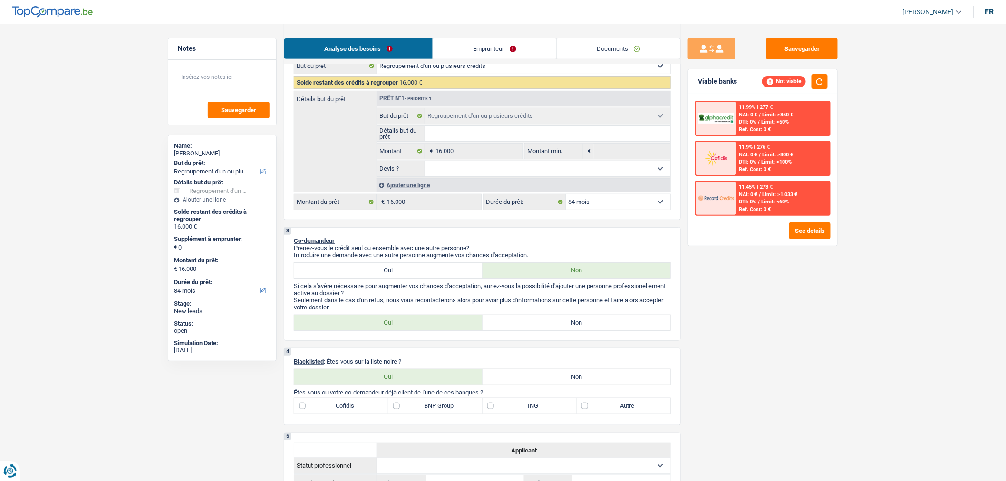
scroll to position [148, 0]
click at [564, 329] on label "Non" at bounding box center [577, 322] width 188 height 15
click at [564, 329] on input "Non" at bounding box center [577, 322] width 188 height 15
radio input "true"
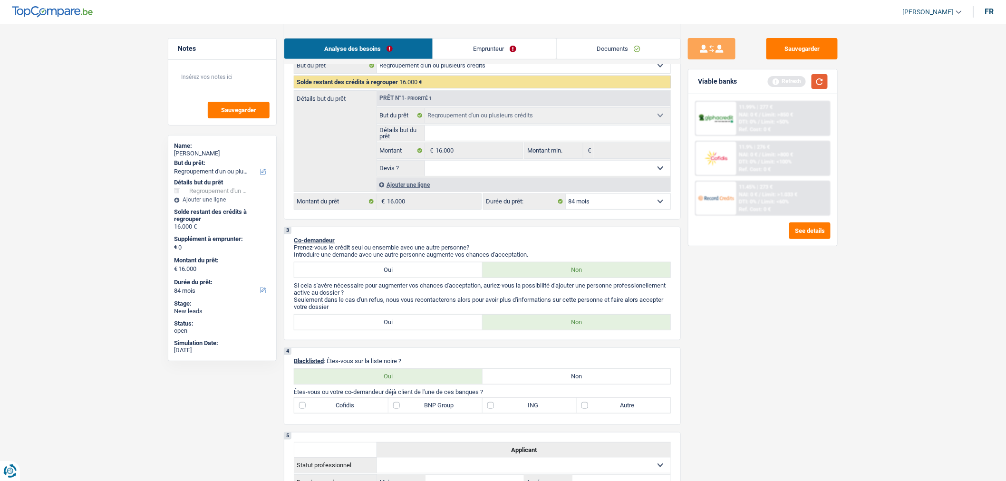
click at [820, 84] on button "button" at bounding box center [820, 81] width 16 height 15
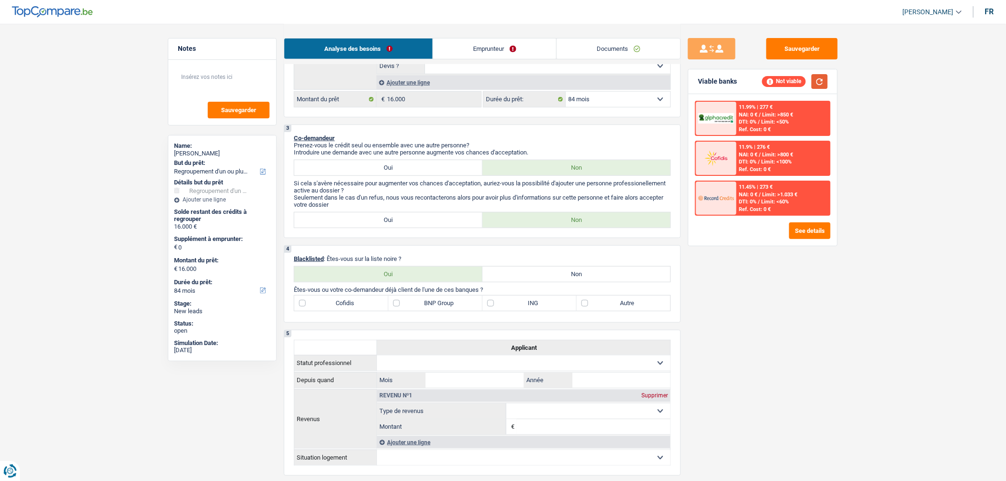
scroll to position [0, 0]
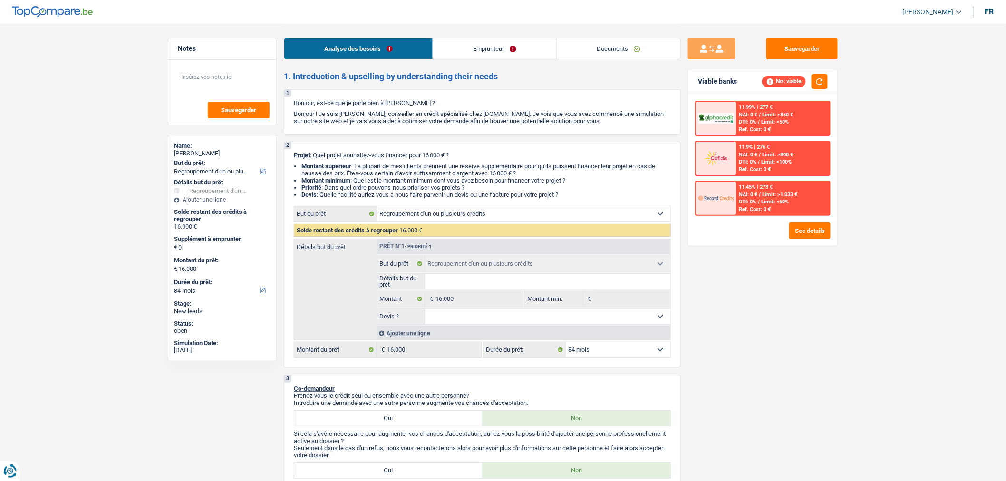
click at [528, 207] on div "2 Projet : Quel projet souhaitez-vous financer pour 16 000 € ? Montant supérieu…" at bounding box center [482, 255] width 397 height 226
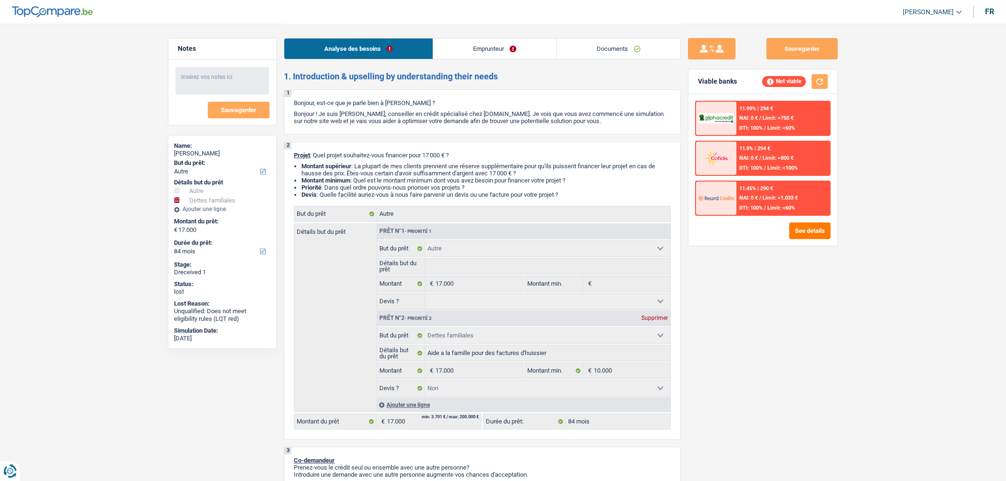
select select "other"
select select "familyDebt"
select select "84"
select select "other"
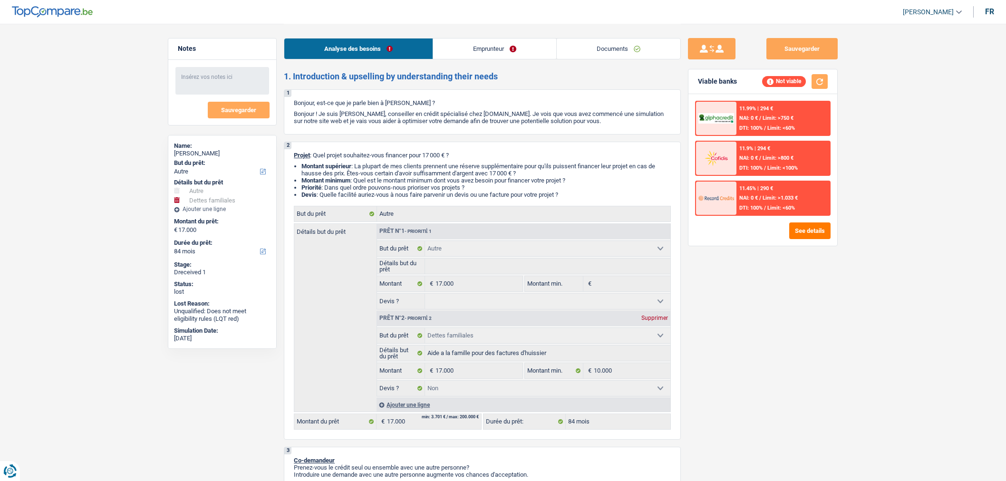
select select "other"
select select "familyDebt"
select select "false"
select select "84"
select select "independent"
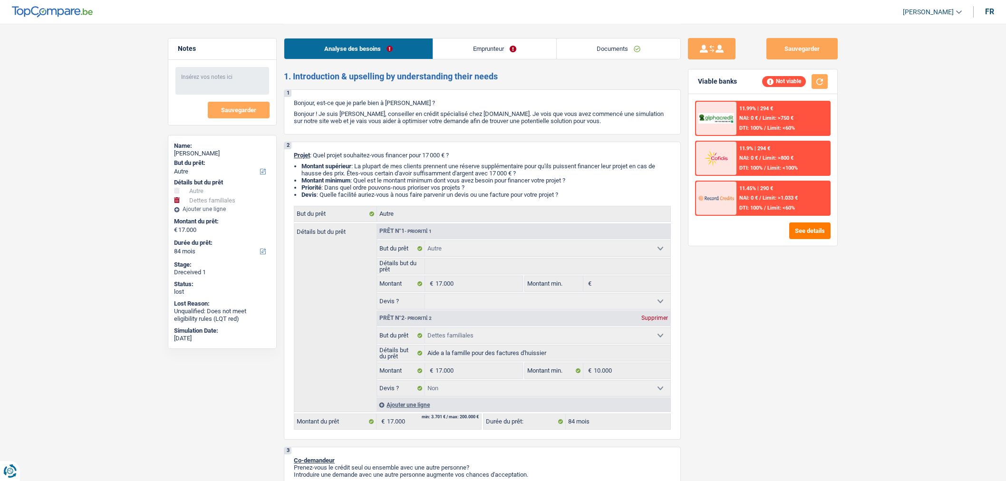
select select "netSalary"
select select "rents"
select select "cardOrCredit"
select select "other"
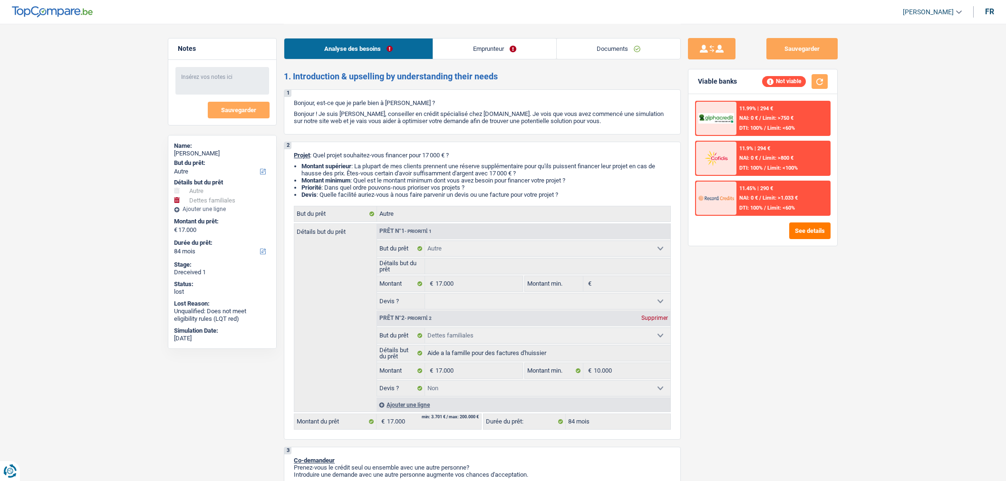
select select "familyDebt"
select select "false"
select select "84"
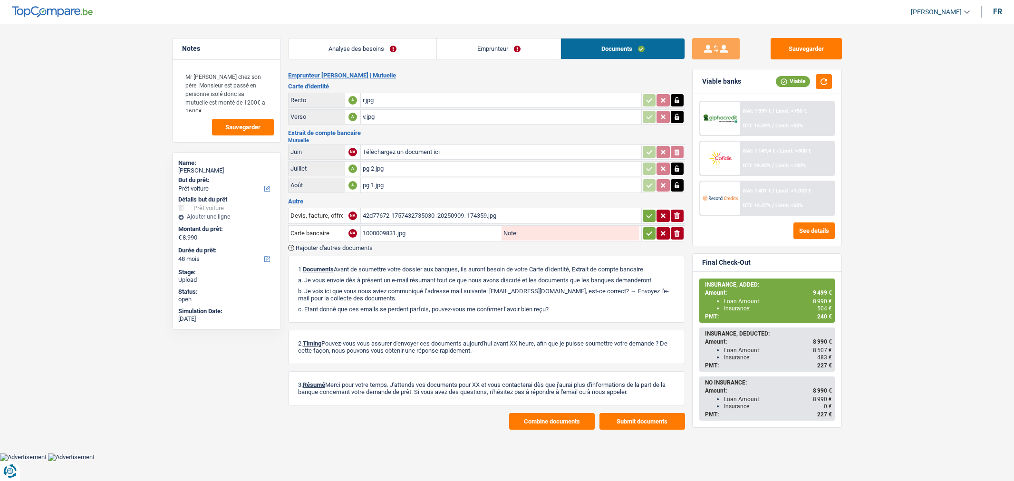
select select "car"
select select "48"
click at [367, 245] on span "Rajouter d'autres documents" at bounding box center [334, 248] width 77 height 6
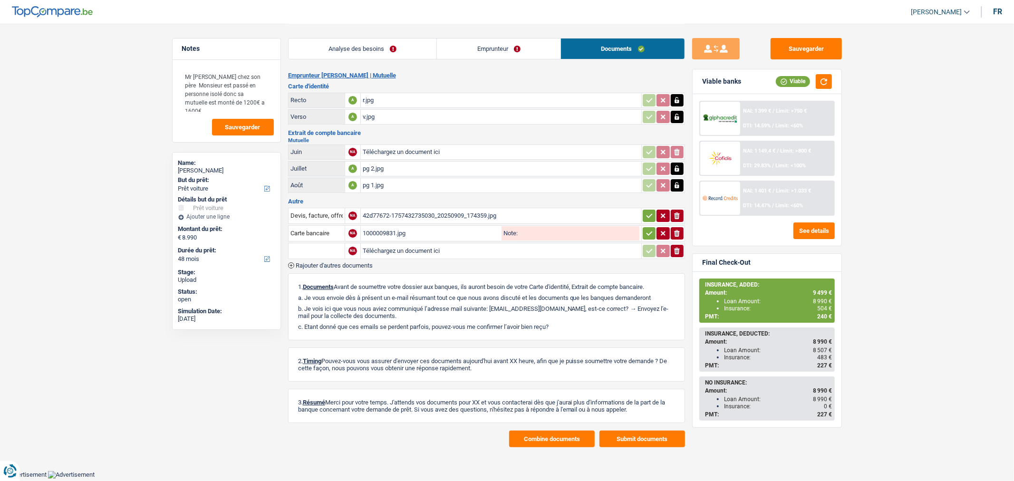
click at [306, 246] on input "text" at bounding box center [317, 250] width 52 height 15
click at [312, 269] on li "Devis, facture, offre, bon de commande" at bounding box center [351, 270] width 116 height 12
type input "Devis, facture, offre, bon de commande"
click at [445, 244] on input "Téléchargez un document ici" at bounding box center [501, 251] width 277 height 14
type input "C:\fakepath\20250924160109487.pdf"
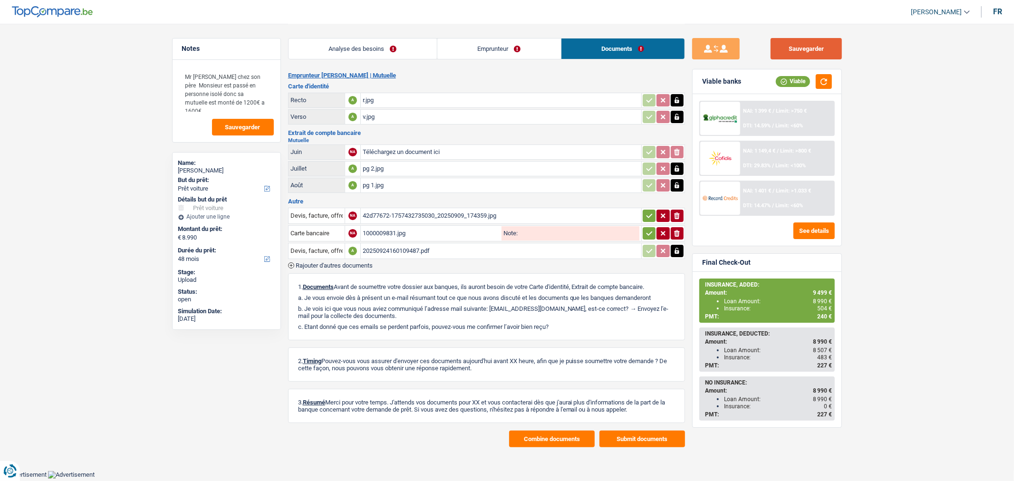
click at [798, 55] on button "Sauvegarder" at bounding box center [806, 48] width 71 height 21
click at [788, 59] on div "Sauvegarder Viable banks Viable NAI: 1 399 € / Limit: >750 € DTI: 14.59% / Limi…" at bounding box center [767, 252] width 164 height 428
click at [788, 56] on button "Sauvegarder" at bounding box center [806, 48] width 71 height 21
click at [462, 244] on div "20250924160109487.pdf" at bounding box center [501, 251] width 277 height 14
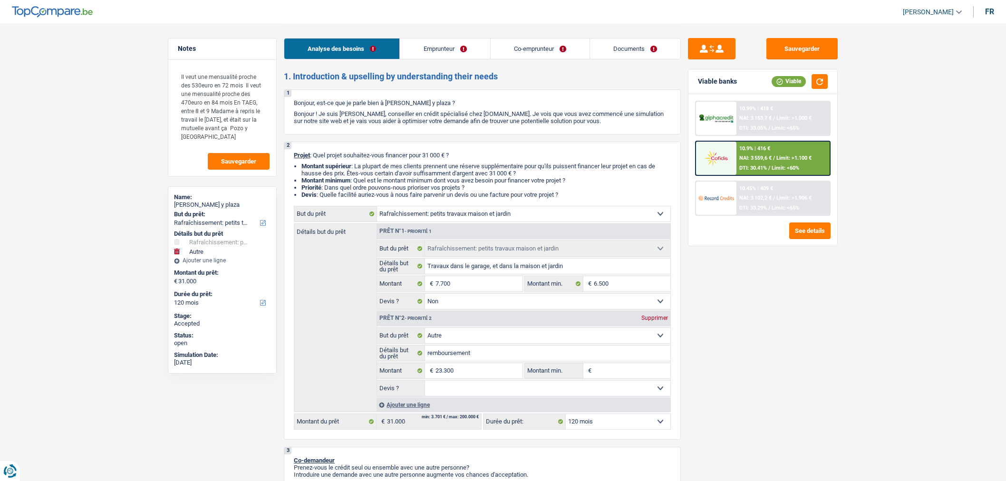
select select "houseOrGarden"
select select "other"
select select "120"
select select "houseOrGarden"
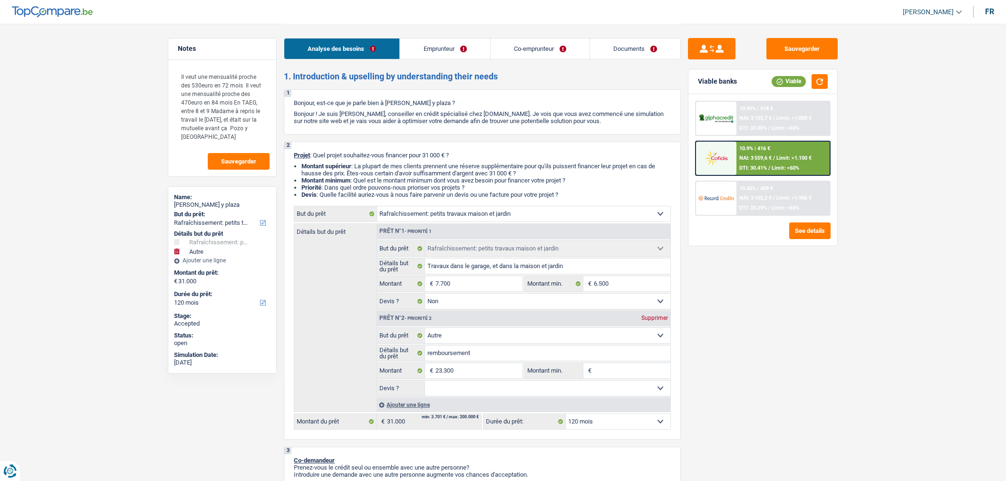
select select "houseOrGarden"
select select "false"
select select "other"
select select "120"
select select "publicEmployee"
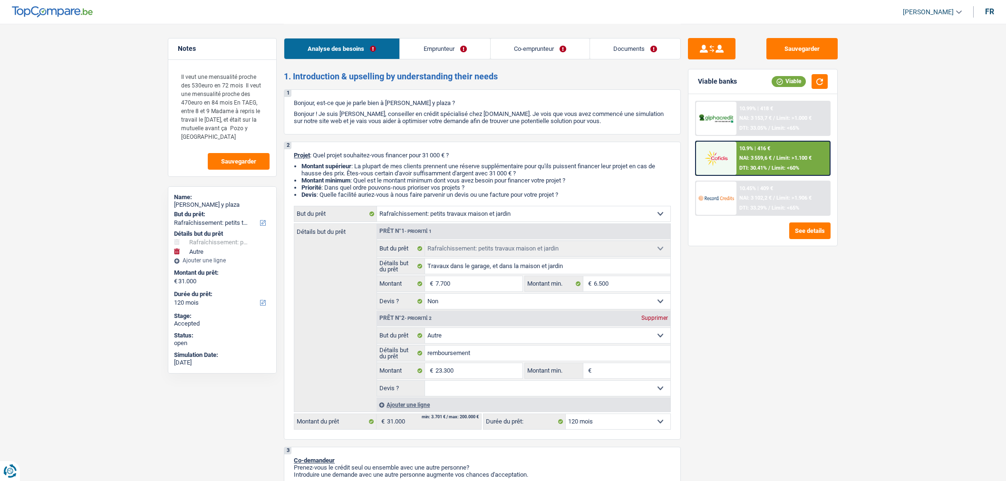
select select "worker"
select select "netSalary"
select select "familyAllowances"
select select "mealVouchers"
select select "netSalary"
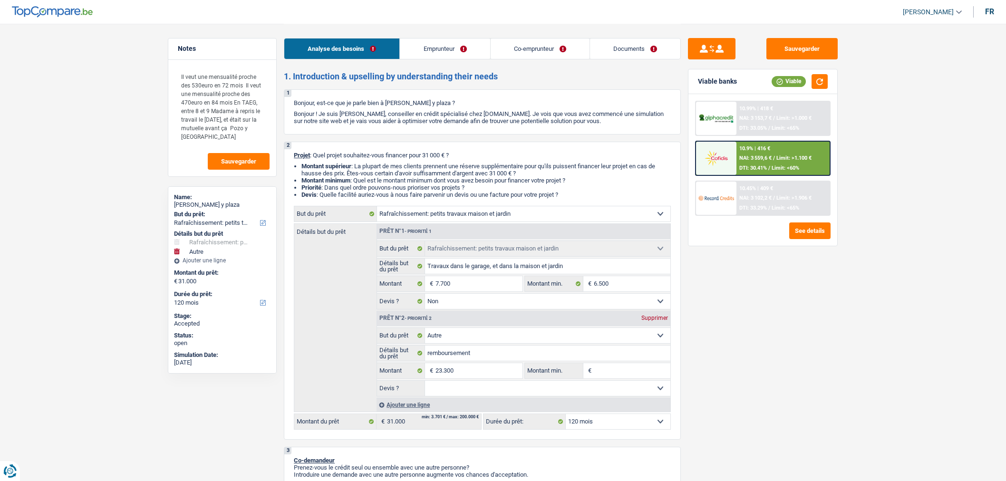
select select "familyAllowances"
select select "ownerWithMortgage"
select select "mortgage"
select select "360"
select select "houseOrGarden"
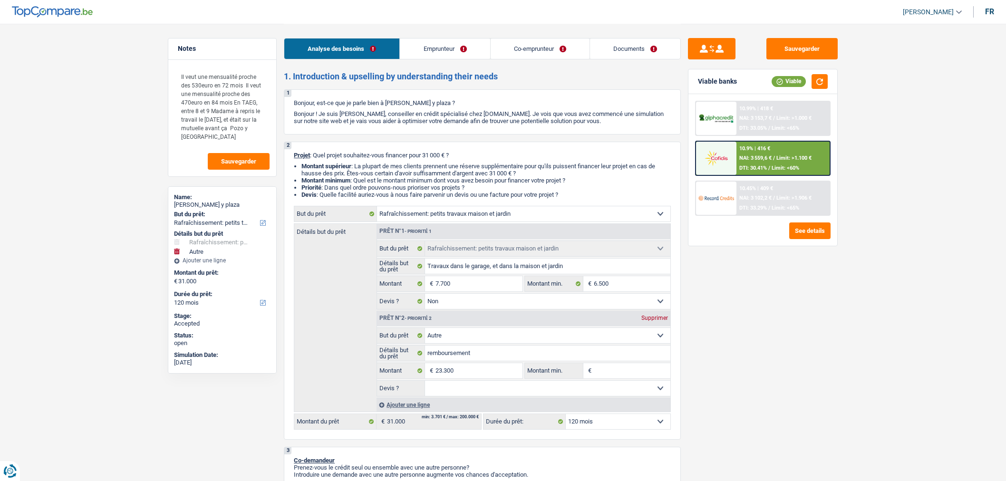
select select "houseOrGarden"
select select "false"
select select "other"
select select "120"
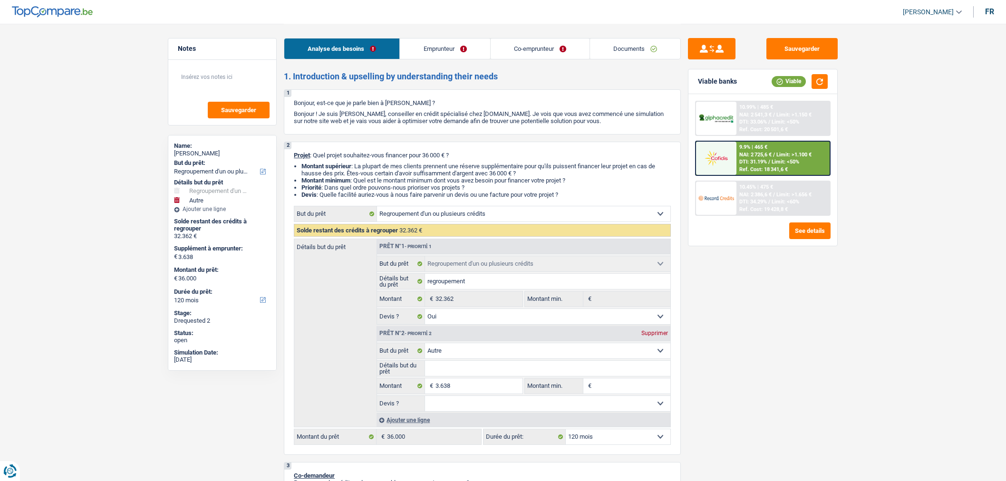
select select "refinancing"
select select "other"
select select "120"
drag, startPoint x: 0, startPoint y: 0, endPoint x: 645, endPoint y: 43, distance: 646.8
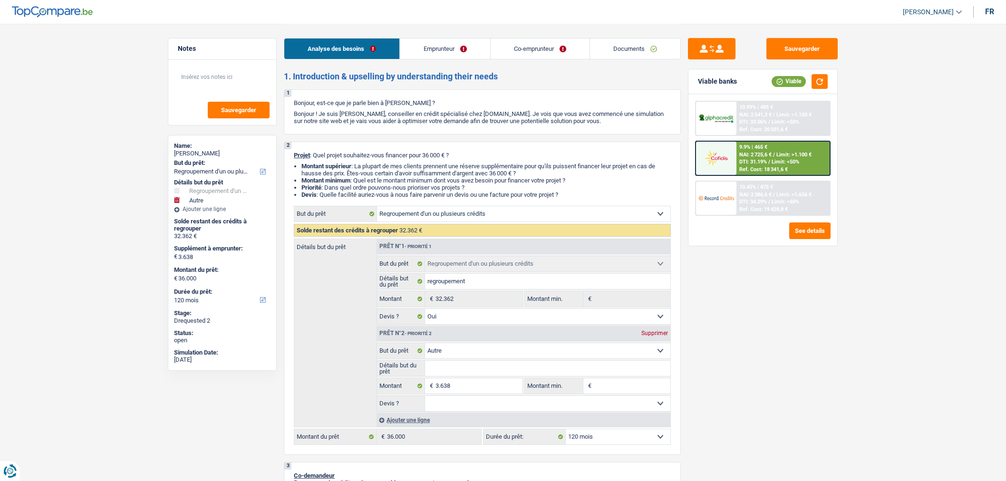
click at [645, 43] on link "Documents" at bounding box center [635, 49] width 90 height 20
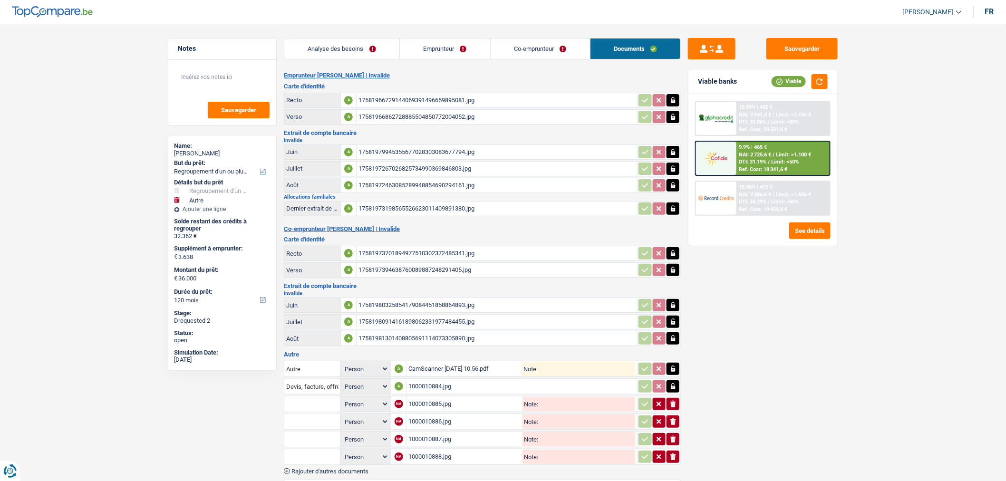
click at [459, 382] on div "1000010884.jpg" at bounding box center [522, 387] width 227 height 14
click at [460, 415] on div "1000010886.jpg" at bounding box center [465, 422] width 112 height 14
click at [791, 52] on button "Sauvegarder" at bounding box center [802, 48] width 71 height 21
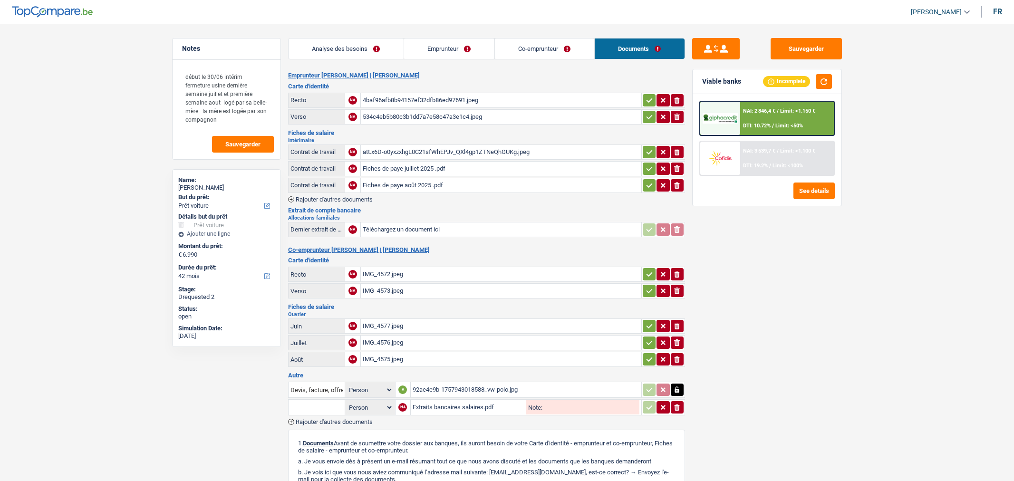
select select "car"
select select "42"
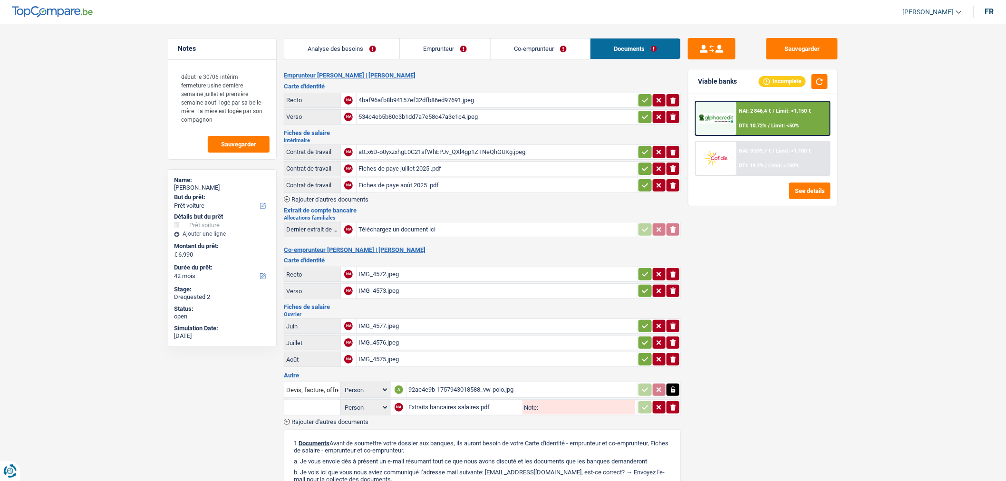
click at [502, 383] on div "92ae4e9b-1757943018588_vw-polo.jpg" at bounding box center [522, 390] width 227 height 14
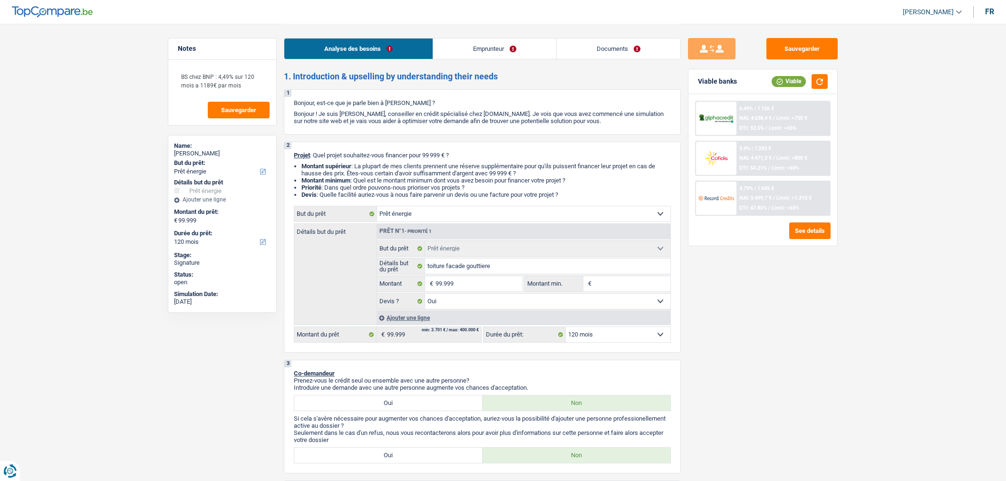
select select "energy"
select select "120"
select select "energy"
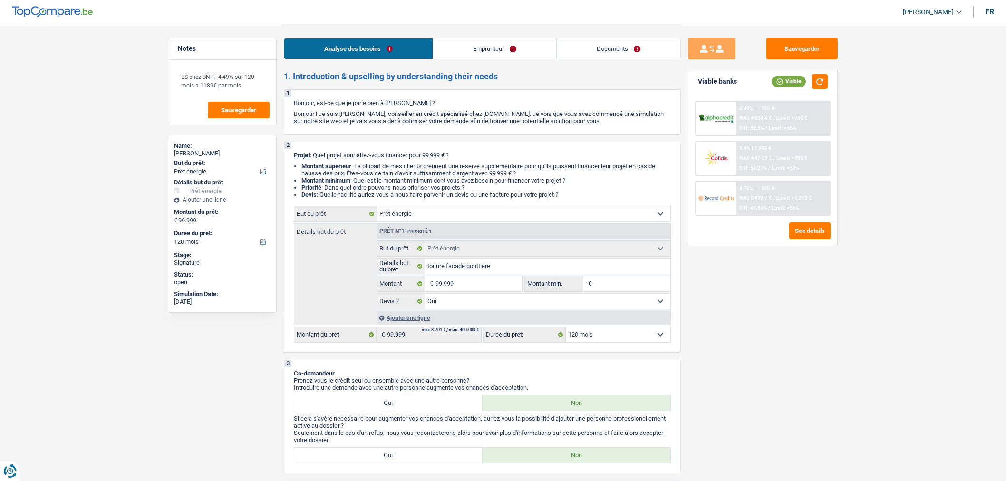
select select "yes"
select select "120"
select select "publicEmployee"
select select "netSalary"
select select "familyAllowances"
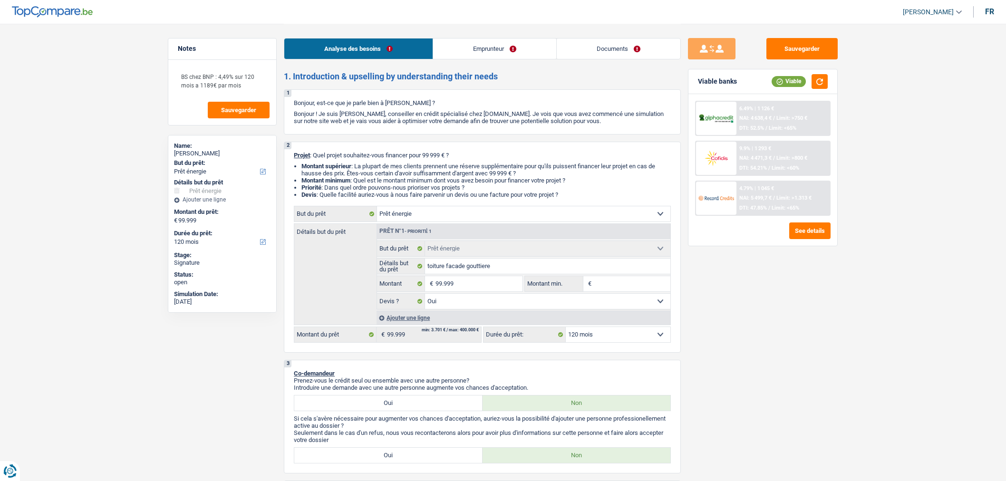
select select "mealVouchers"
select select "ownerWithMortgage"
select select "mortgage"
select select "360"
select select "cardOrCredit"
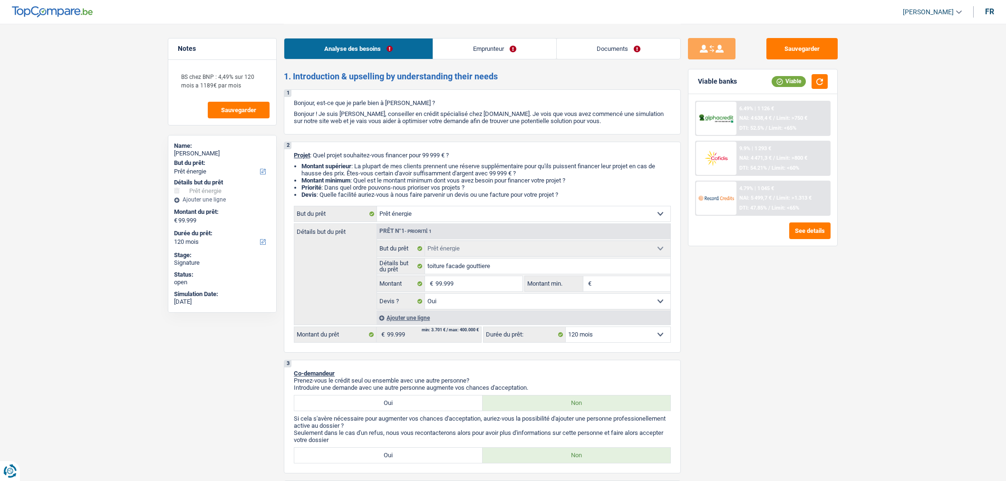
select select "energy"
select select "yes"
select select "120"
select select "publicEmployee"
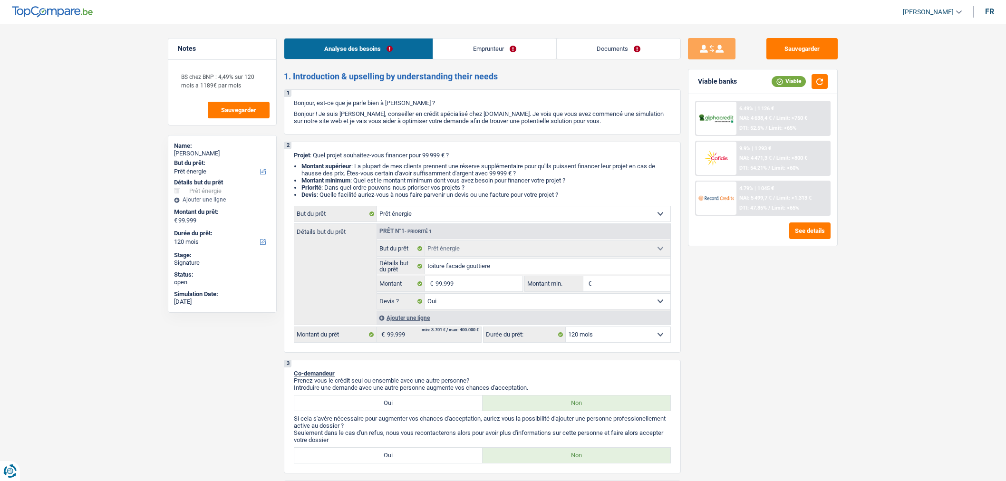
select select "netSalary"
select select "familyAllowances"
select select "mealVouchers"
select select "LU"
select select "stateUniversityEu"
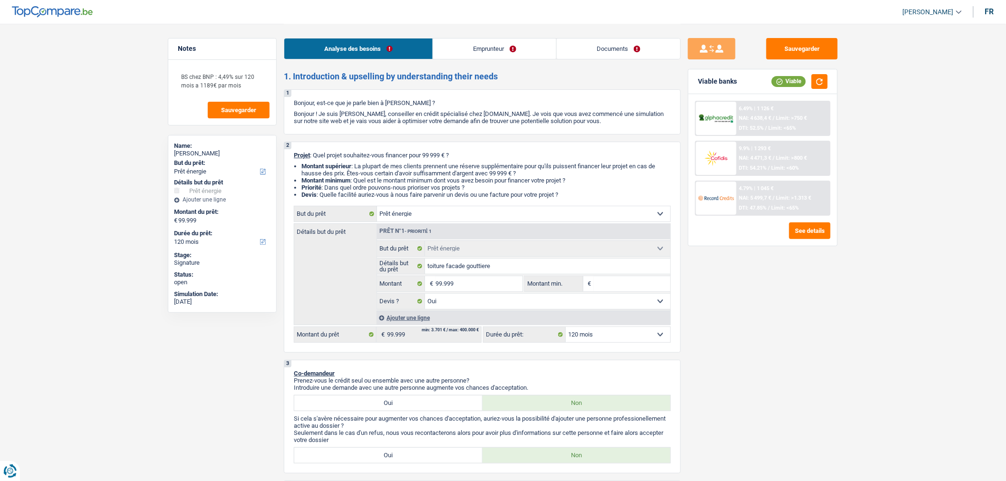
drag, startPoint x: 0, startPoint y: 0, endPoint x: 619, endPoint y: 55, distance: 621.1
click at [619, 55] on link "Documents" at bounding box center [619, 49] width 124 height 20
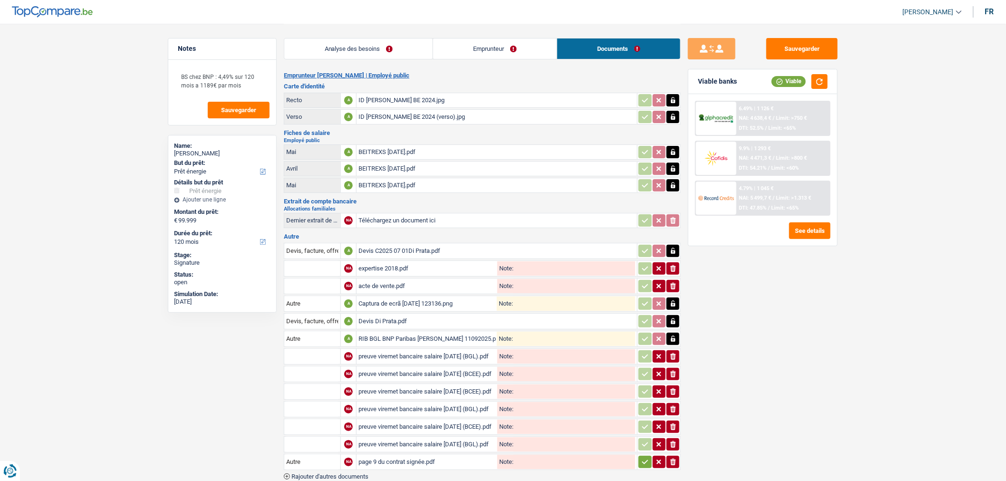
click at [394, 40] on link "Analyse des besoins" at bounding box center [358, 49] width 148 height 20
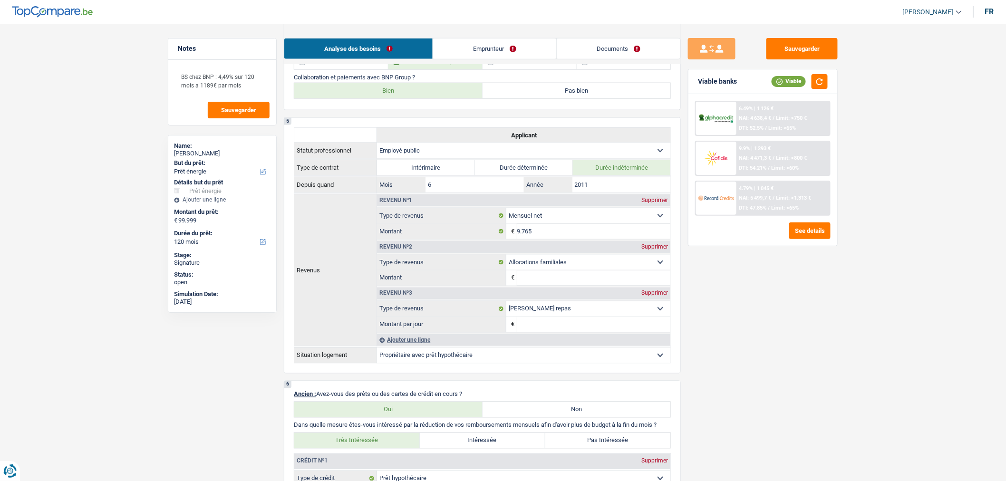
scroll to position [478, 0]
click at [515, 51] on link "Emprunteur" at bounding box center [494, 49] width 123 height 20
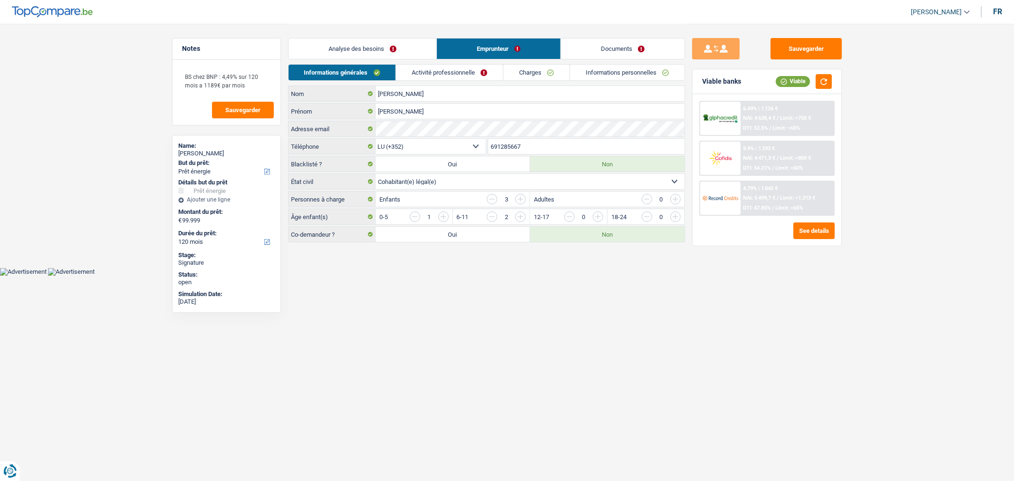
click at [444, 73] on link "Activité professionnelle" at bounding box center [449, 73] width 107 height 16
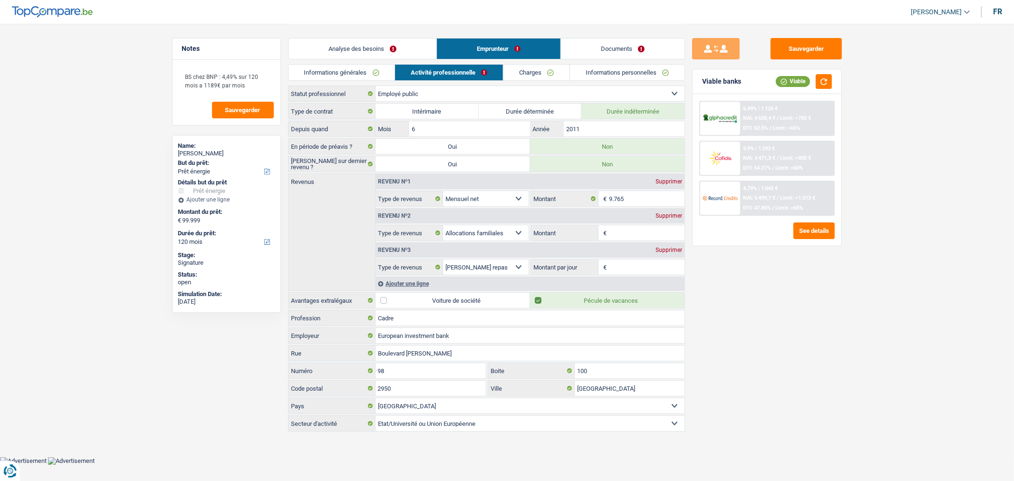
click at [606, 49] on link "Documents" at bounding box center [623, 49] width 124 height 20
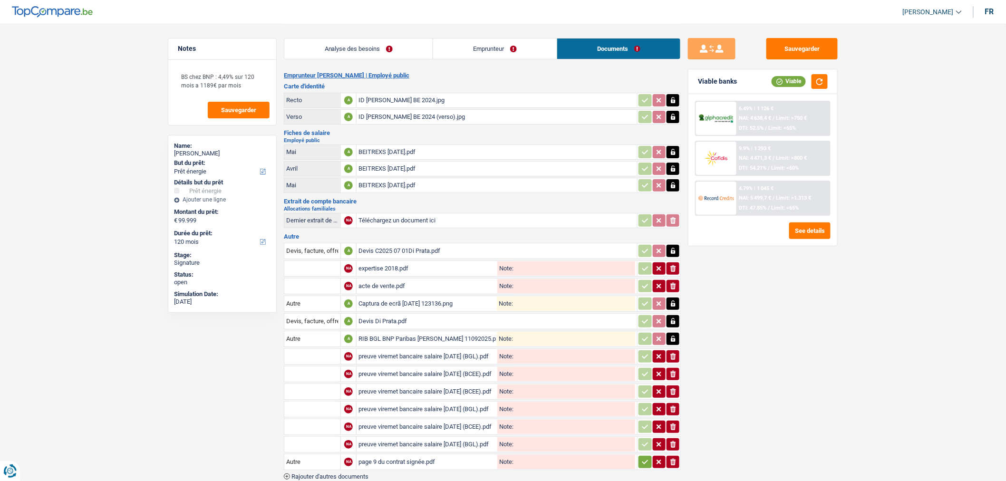
click at [431, 105] on div "ID [PERSON_NAME] BE 2024.jpg" at bounding box center [497, 100] width 277 height 14
click at [516, 48] on link "Emprunteur" at bounding box center [495, 49] width 124 height 20
